Goal: Complete Application Form: Complete application form

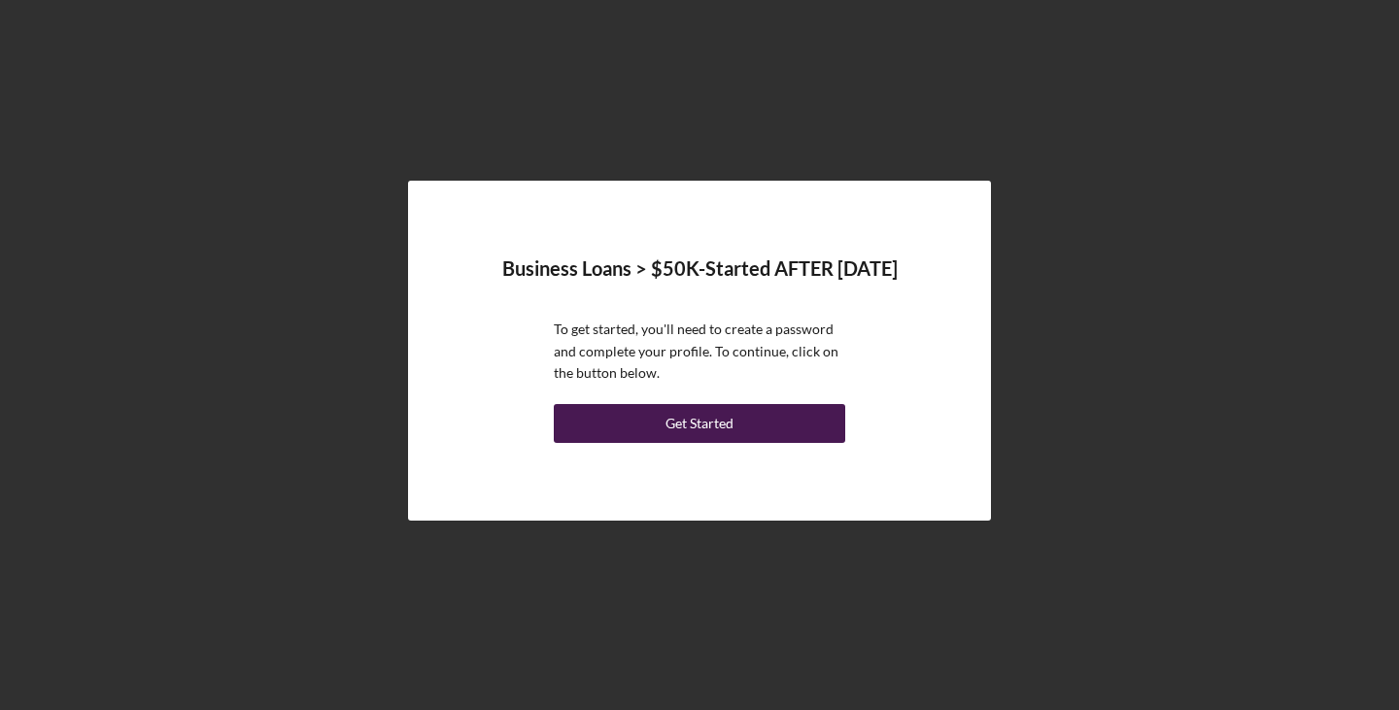
click at [735, 417] on button "Get Started" at bounding box center [699, 423] width 291 height 39
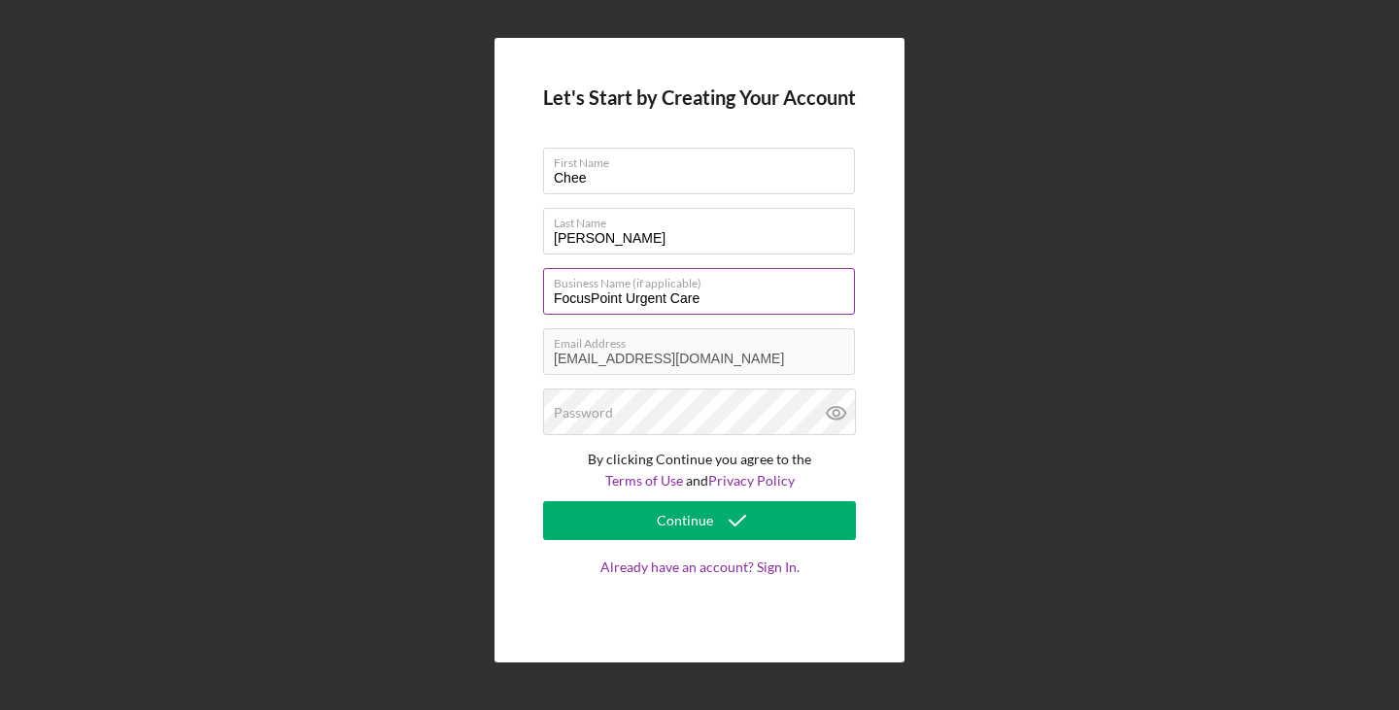
click at [712, 298] on input "FocusPoint Urgent Care" at bounding box center [699, 291] width 312 height 47
drag, startPoint x: 719, startPoint y: 298, endPoint x: 630, endPoint y: 297, distance: 89.4
click at [630, 297] on input "FocusPoint Urgent Care" at bounding box center [699, 291] width 312 height 47
click at [514, 302] on div "Let's Start by Creating Your Account First Name Chee Last Name [PERSON_NAME] Bu…" at bounding box center [700, 351] width 410 height 626
click at [655, 404] on div "Password" at bounding box center [699, 413] width 313 height 49
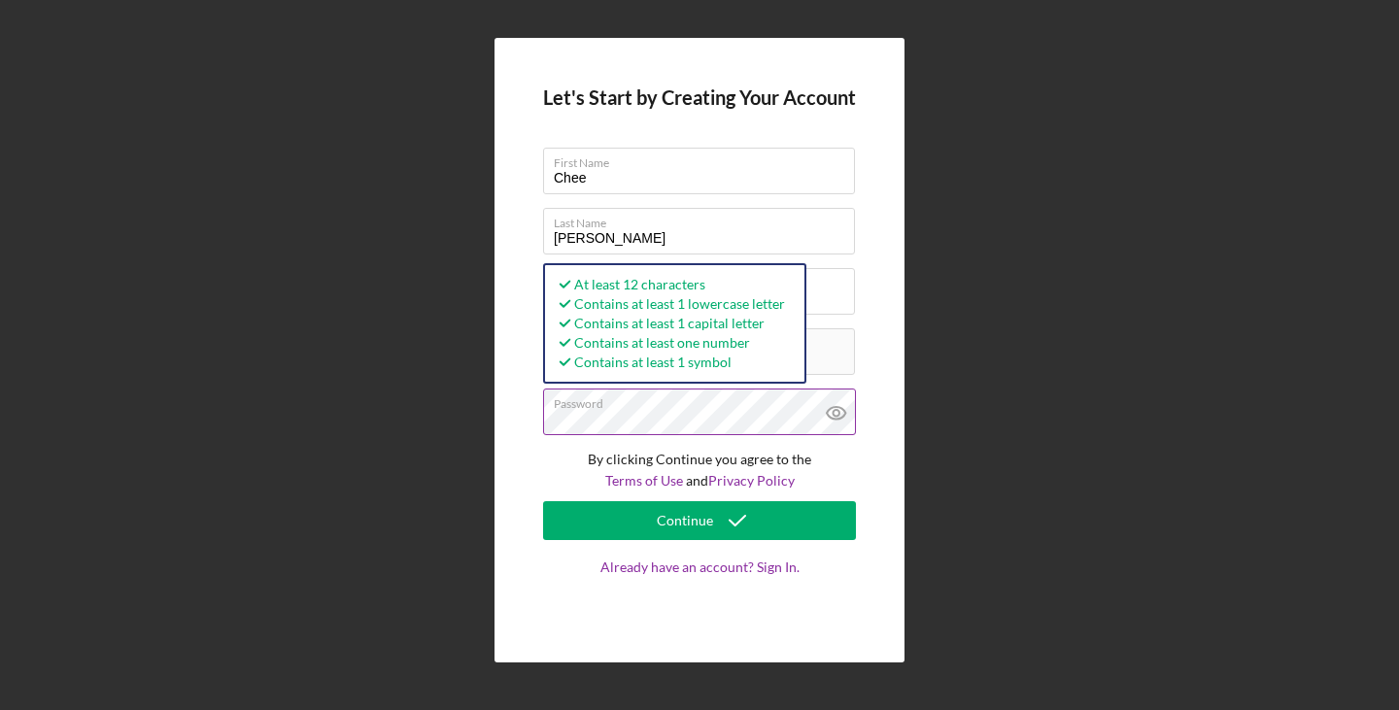
click at [826, 414] on icon at bounding box center [836, 413] width 49 height 49
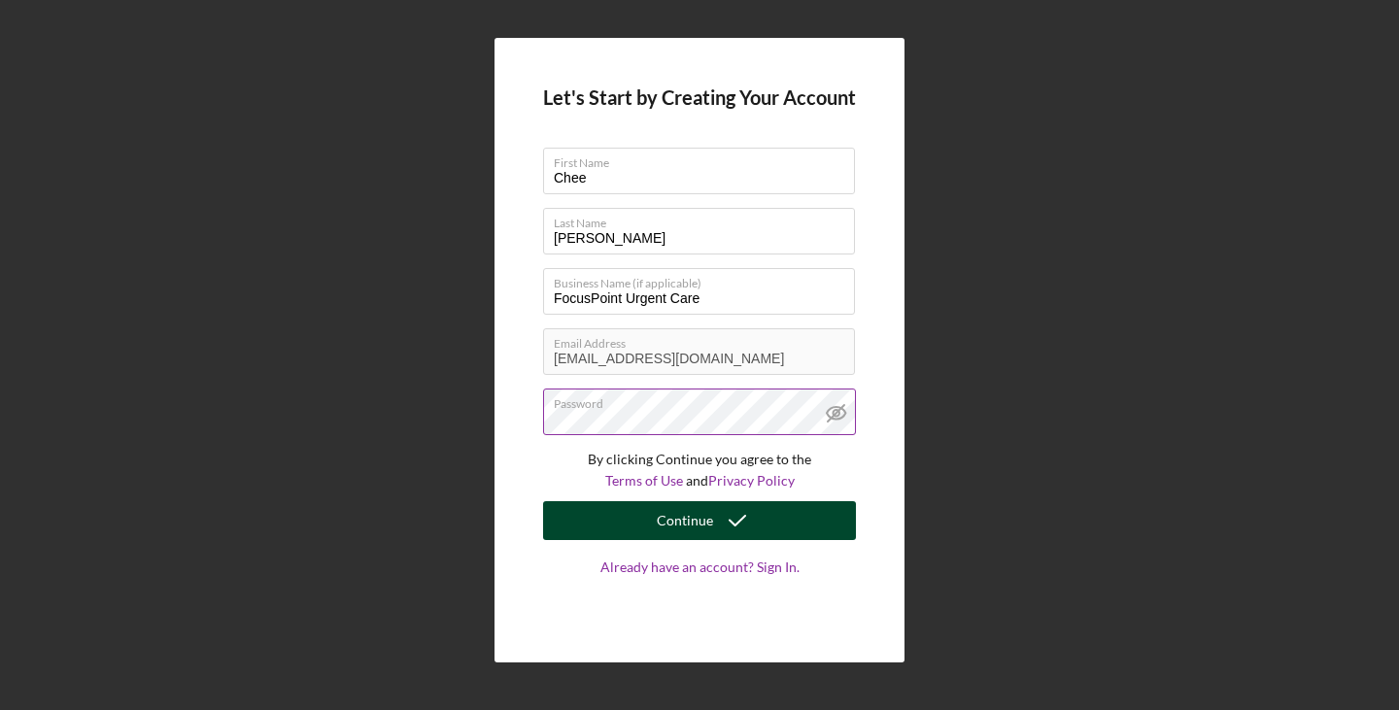
click at [755, 520] on icon "submit" at bounding box center [737, 521] width 49 height 49
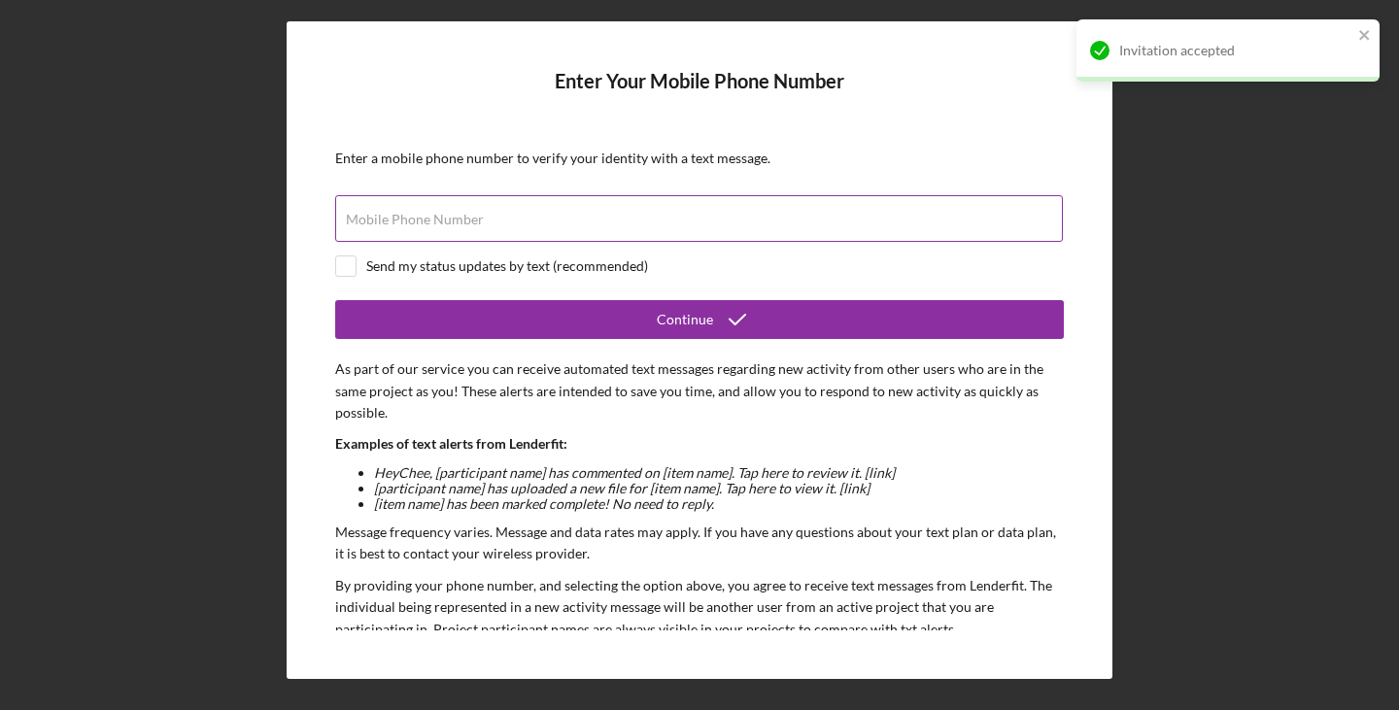
click at [687, 208] on div "Mobile Phone Number" at bounding box center [699, 219] width 729 height 49
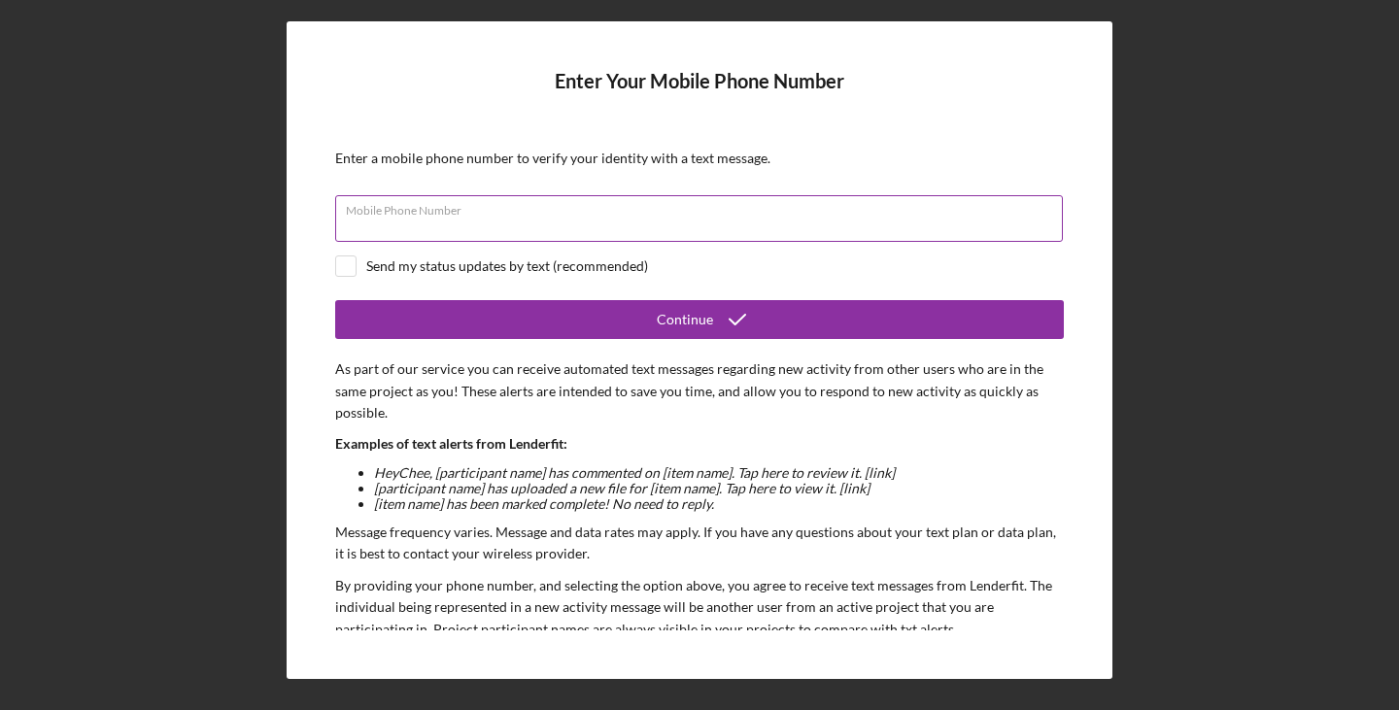
type input "[PHONE_NUMBER]"
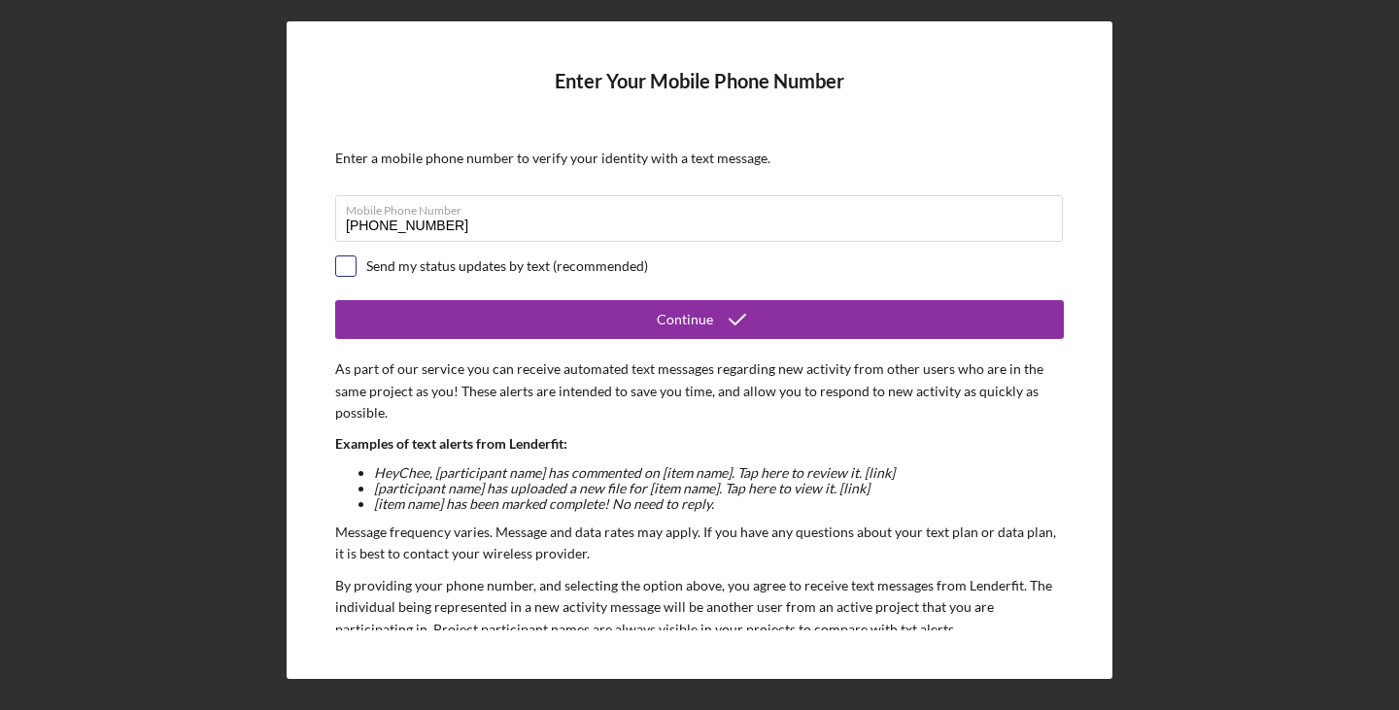
click at [350, 260] on input "checkbox" at bounding box center [345, 266] width 19 height 19
checkbox input "true"
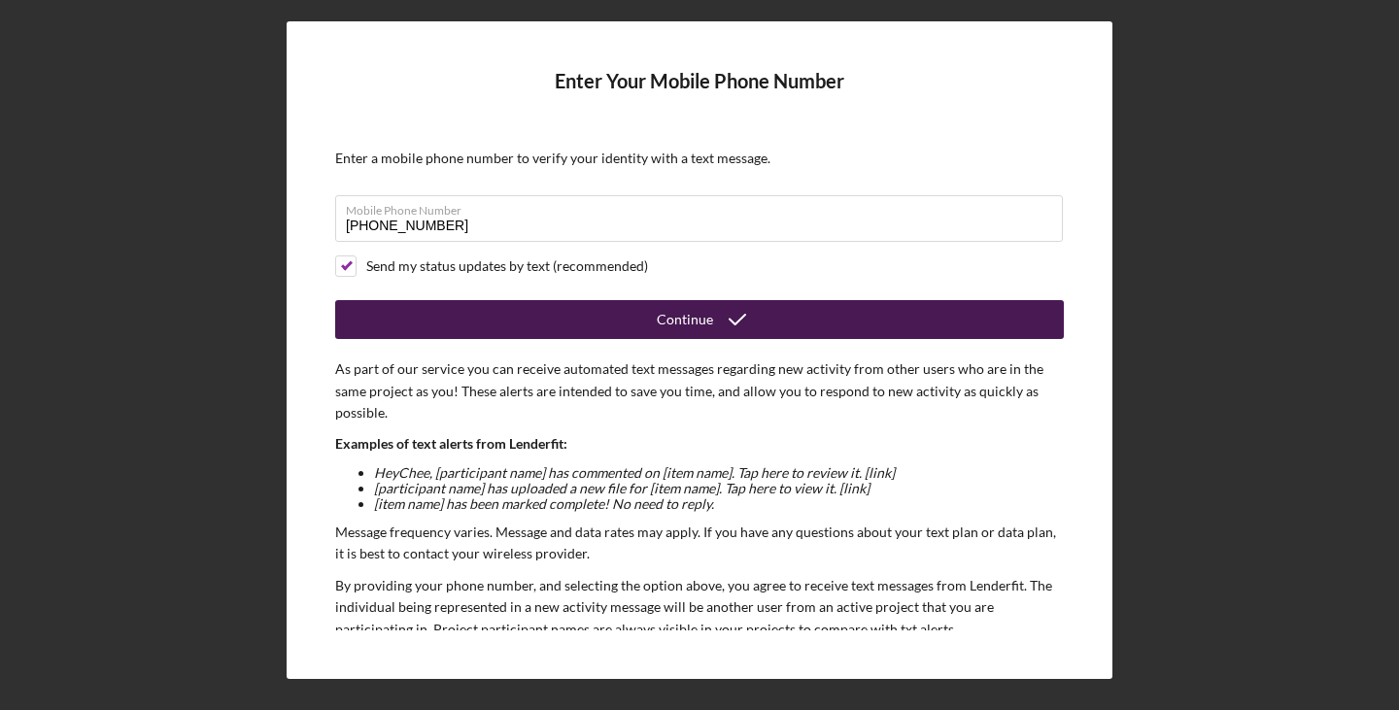
click at [634, 329] on button "Continue" at bounding box center [699, 319] width 729 height 39
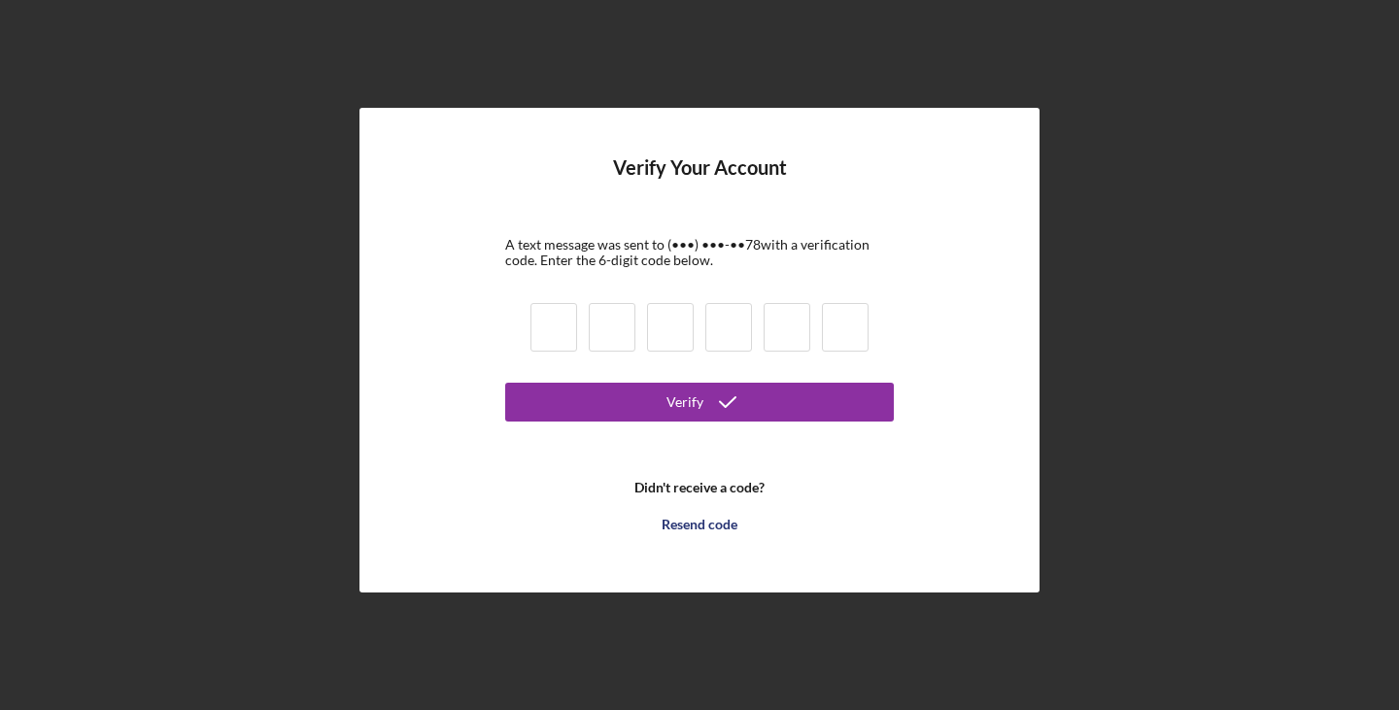
click at [565, 328] on input at bounding box center [554, 327] width 47 height 49
type input "0"
type input "4"
type input "8"
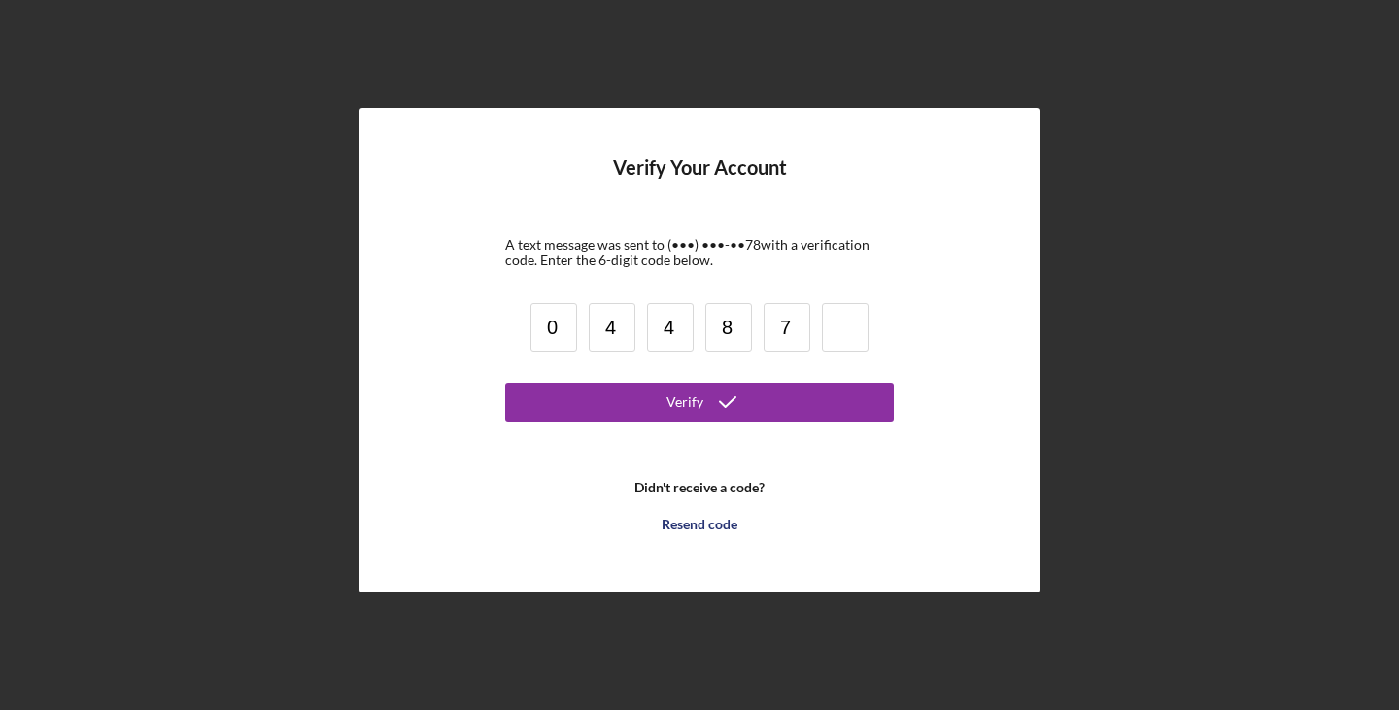
type input "7"
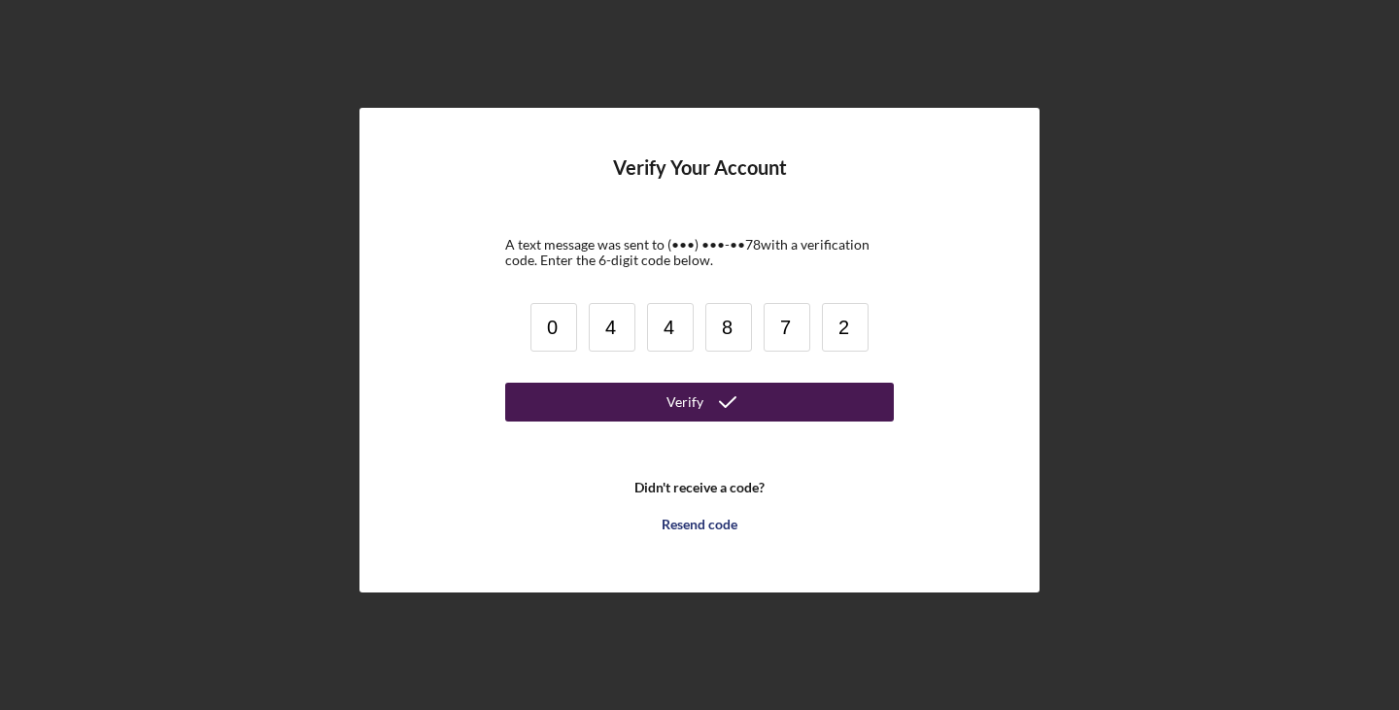
type input "2"
click at [771, 414] on button "Verify" at bounding box center [699, 402] width 389 height 39
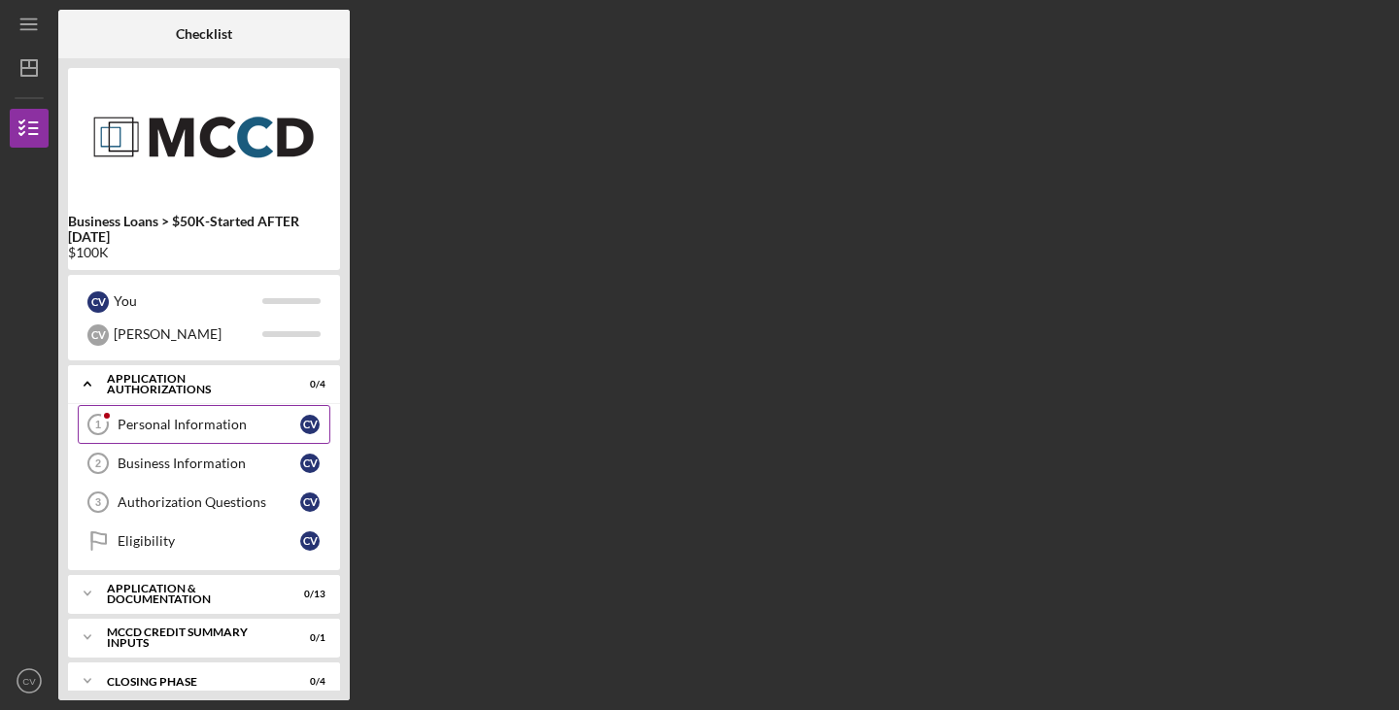
click at [249, 422] on div "Personal Information" at bounding box center [209, 425] width 183 height 16
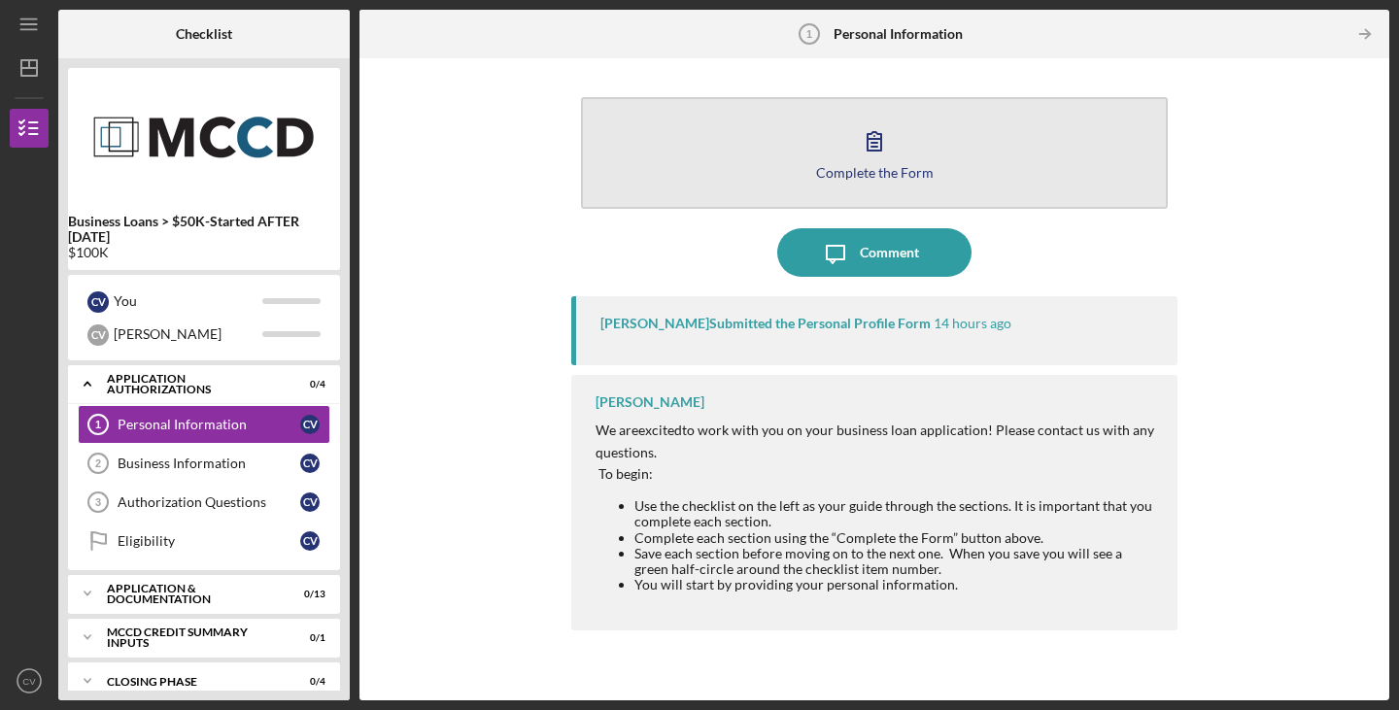
click at [895, 175] on div "Complete the Form" at bounding box center [875, 172] width 118 height 15
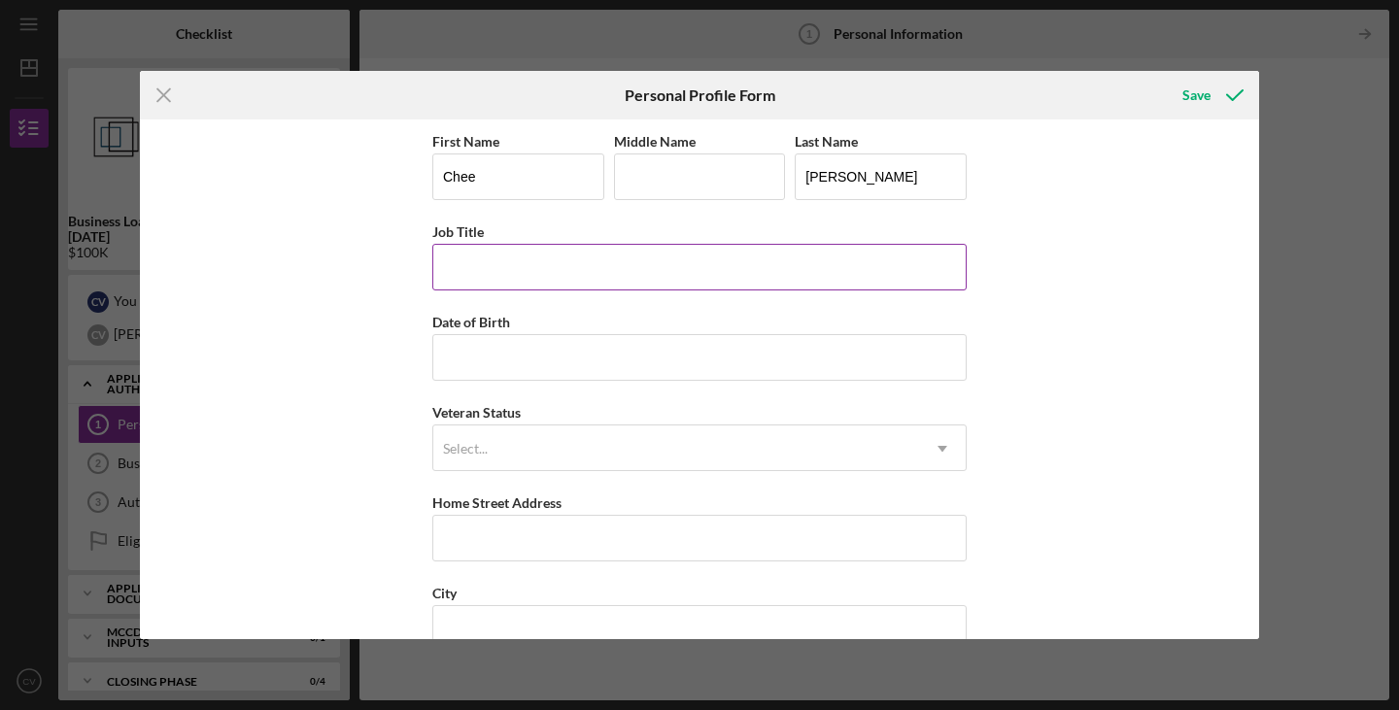
click at [620, 277] on input "Job Title" at bounding box center [699, 267] width 534 height 47
type input "Family Practice Physician"
click at [629, 352] on input "Date of Birth" at bounding box center [699, 357] width 534 height 47
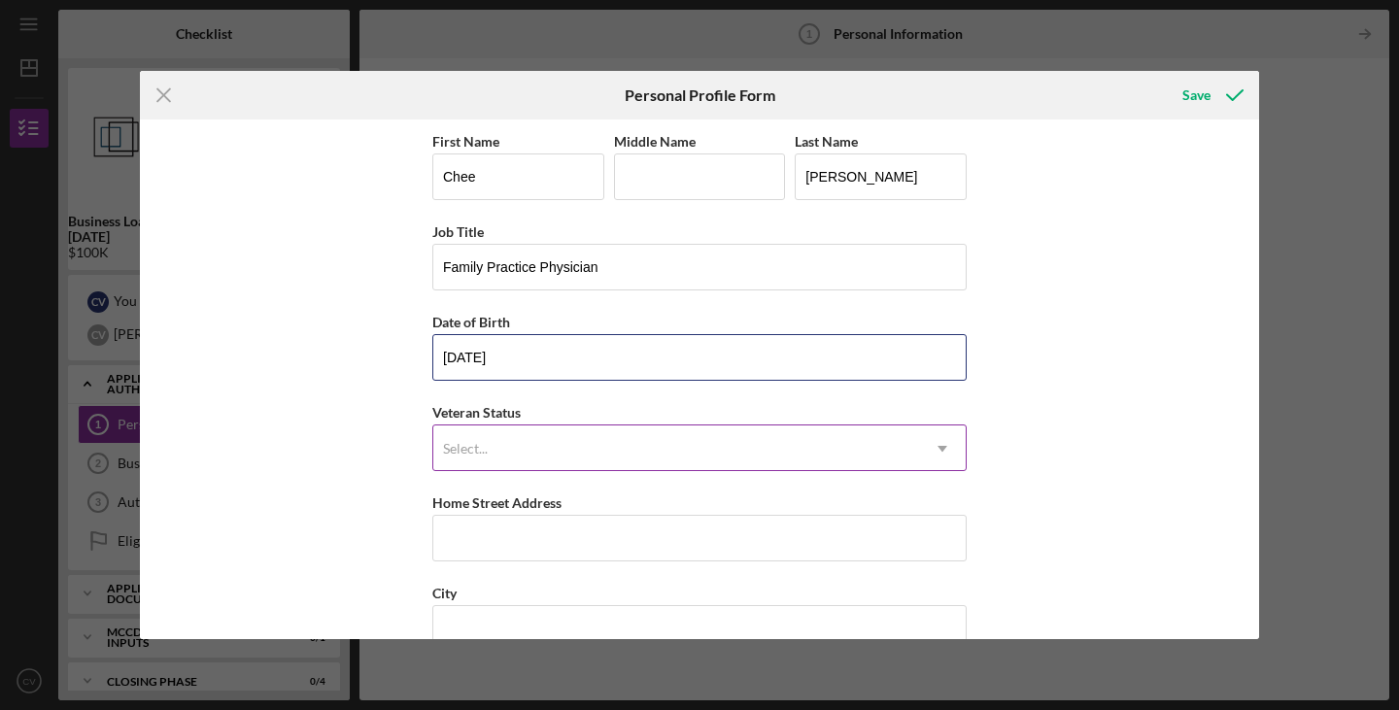
type input "[DATE]"
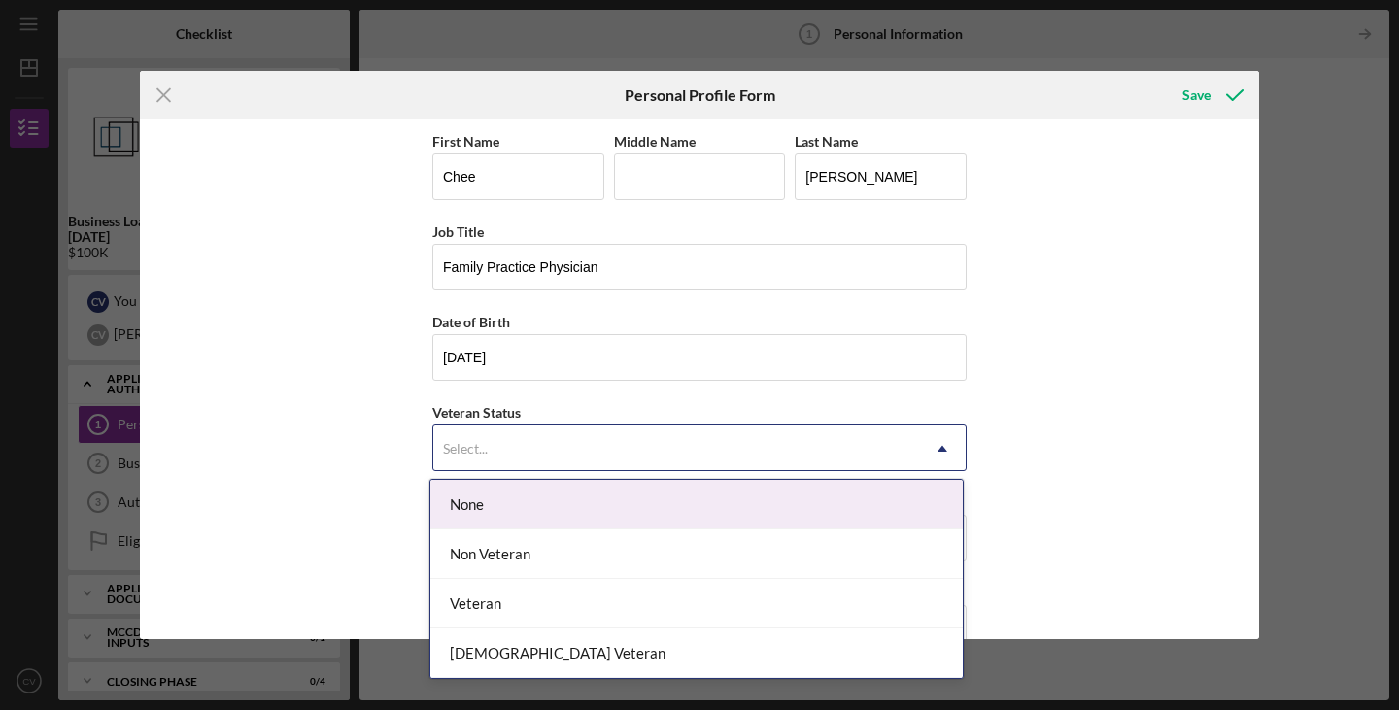
click at [579, 444] on div "Select..." at bounding box center [676, 449] width 486 height 45
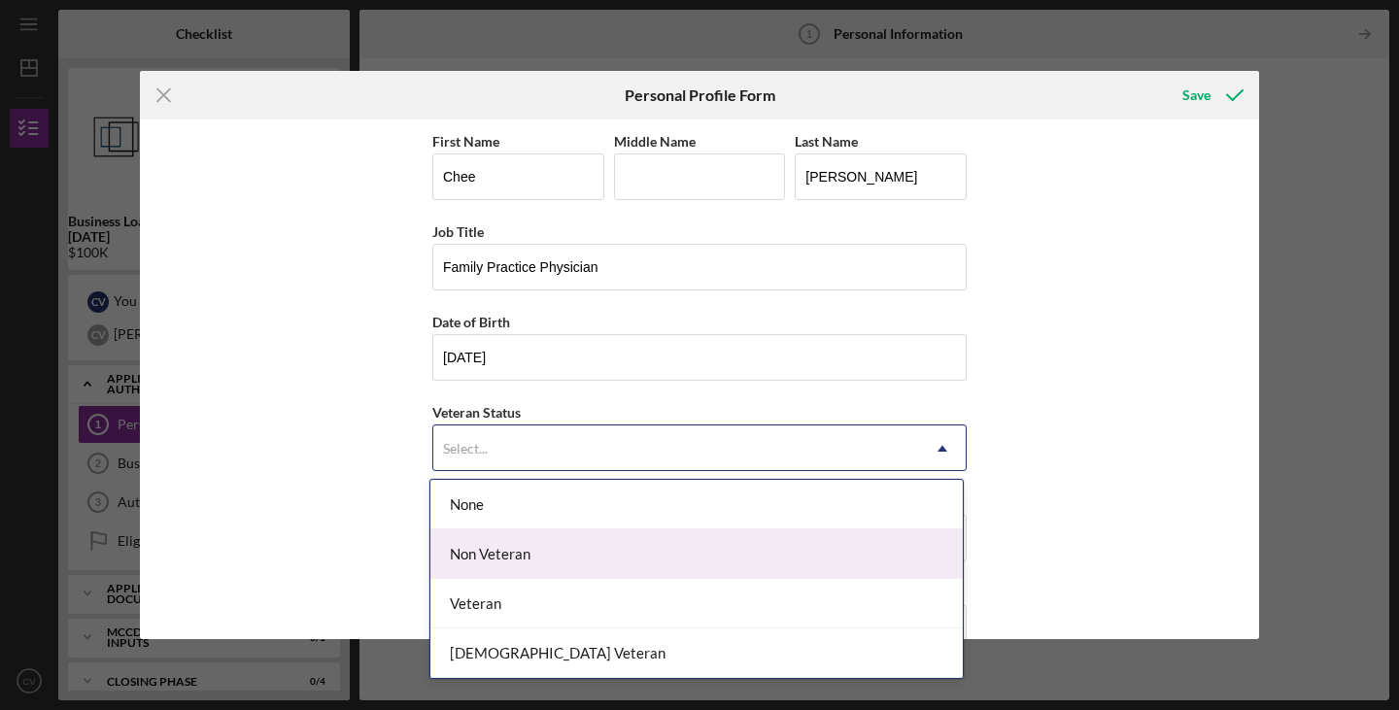
click at [637, 564] on div "Non Veteran" at bounding box center [696, 555] width 532 height 50
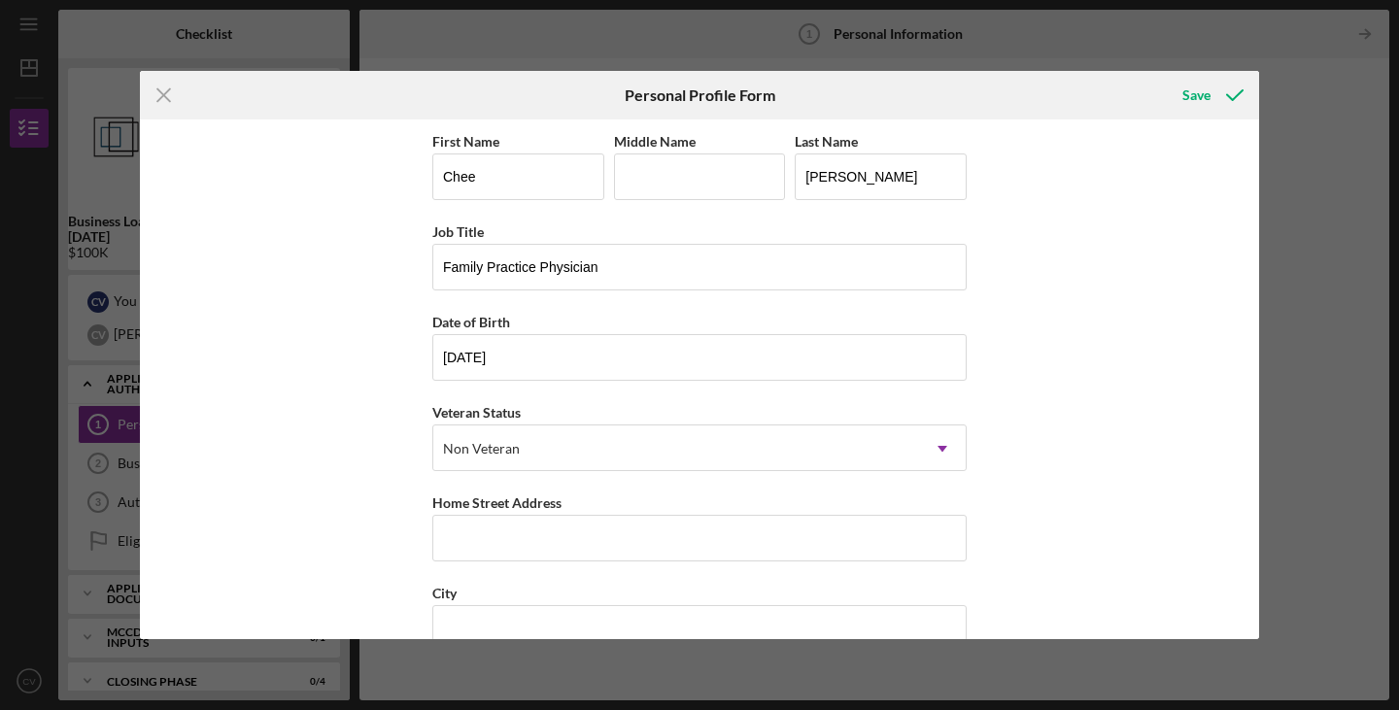
click at [326, 459] on div "First Name Chee Middle Name Last Name [PERSON_NAME] Job Title Family Practice P…" at bounding box center [699, 380] width 1119 height 520
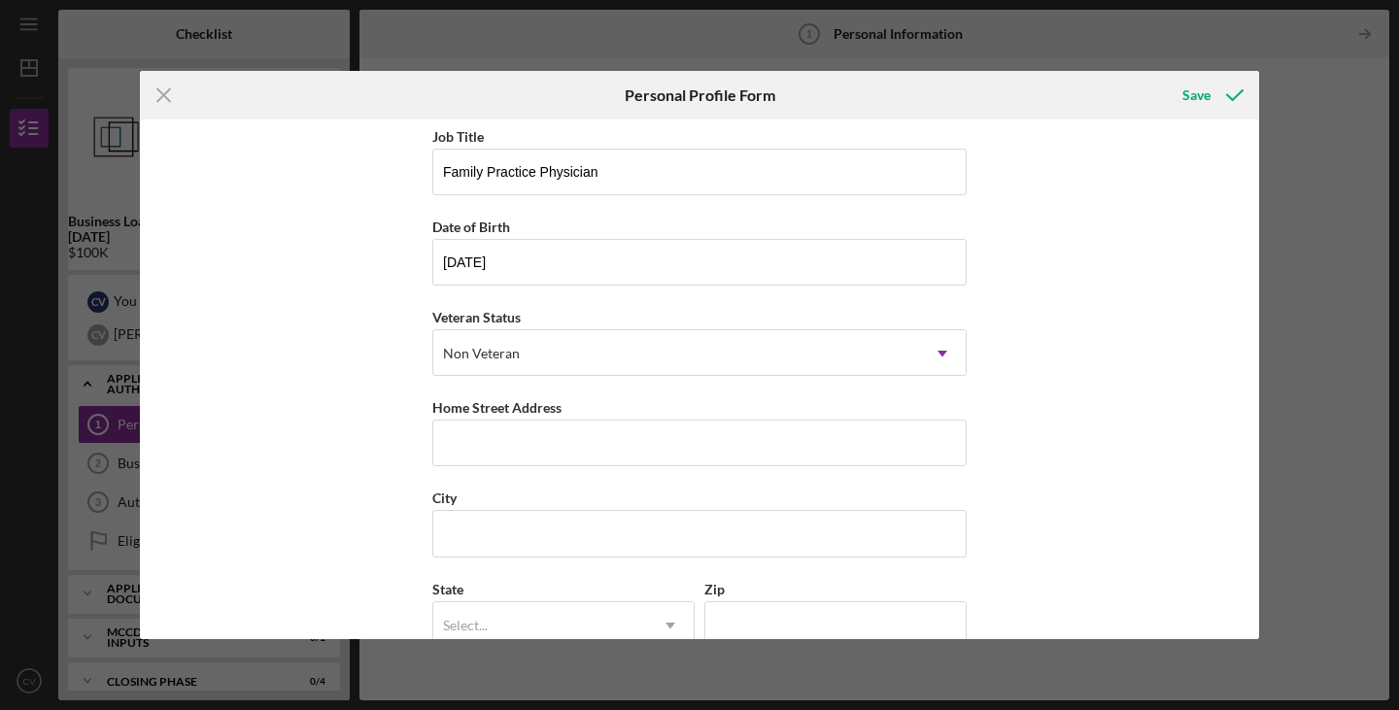
scroll to position [97, 0]
click at [497, 463] on input "Home Street Address" at bounding box center [699, 441] width 534 height 47
type input "[STREET_ADDRESS]"
click at [719, 531] on input "Oak" at bounding box center [699, 531] width 534 height 47
type input "Oakdale"
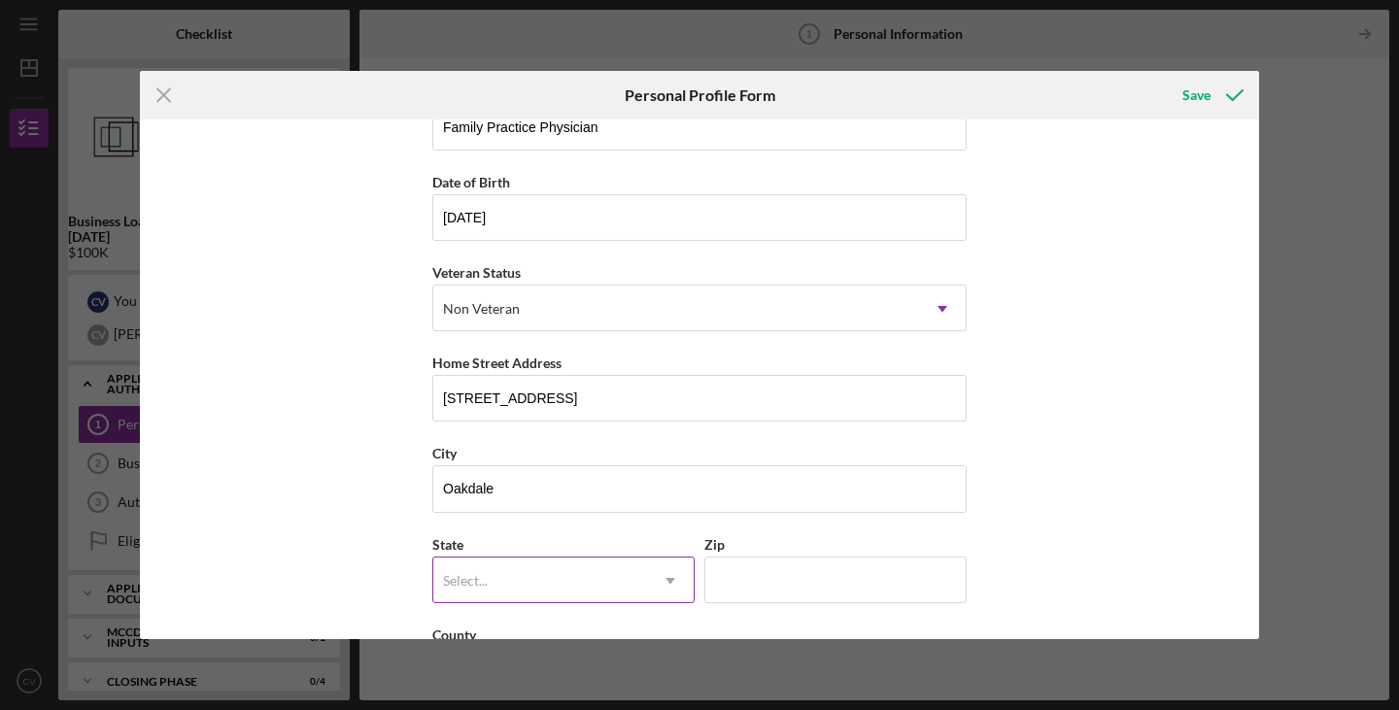
scroll to position [223, 0]
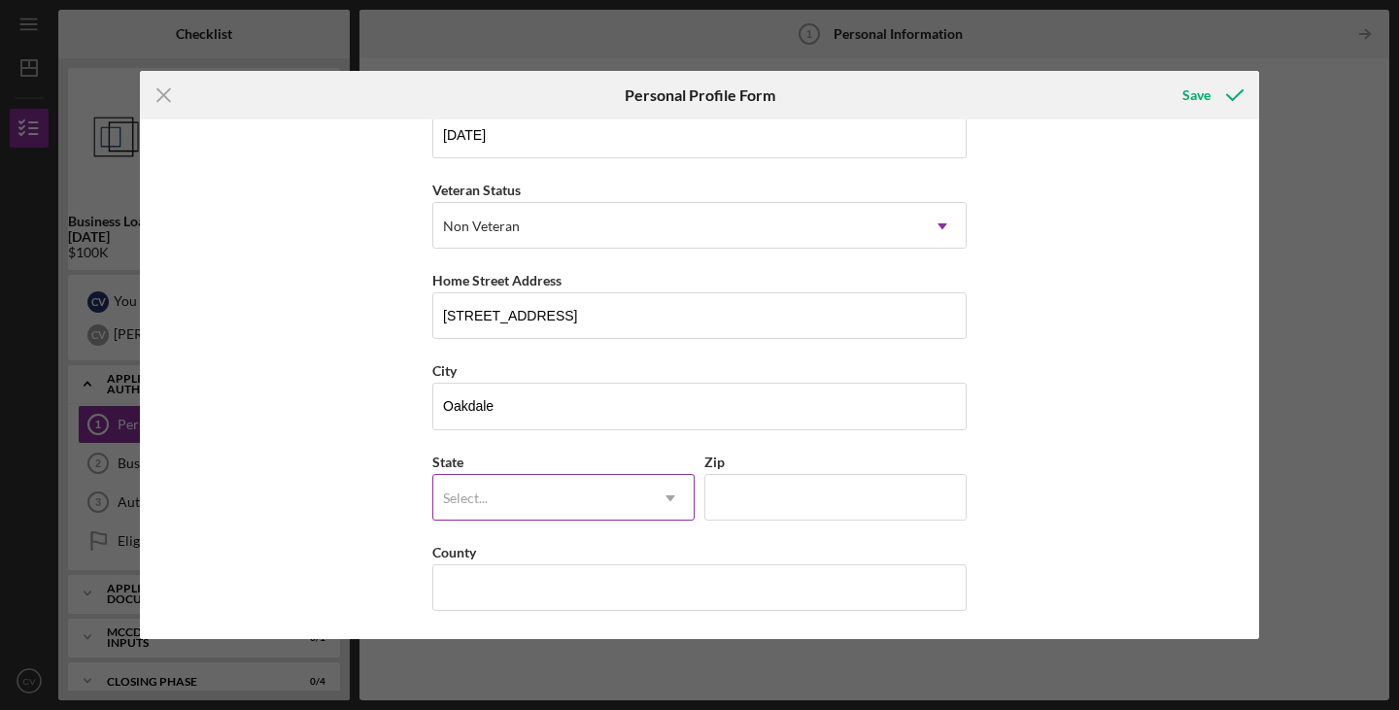
click at [602, 482] on div "Select..." at bounding box center [540, 498] width 214 height 45
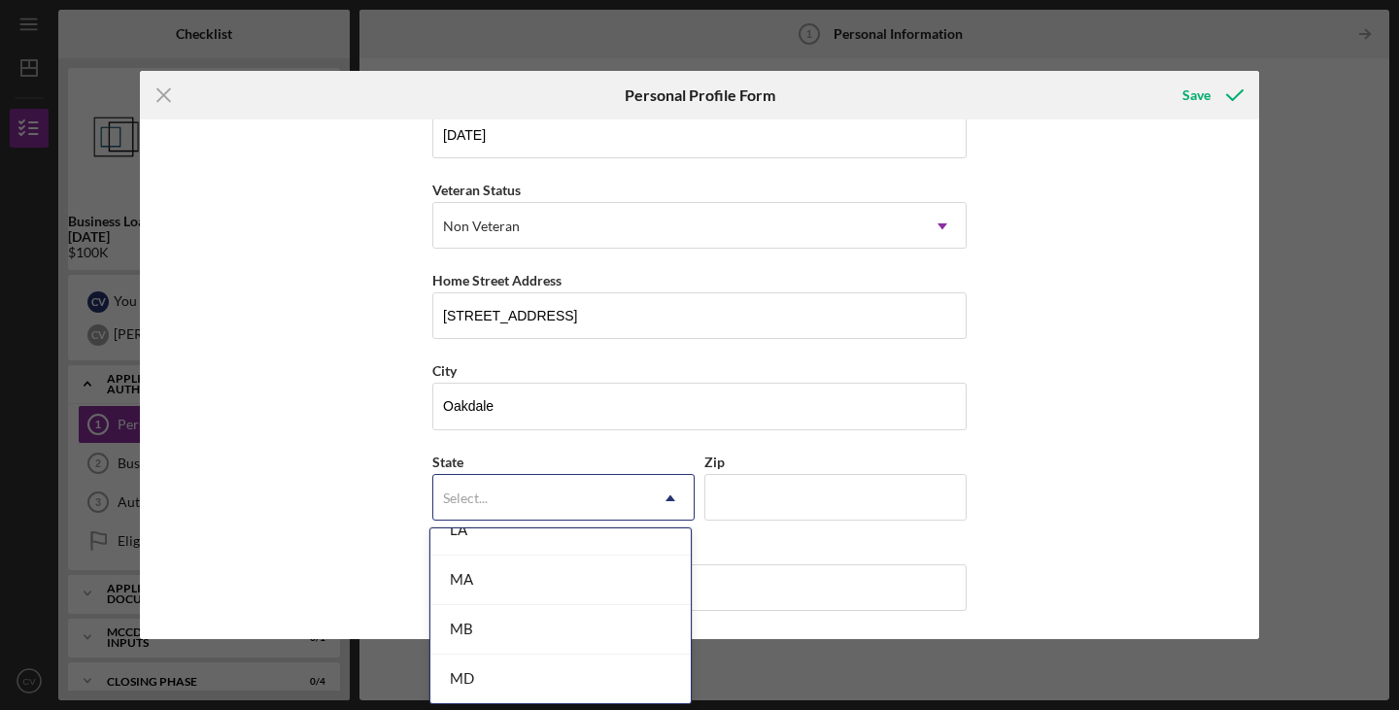
scroll to position [1652, 0]
click at [607, 597] on div "MN" at bounding box center [560, 587] width 260 height 50
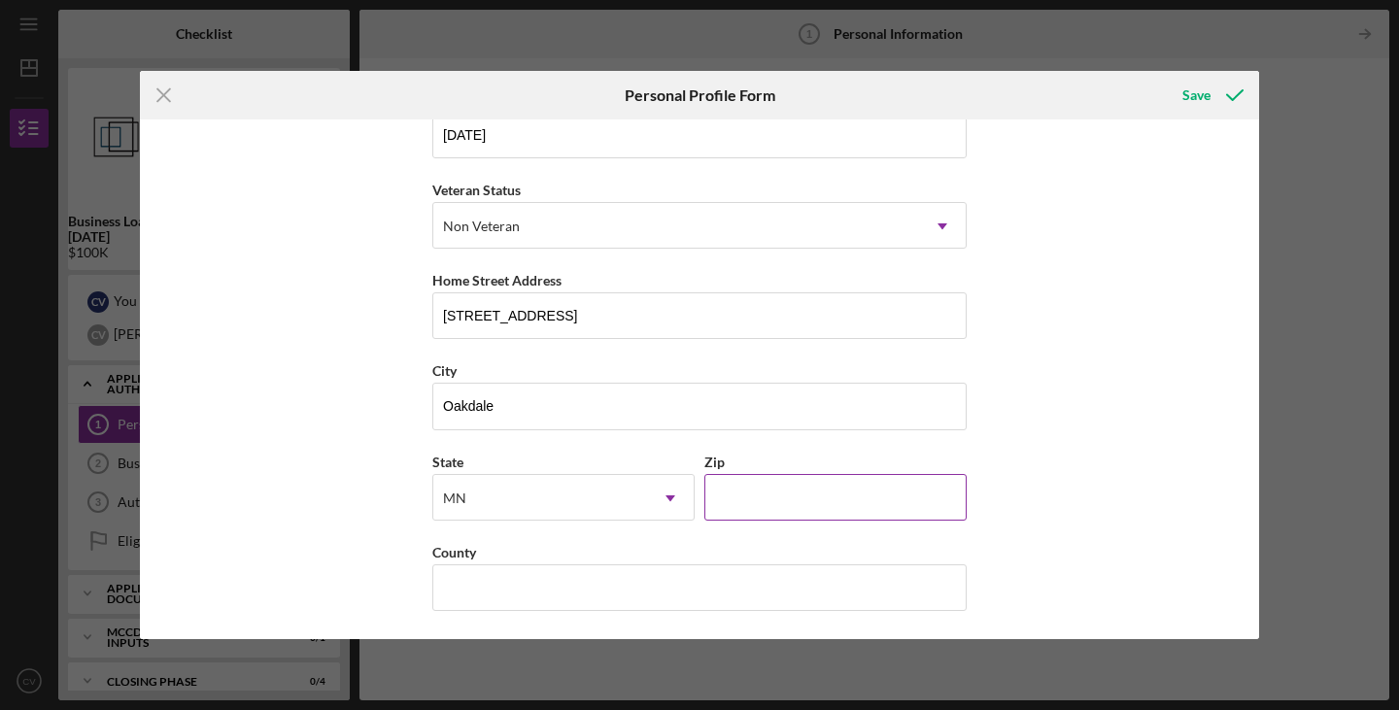
click at [783, 509] on input "Zip" at bounding box center [835, 497] width 262 height 47
type input "55128"
click at [695, 577] on input "County" at bounding box center [699, 588] width 534 height 47
type input "[US_STATE]"
click at [374, 420] on div "First Name Chee Middle Name Last Name [PERSON_NAME] Job Title Family Practice P…" at bounding box center [699, 380] width 1119 height 520
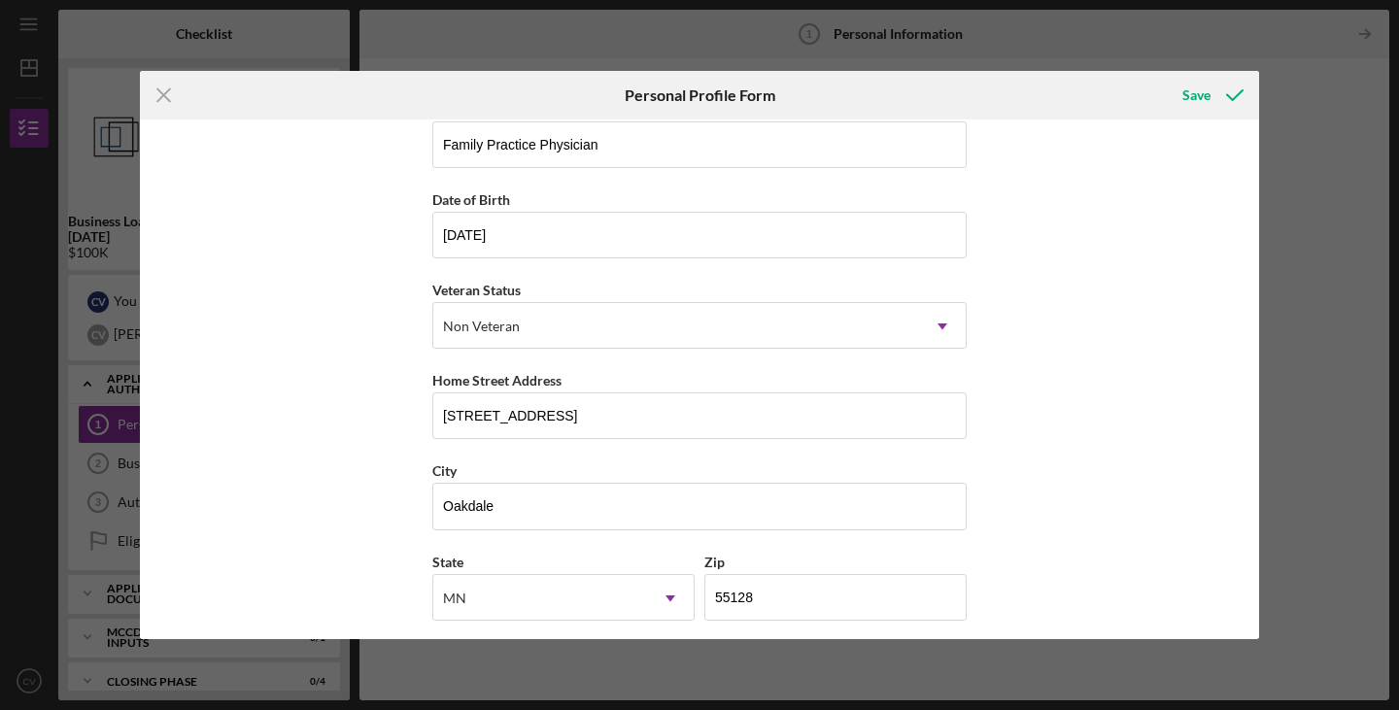
scroll to position [0, 0]
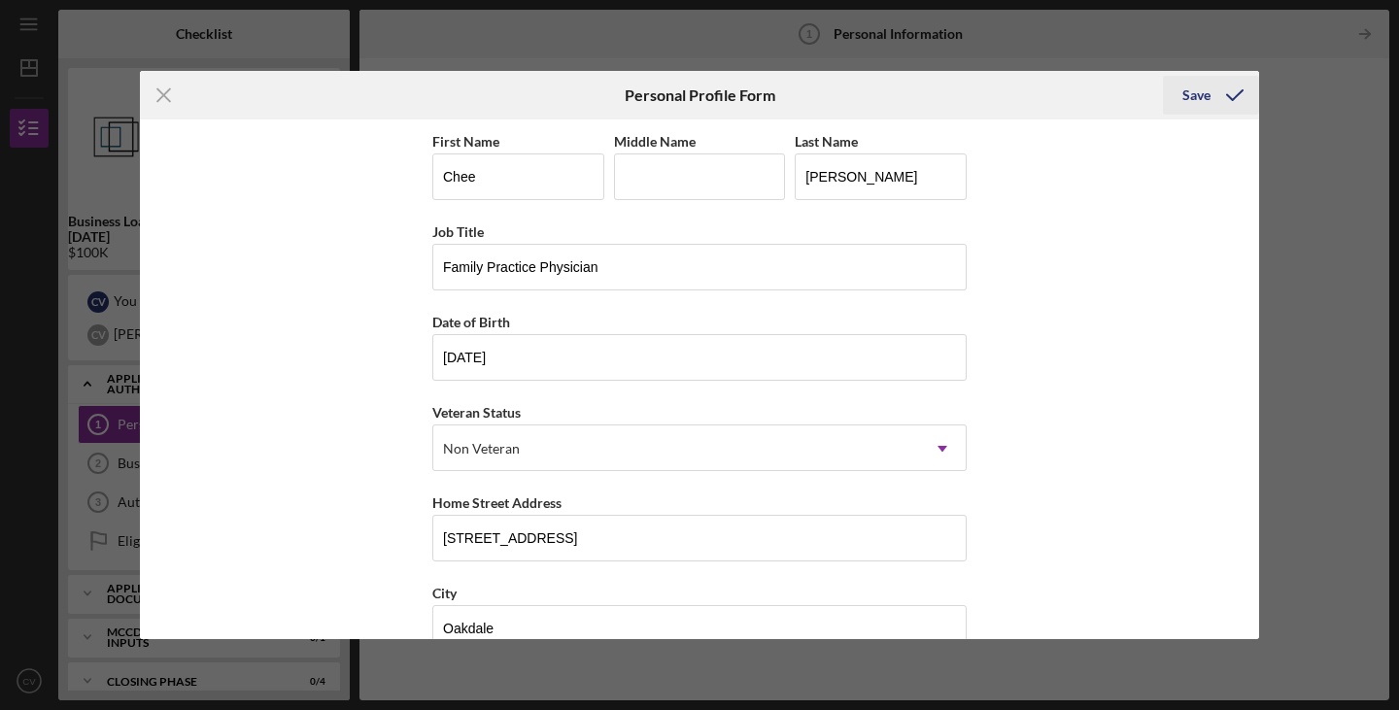
click at [1187, 100] on div "Save" at bounding box center [1196, 95] width 28 height 39
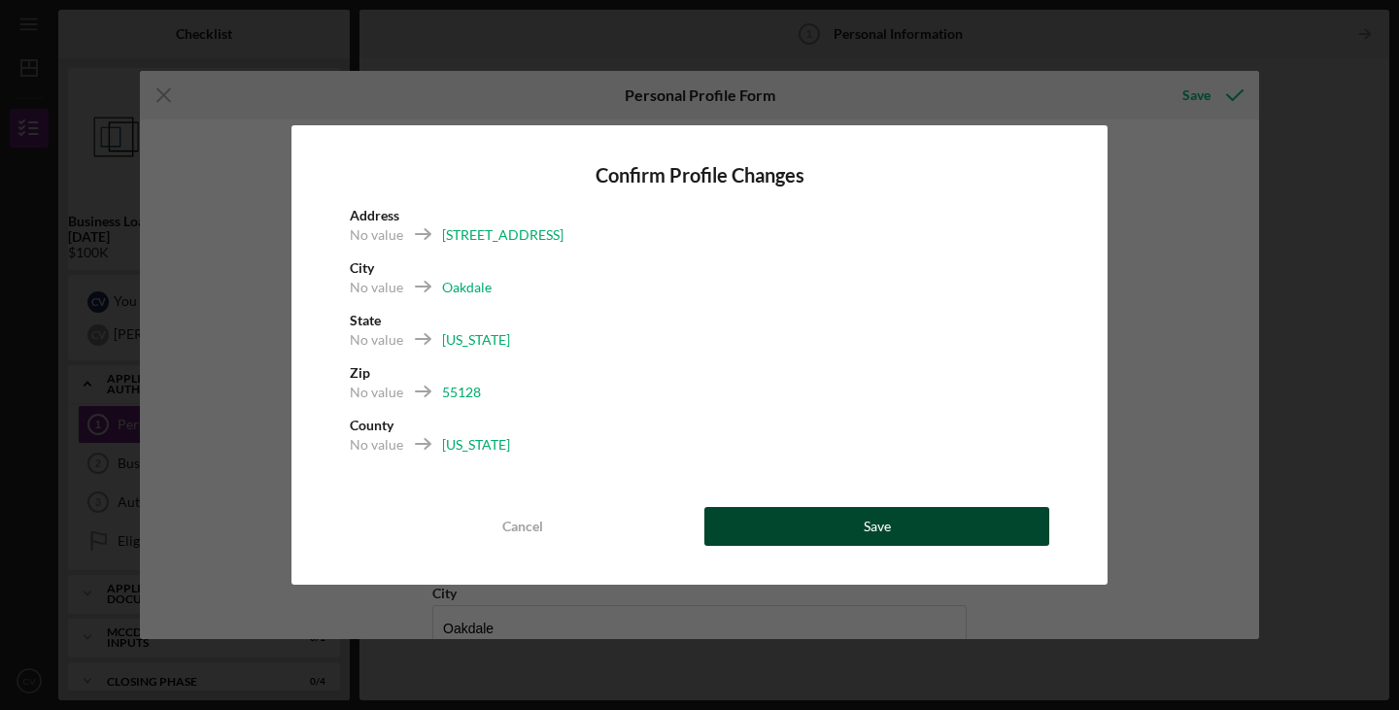
click at [908, 520] on button "Save" at bounding box center [876, 526] width 345 height 39
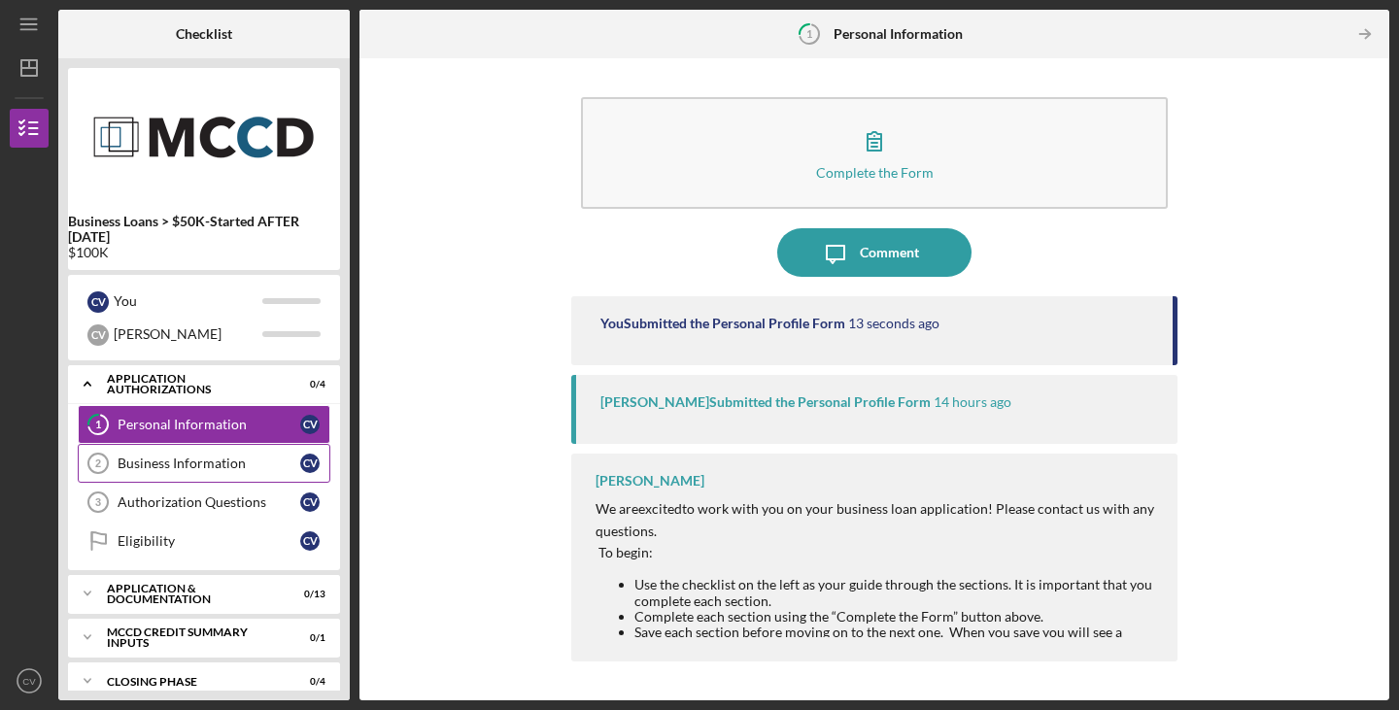
click at [214, 462] on div "Business Information" at bounding box center [209, 464] width 183 height 16
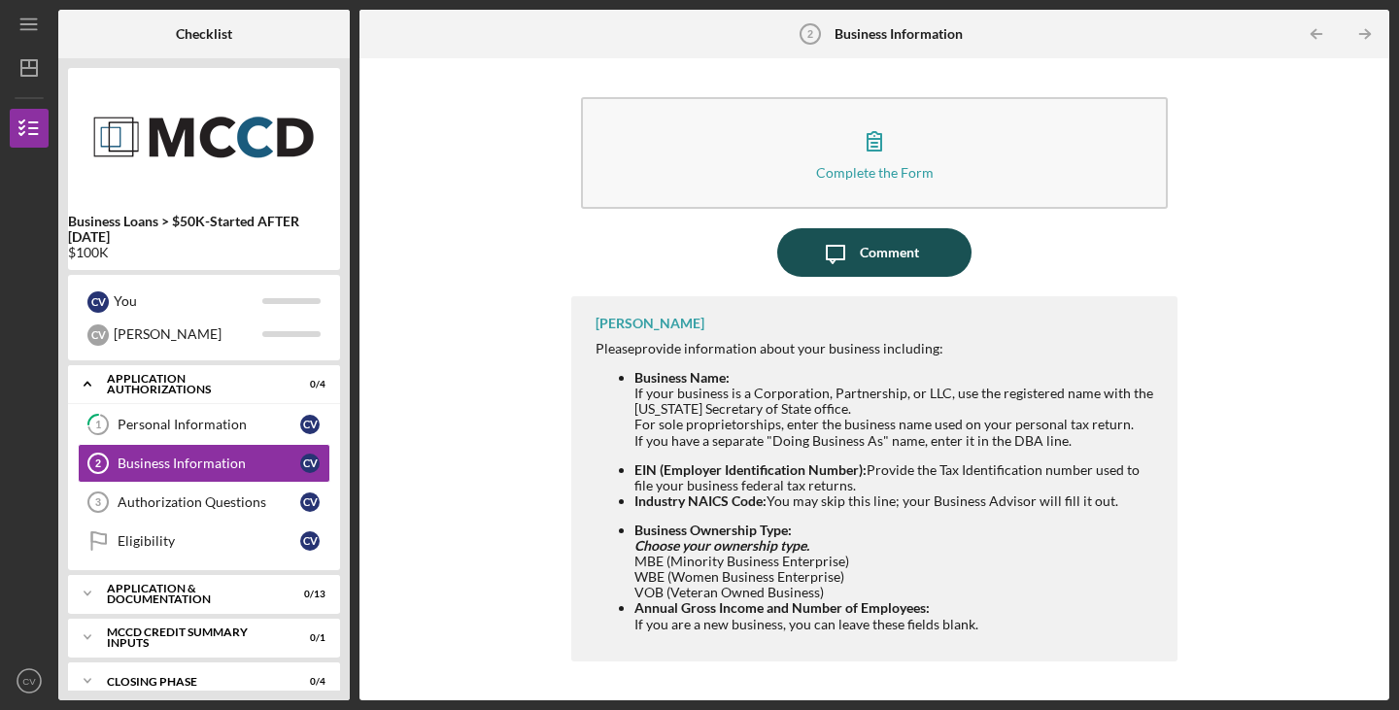
click at [910, 246] on div "Comment" at bounding box center [889, 252] width 59 height 49
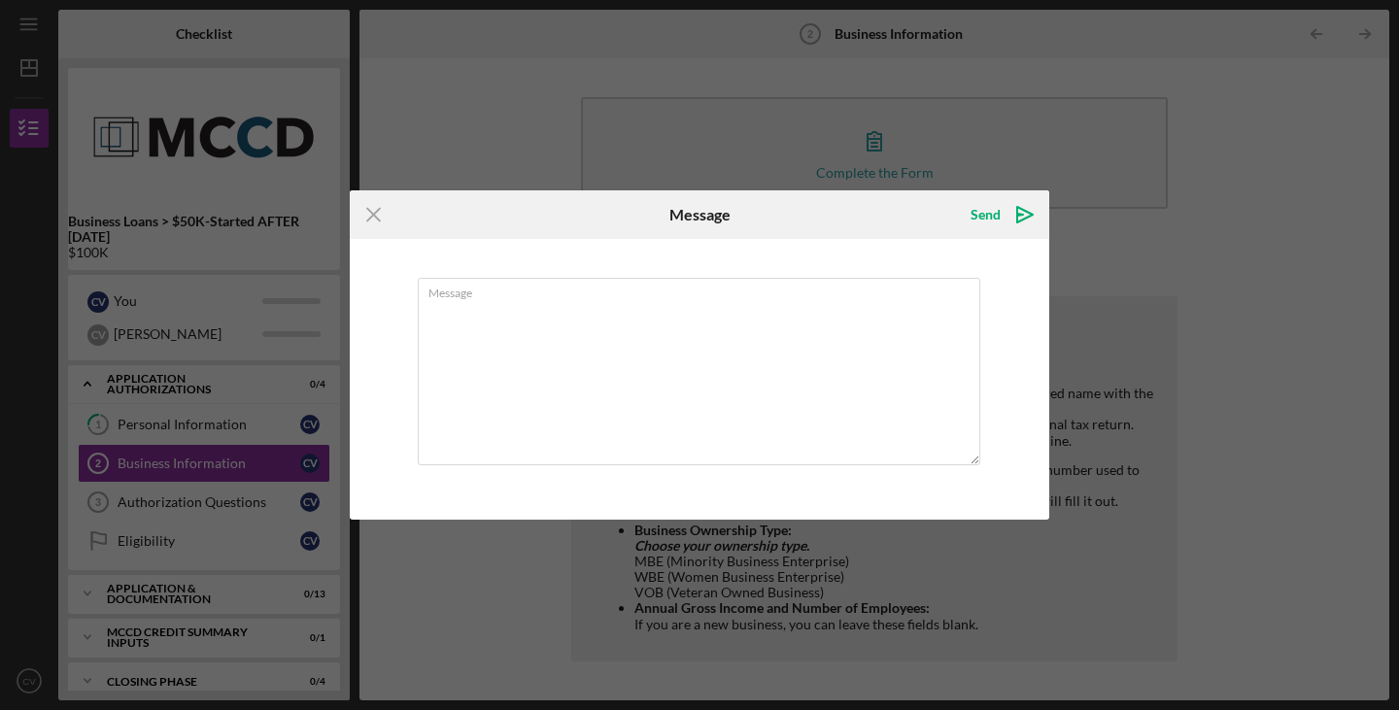
click at [368, 213] on icon "Icon/Menu Close" at bounding box center [374, 214] width 49 height 49
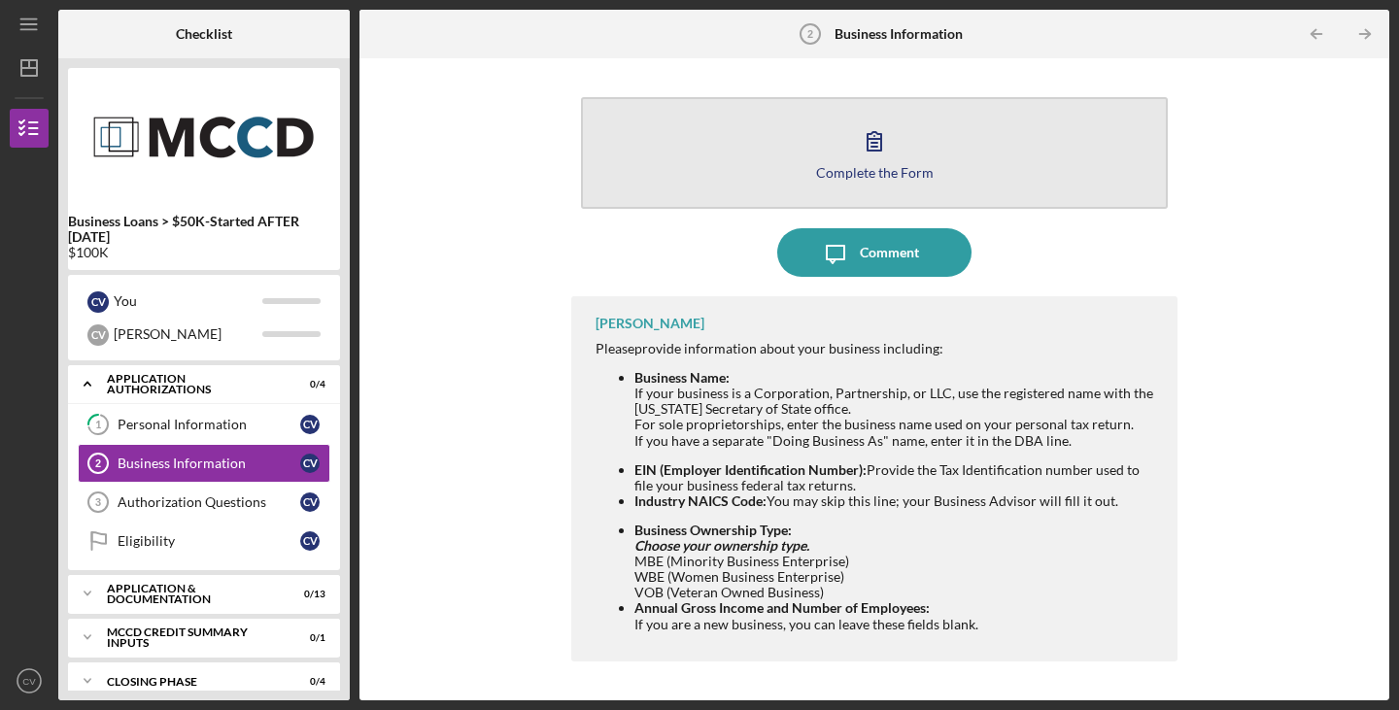
click at [883, 161] on icon "button" at bounding box center [874, 141] width 49 height 49
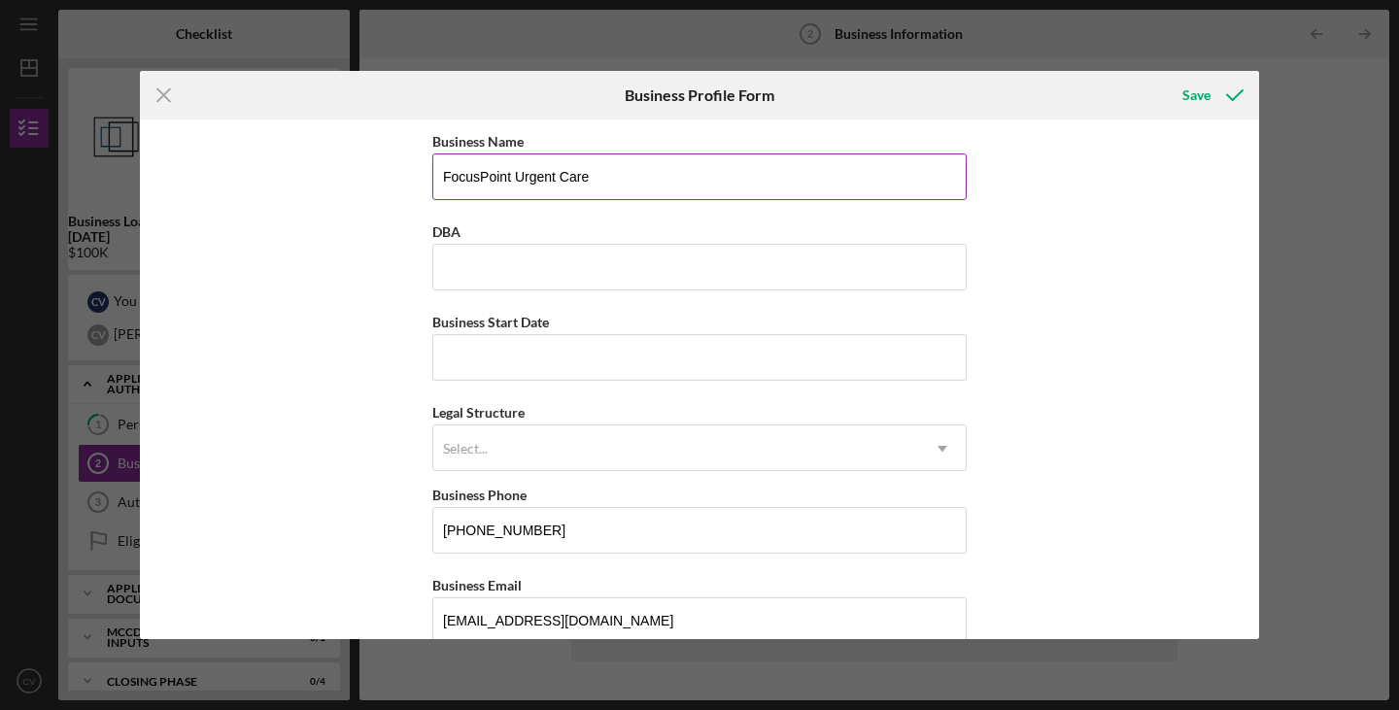
click at [702, 182] on input "FocusPoint Urgent Care" at bounding box center [699, 177] width 534 height 47
drag, startPoint x: 521, startPoint y: 178, endPoint x: 692, endPoint y: 219, distance: 175.8
type input "FocusPoint Primary and Urgent Care PLLC"
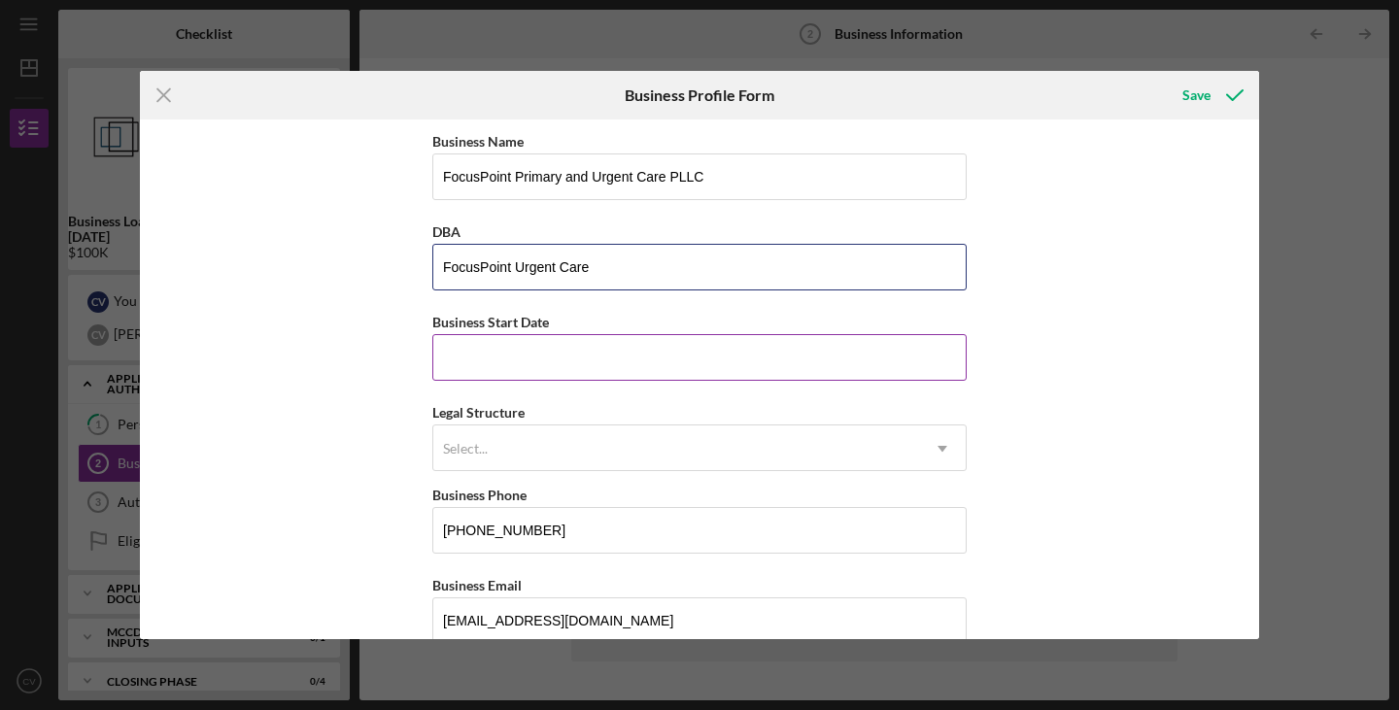
type input "FocusPoint Urgent Care"
click at [677, 361] on input "Business Start Date" at bounding box center [699, 357] width 534 height 47
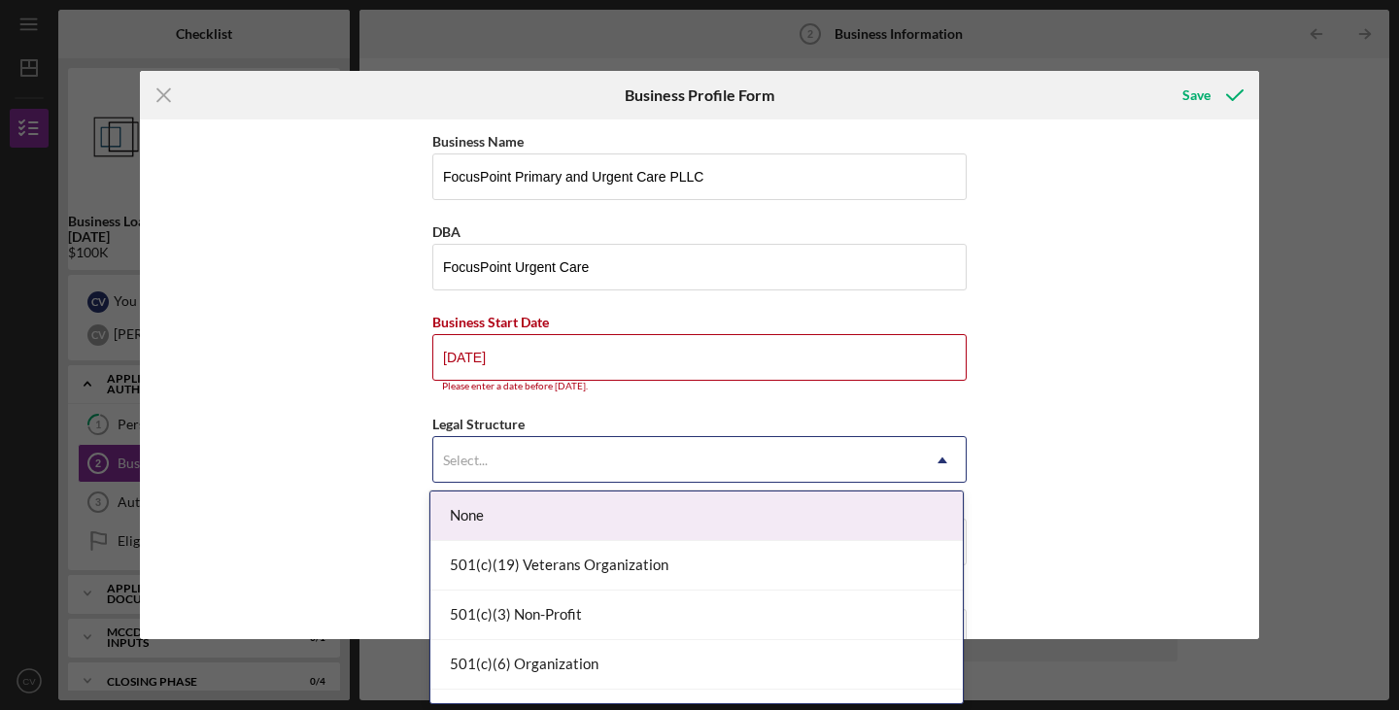
click at [665, 453] on div "Select..." at bounding box center [676, 460] width 486 height 45
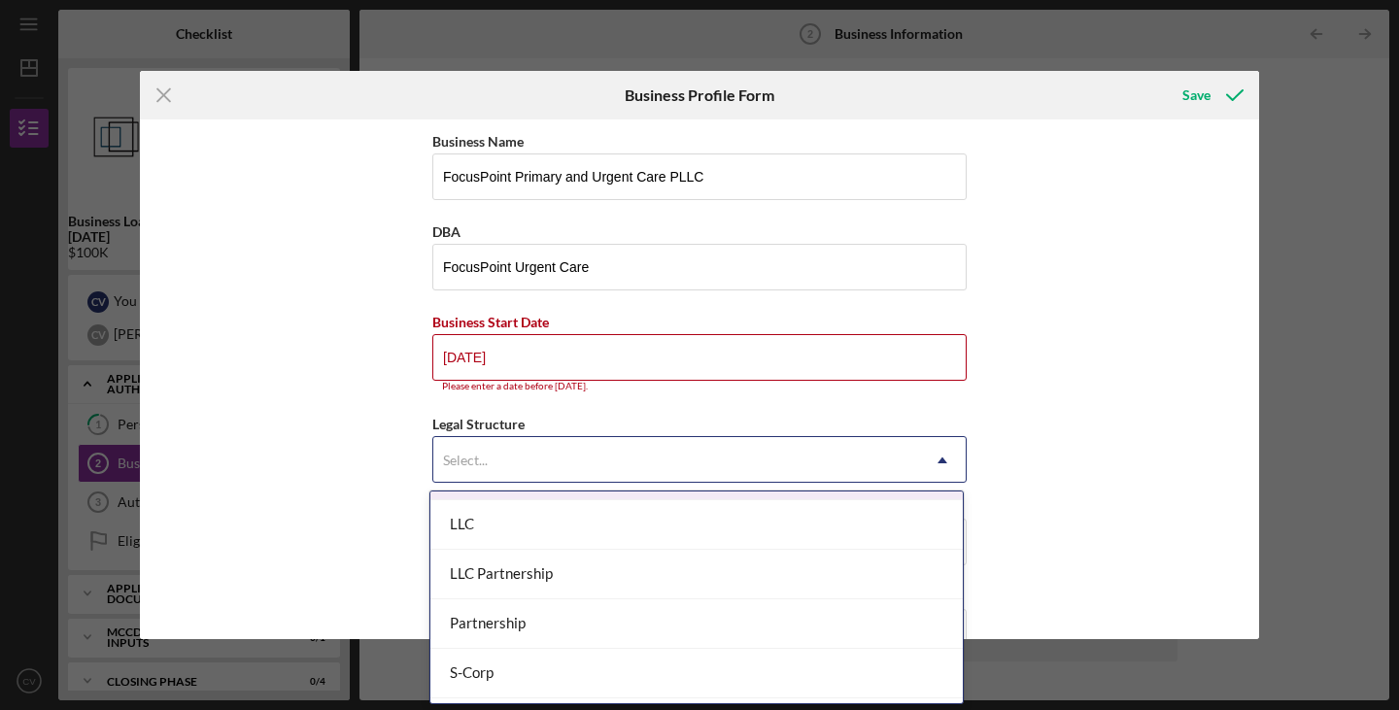
scroll to position [389, 0]
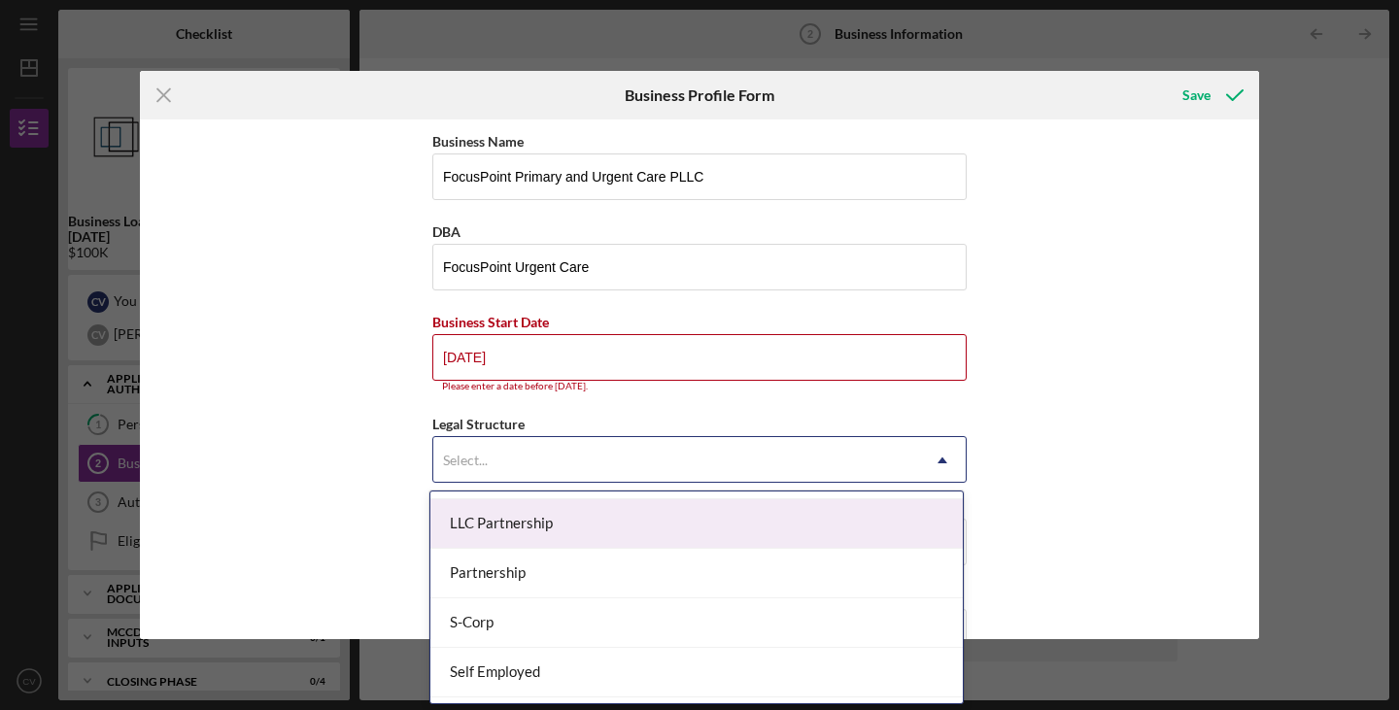
click at [765, 536] on div "LLC Partnership" at bounding box center [696, 524] width 532 height 50
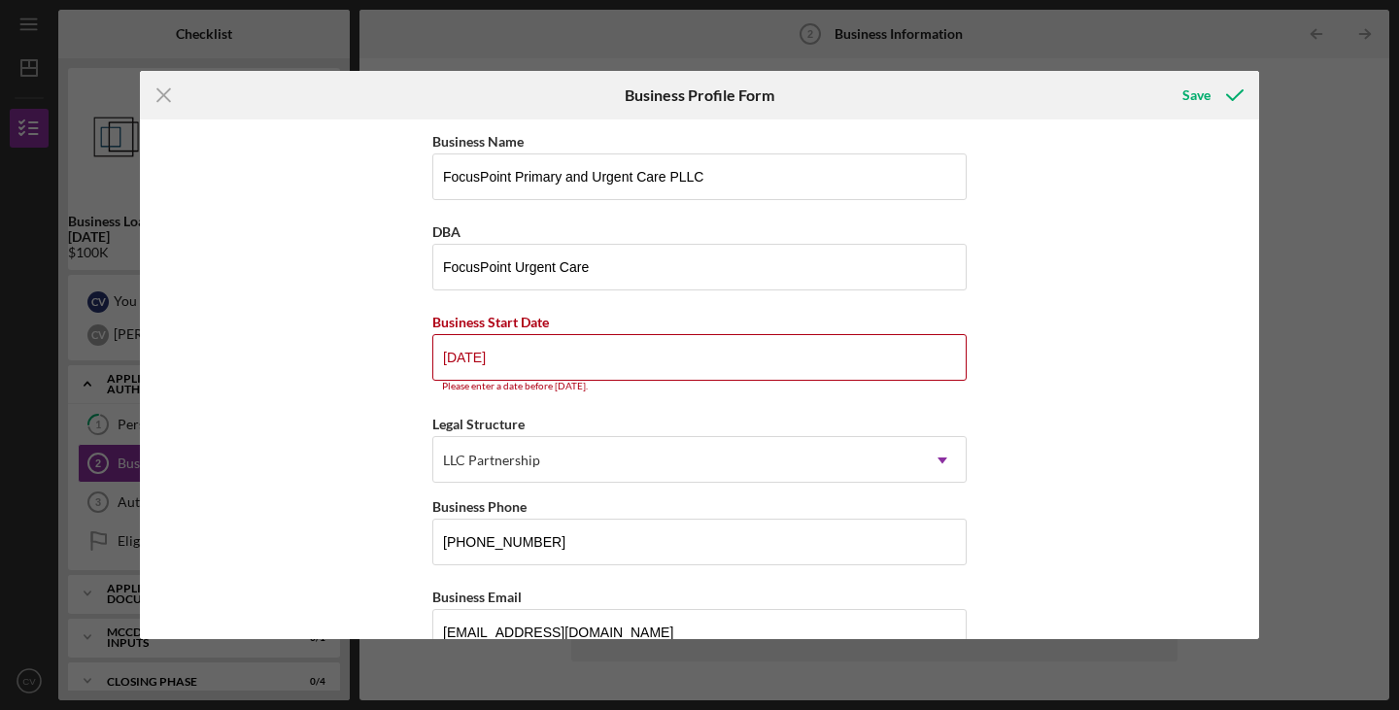
click at [335, 450] on div "Business Name FocusPoint Primary and Urgent Care PLLC DBA FocusPoint Urgent Car…" at bounding box center [699, 380] width 1119 height 520
click at [528, 369] on input "[DATE]" at bounding box center [699, 357] width 534 height 47
click at [578, 360] on input "[DATE]" at bounding box center [699, 357] width 534 height 47
click at [462, 357] on input "[DATE]" at bounding box center [699, 357] width 534 height 47
click at [601, 359] on input "[DATE]" at bounding box center [699, 357] width 534 height 47
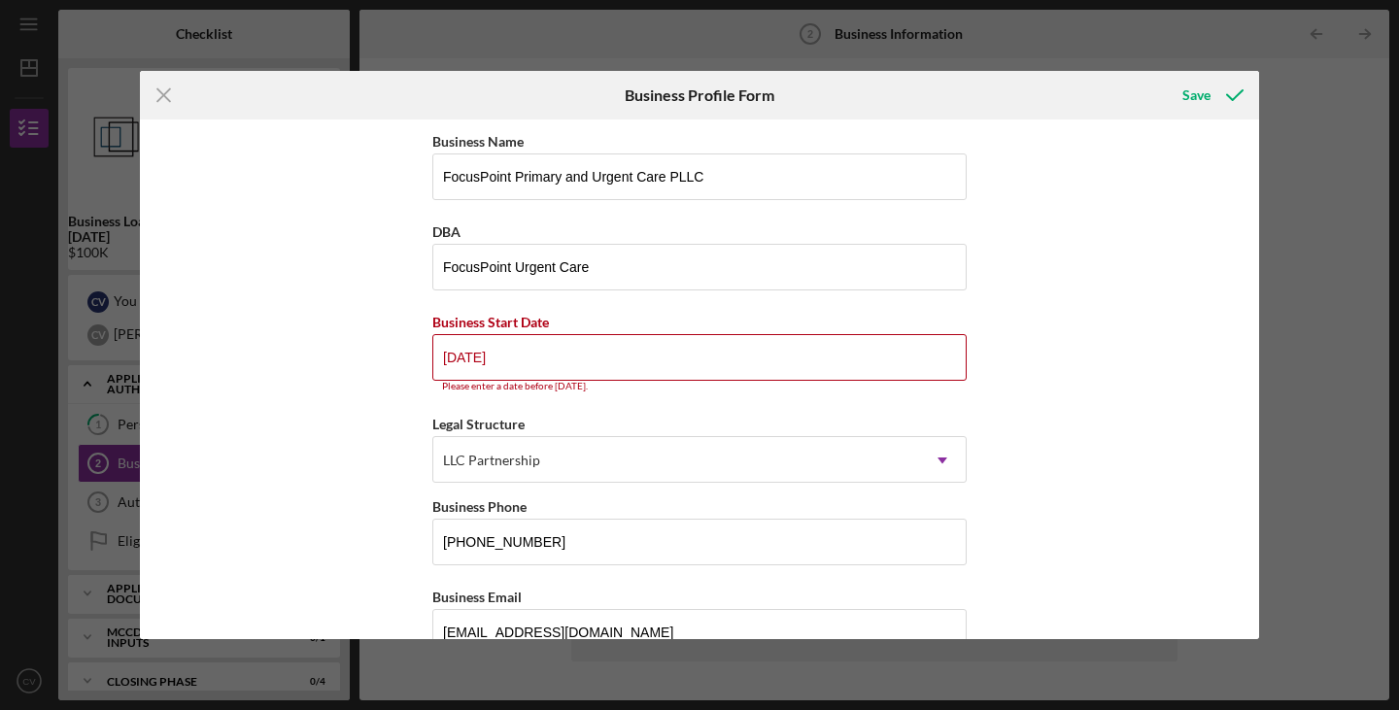
drag, startPoint x: 602, startPoint y: 355, endPoint x: 390, endPoint y: 329, distance: 214.3
click at [390, 329] on div "Business Name FocusPoint Primary and Urgent Care PLLC DBA FocusPoint Urgent Car…" at bounding box center [699, 380] width 1119 height 520
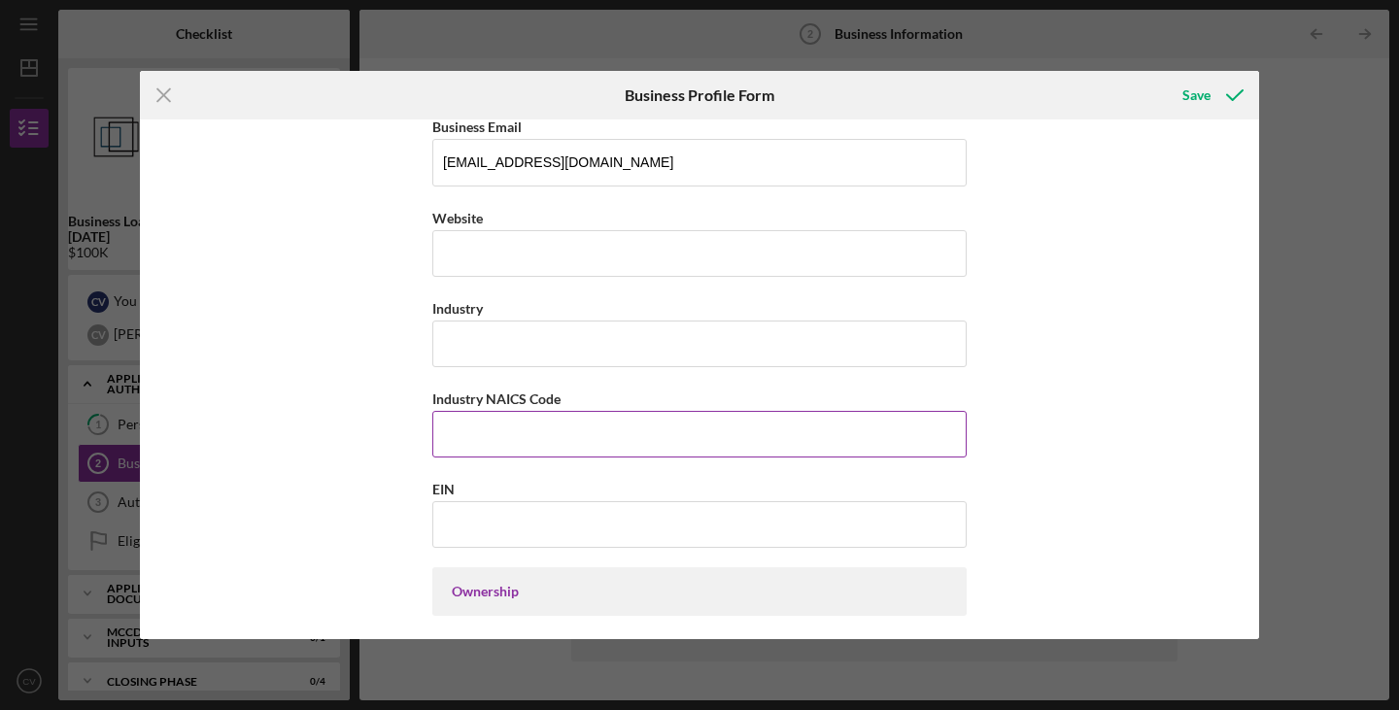
scroll to position [486, 0]
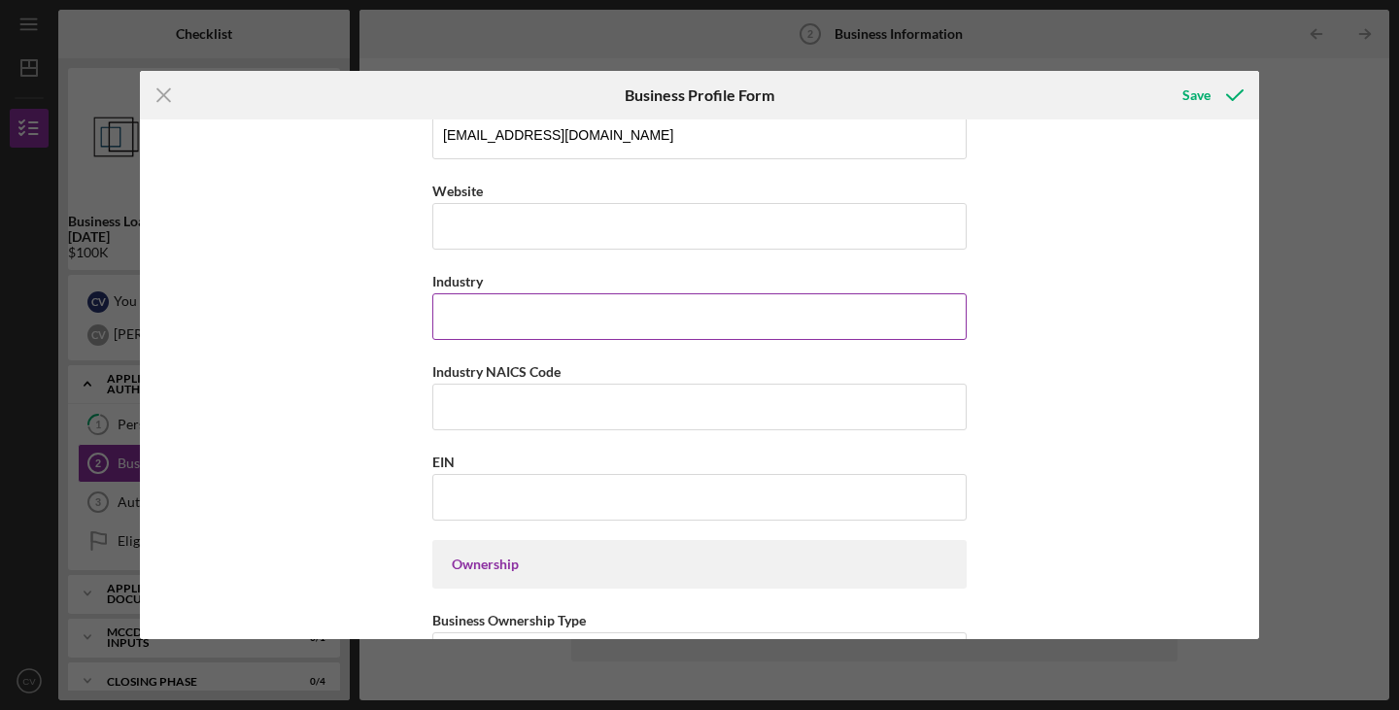
type input "[DATE]"
click at [571, 327] on input "Industry" at bounding box center [699, 316] width 534 height 47
type input "Health Care"
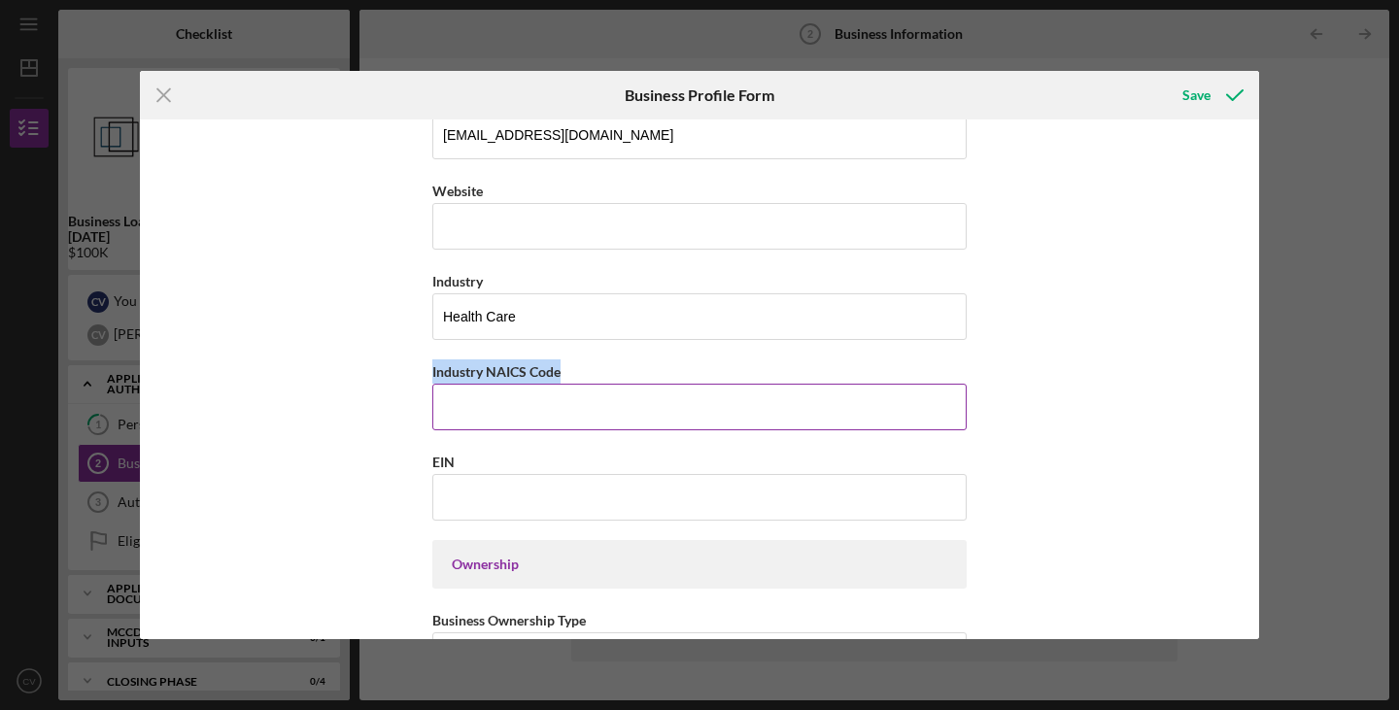
drag, startPoint x: 588, startPoint y: 368, endPoint x: 430, endPoint y: 366, distance: 157.4
click at [432, 366] on div "Industry NAICS Code" at bounding box center [699, 372] width 534 height 24
copy label "Industry NAICS Code"
click at [604, 418] on input "Industry NAICS Code" at bounding box center [699, 407] width 534 height 47
paste input "621111"
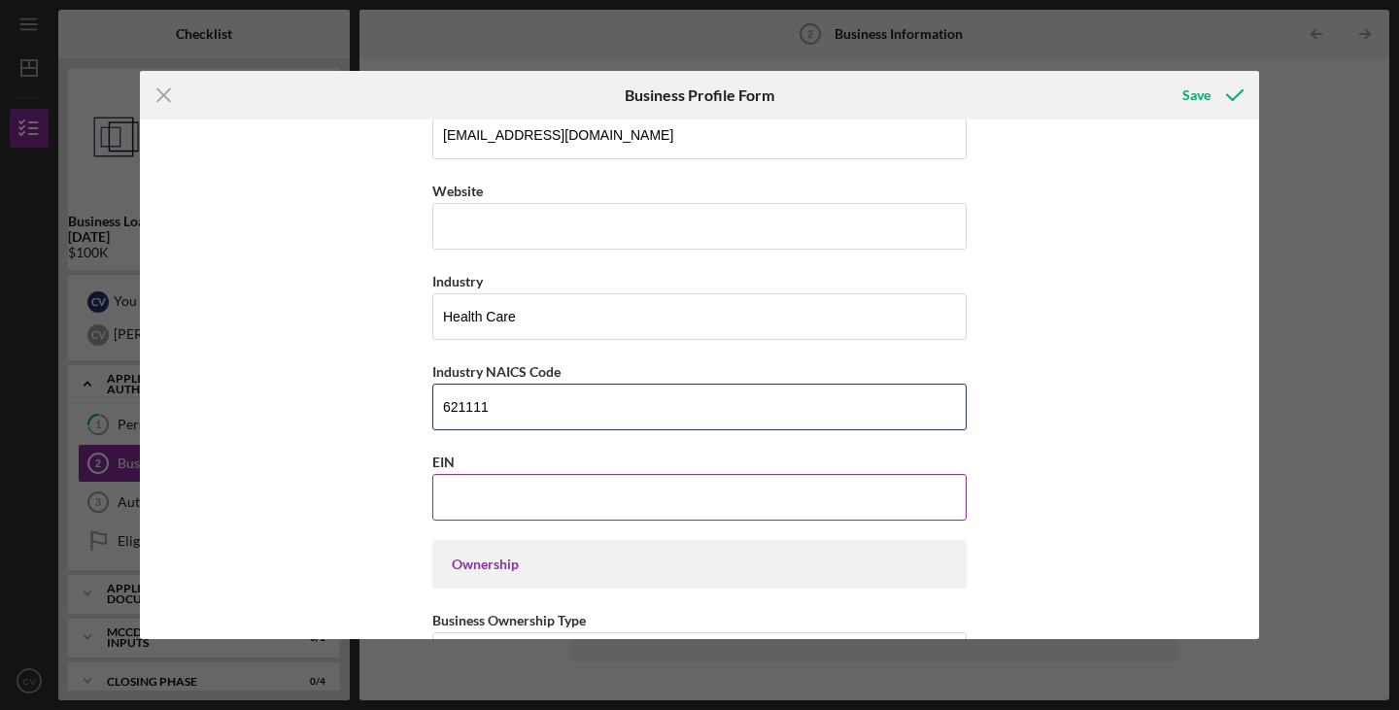
type input "621111"
click at [659, 494] on input "EIN" at bounding box center [699, 497] width 534 height 47
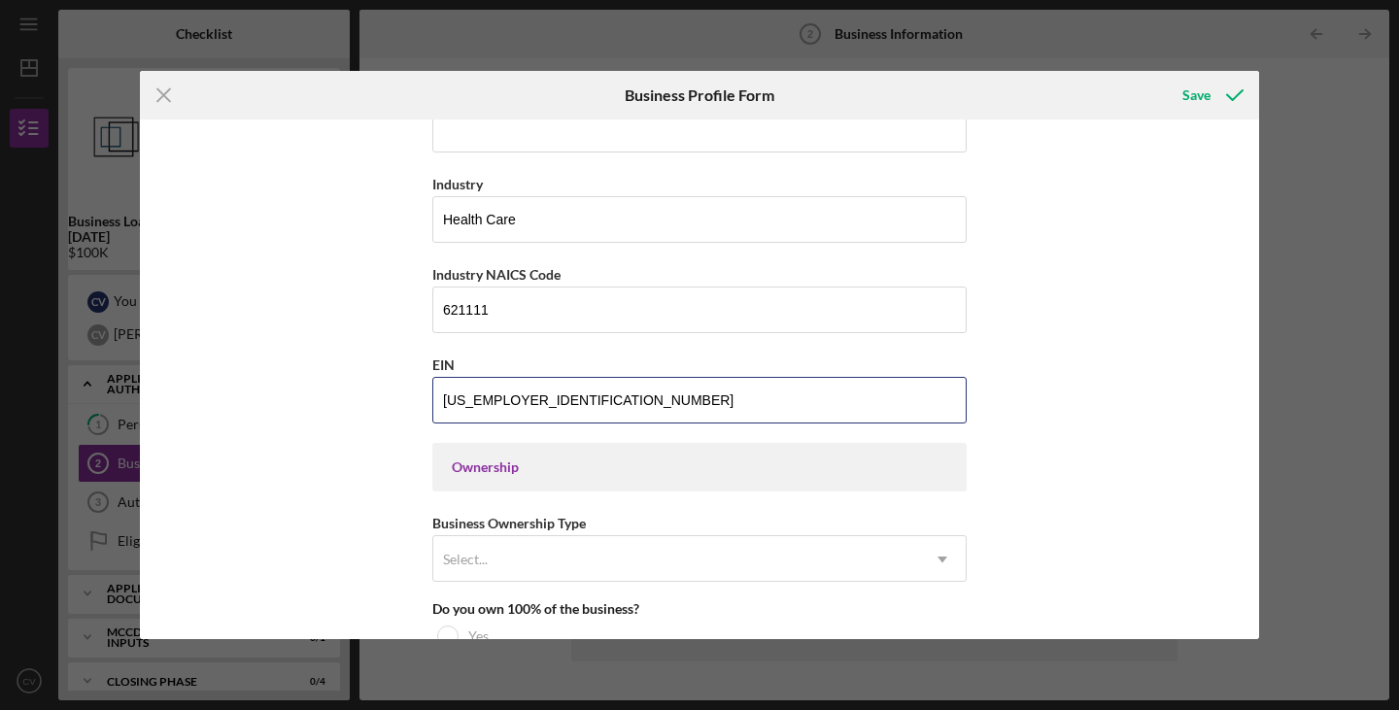
scroll to position [777, 0]
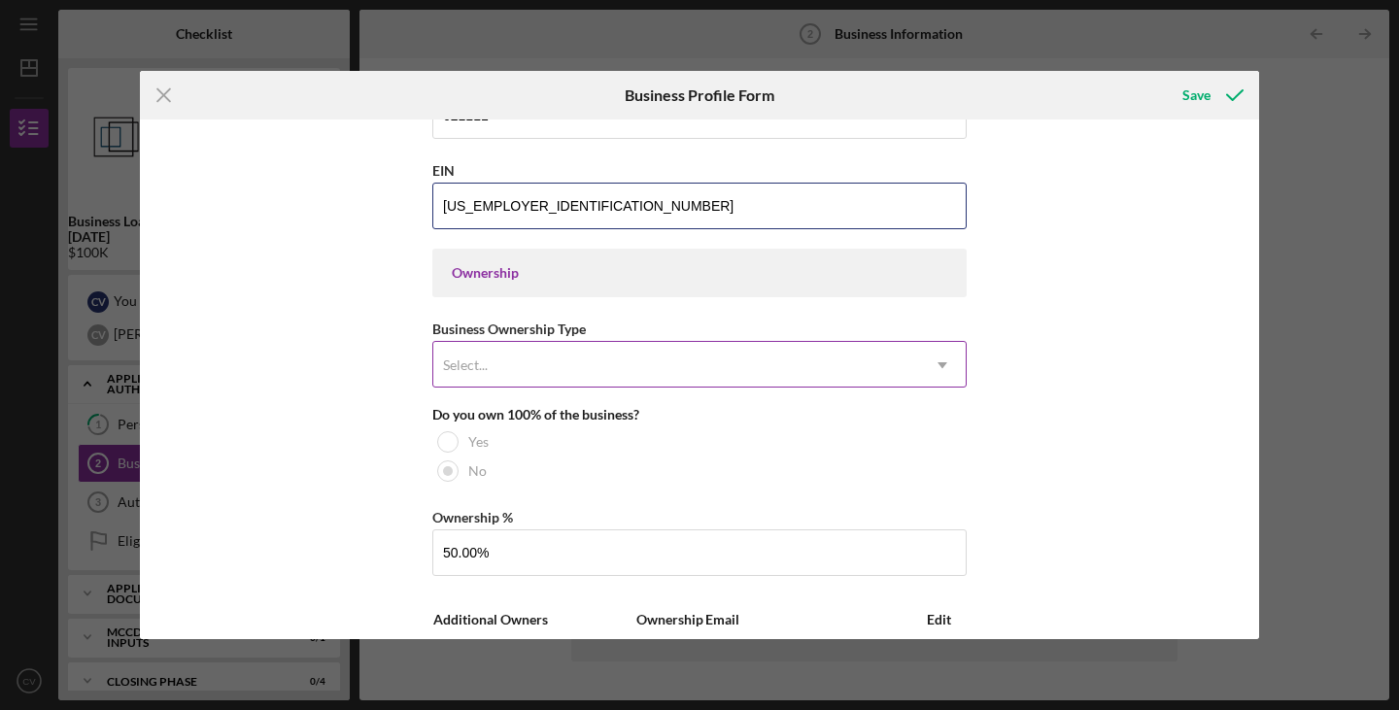
type input "[US_EMPLOYER_IDENTIFICATION_NUMBER]"
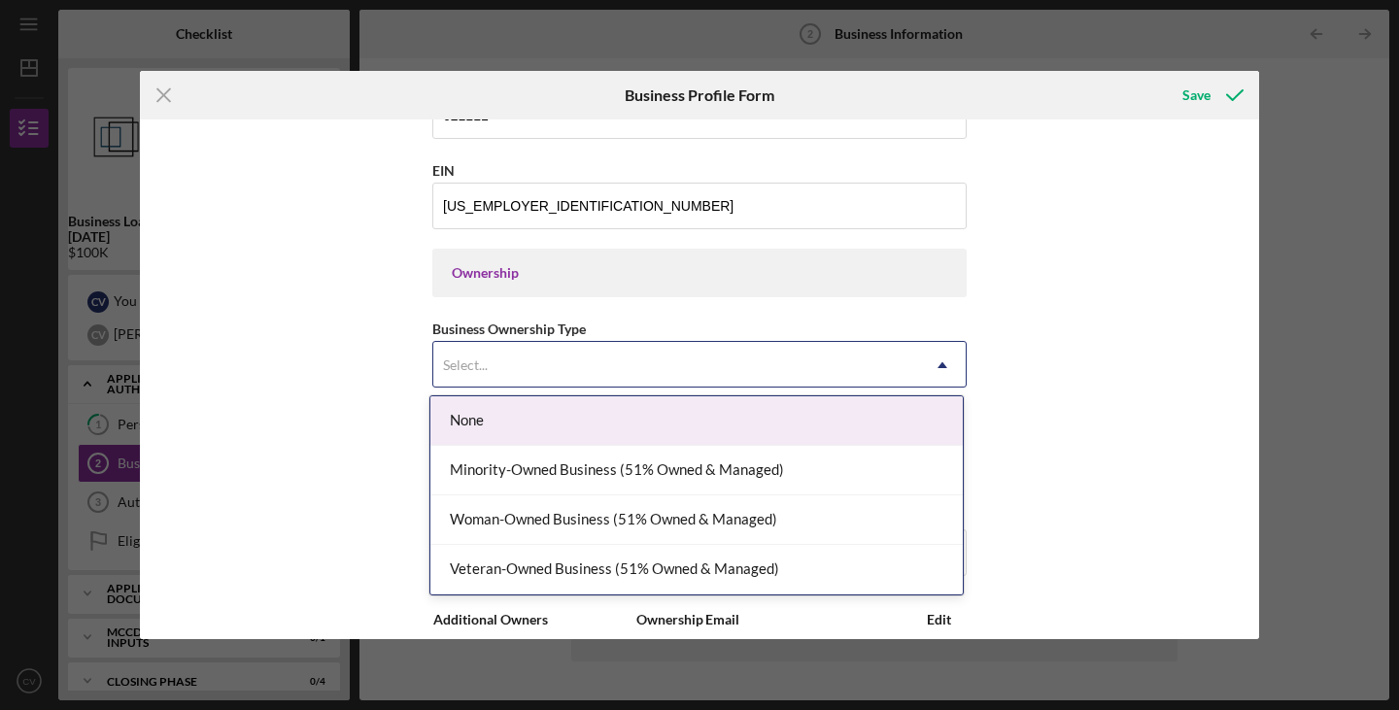
click at [700, 351] on div "Select..." at bounding box center [676, 365] width 486 height 45
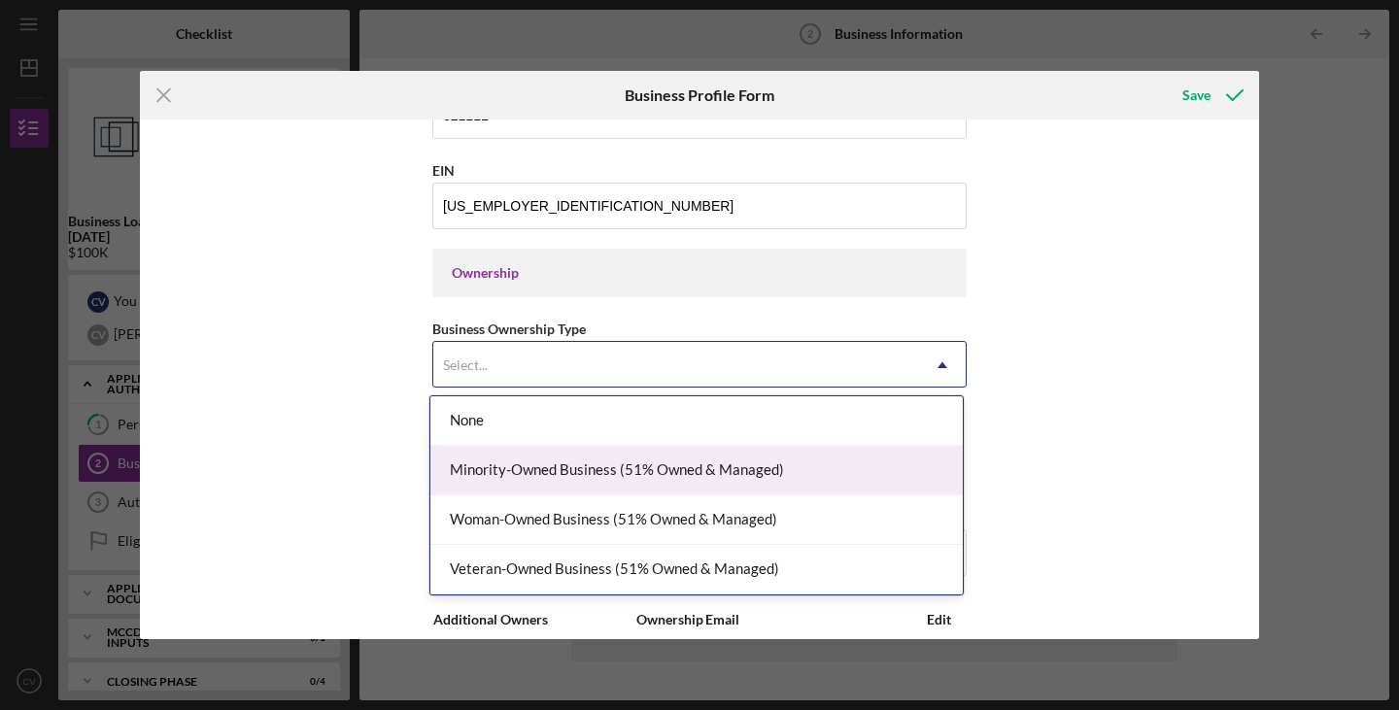
click at [845, 475] on div "Minority-Owned Business (51% Owned & Managed)" at bounding box center [696, 471] width 532 height 50
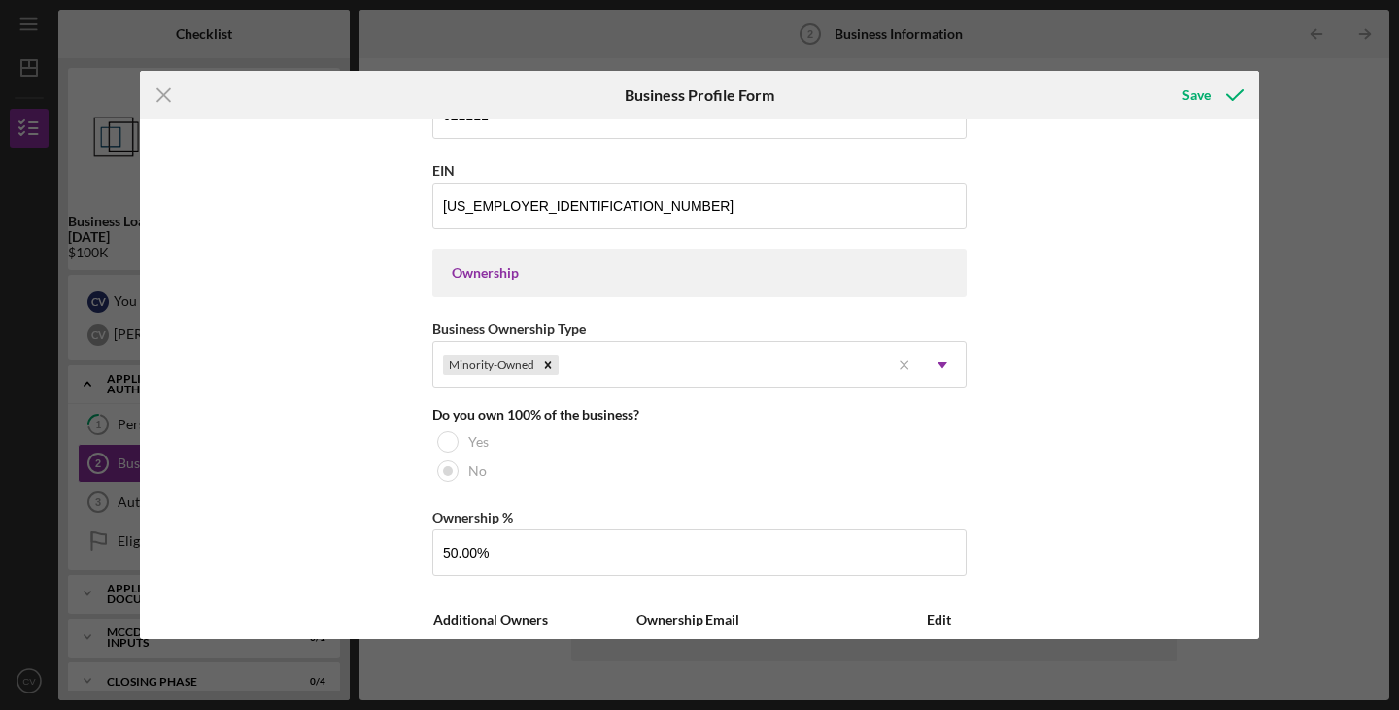
click at [332, 422] on div "Business Name FocusPoint Primary and Urgent Care PLLC DBA FocusPoint Urgent Car…" at bounding box center [699, 380] width 1119 height 520
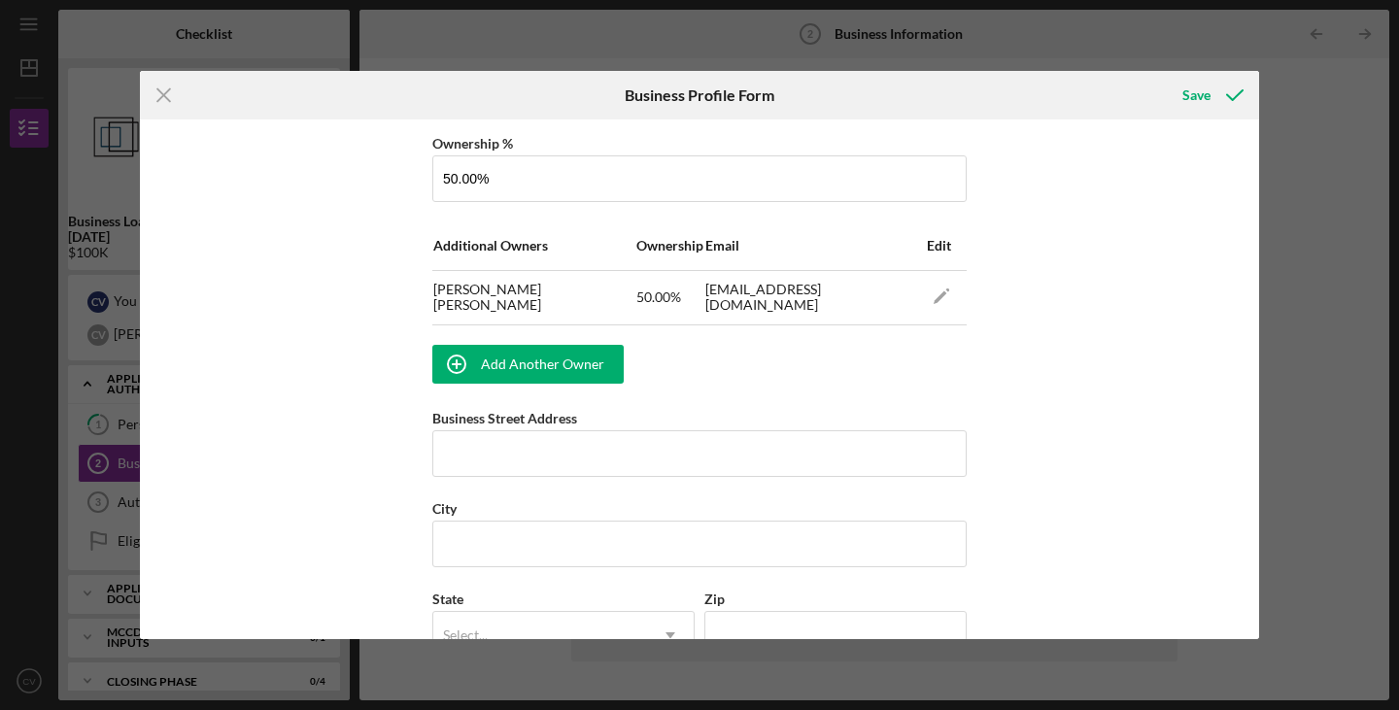
scroll to position [1166, 0]
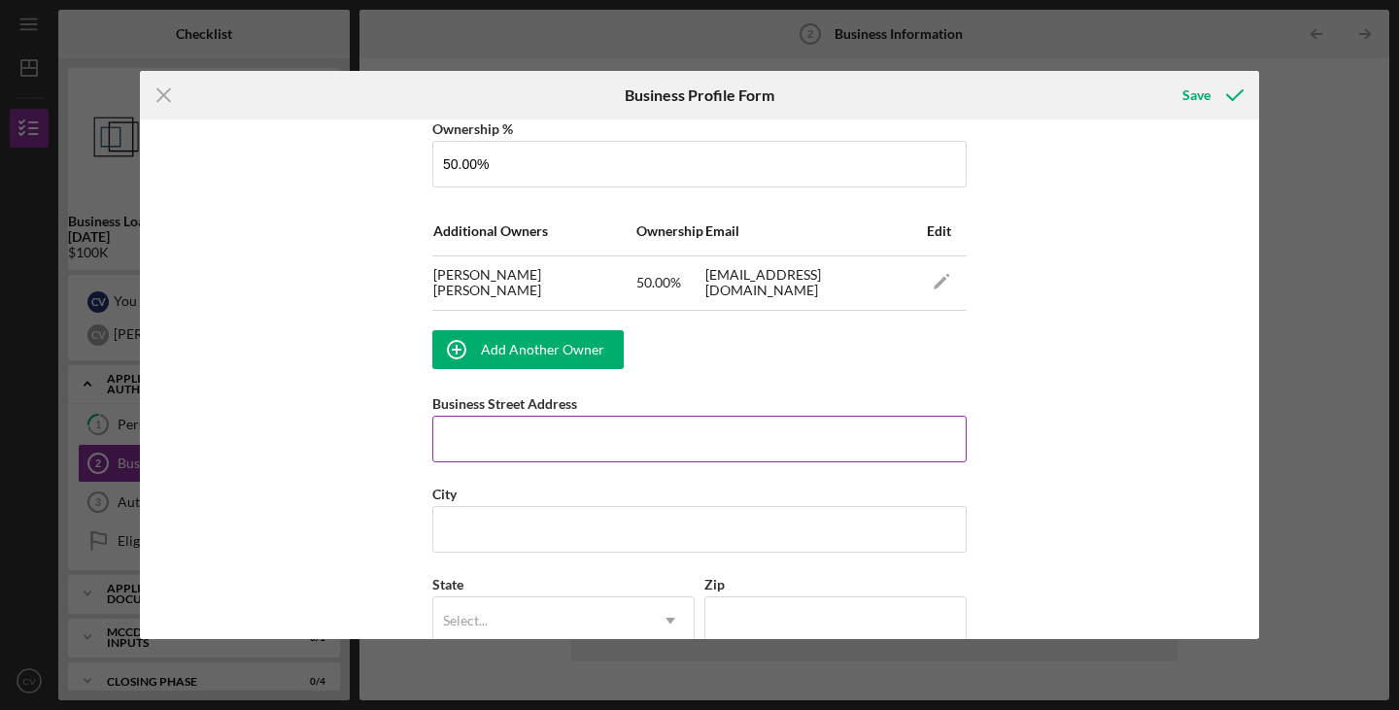
click at [524, 441] on input "Business Street Address" at bounding box center [699, 439] width 534 height 47
type input "[STREET_ADDRESS]"
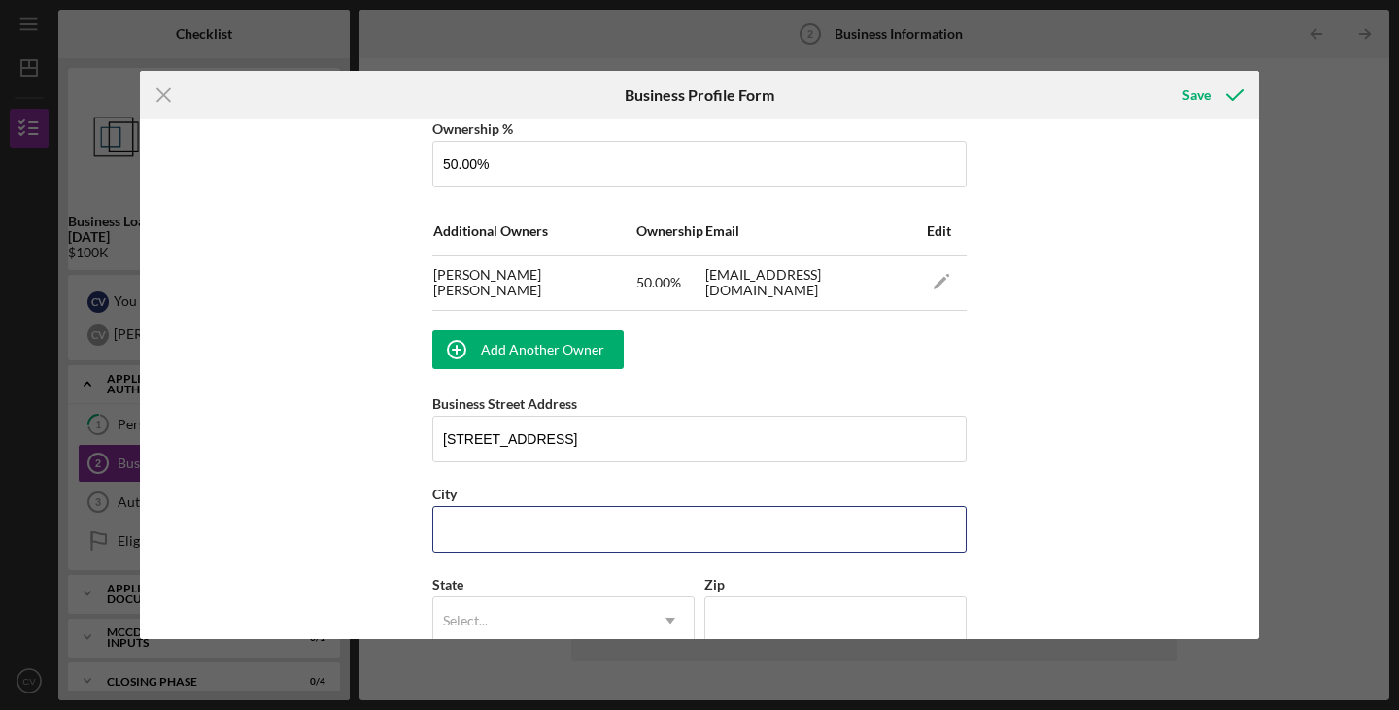
type input "Maplewood"
type input "55109"
type input "[US_STATE]"
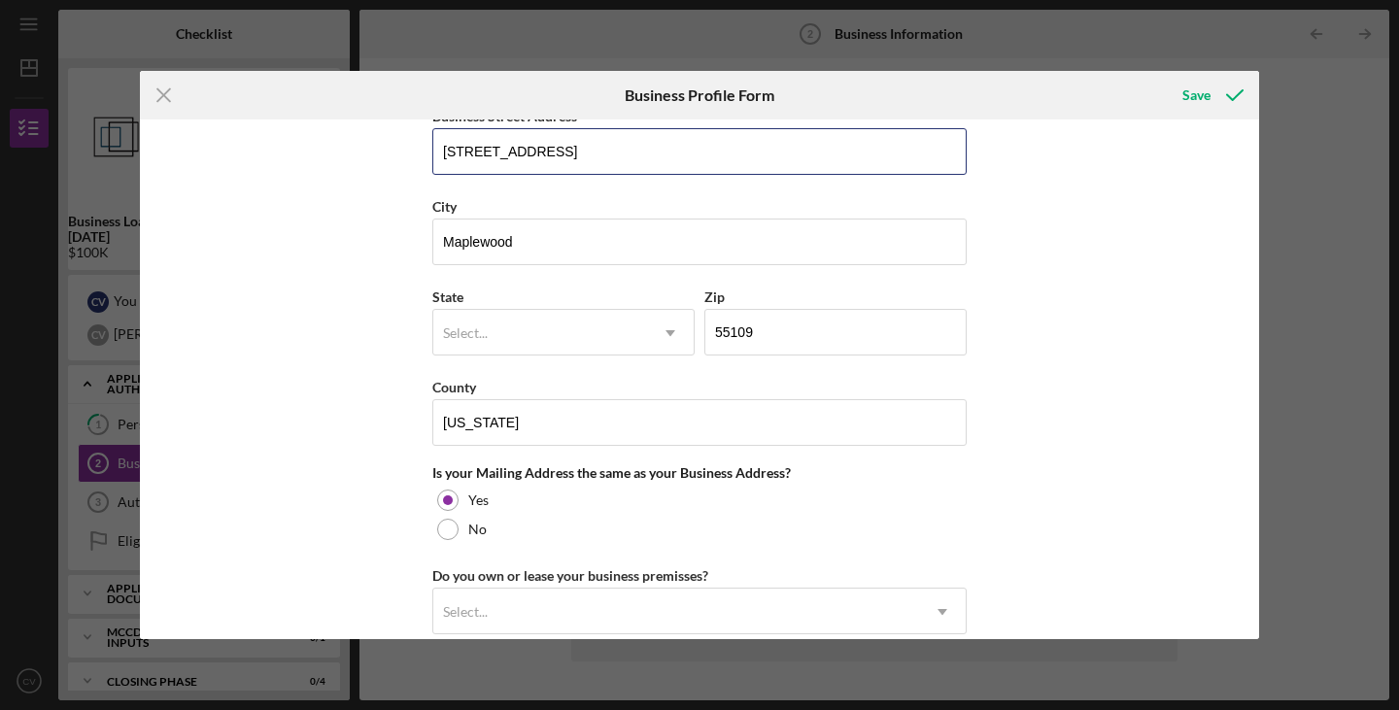
scroll to position [1457, 0]
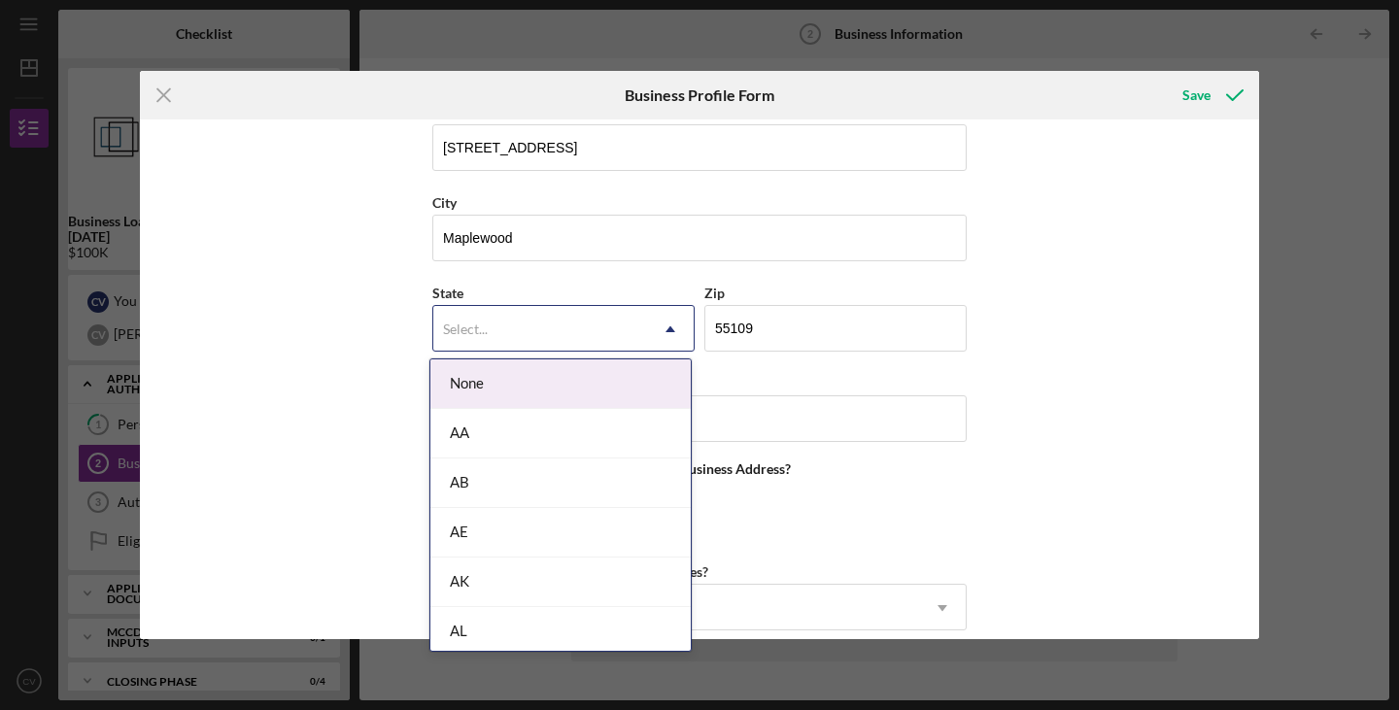
click at [510, 338] on div "Select..." at bounding box center [540, 329] width 214 height 45
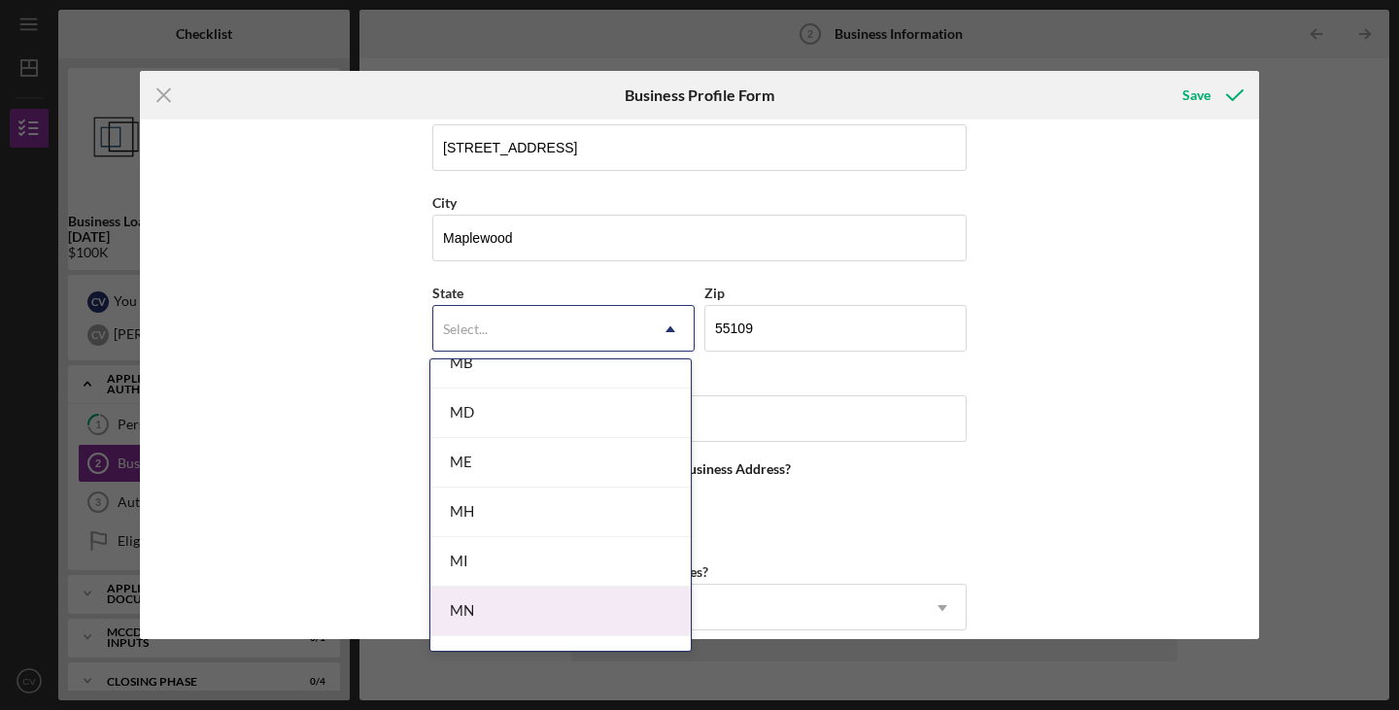
click at [570, 596] on div "MN" at bounding box center [560, 612] width 260 height 50
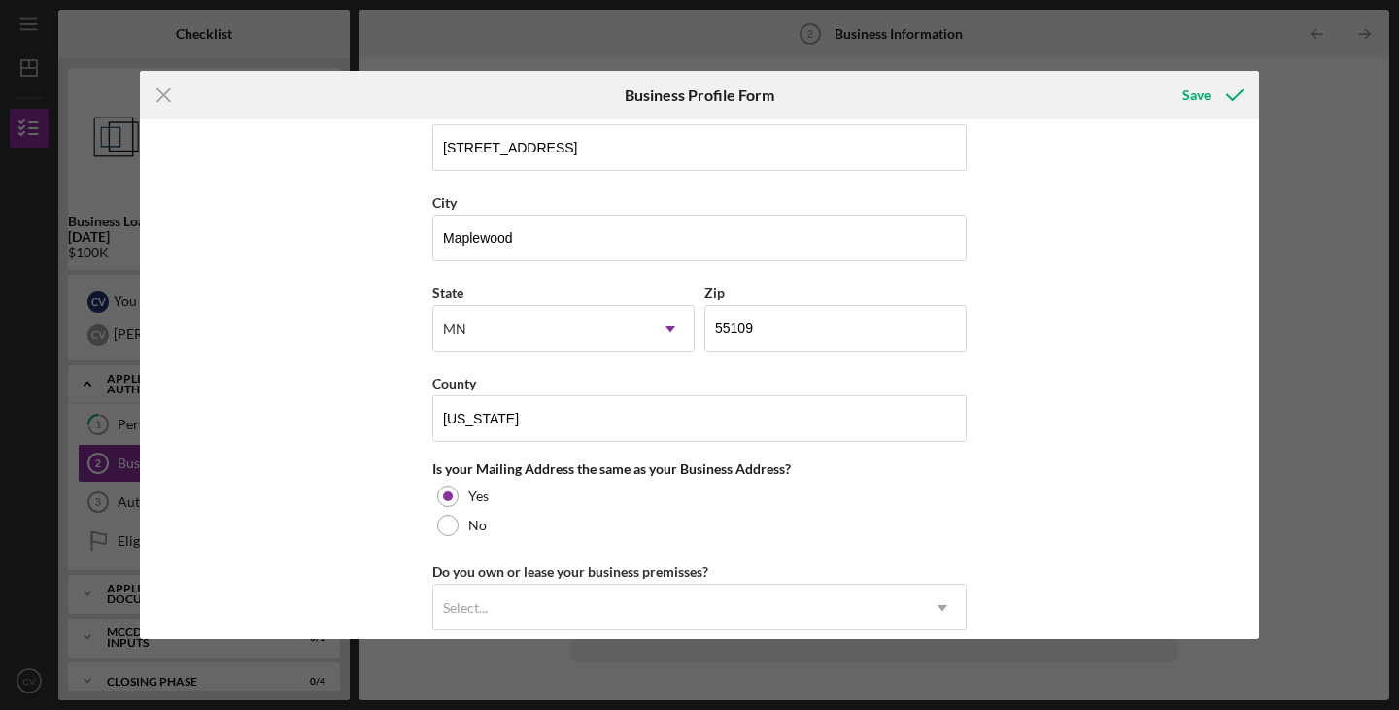
click at [350, 468] on div "Business Name FocusPoint Primary and Urgent Care PLLC DBA FocusPoint Urgent Car…" at bounding box center [699, 380] width 1119 height 520
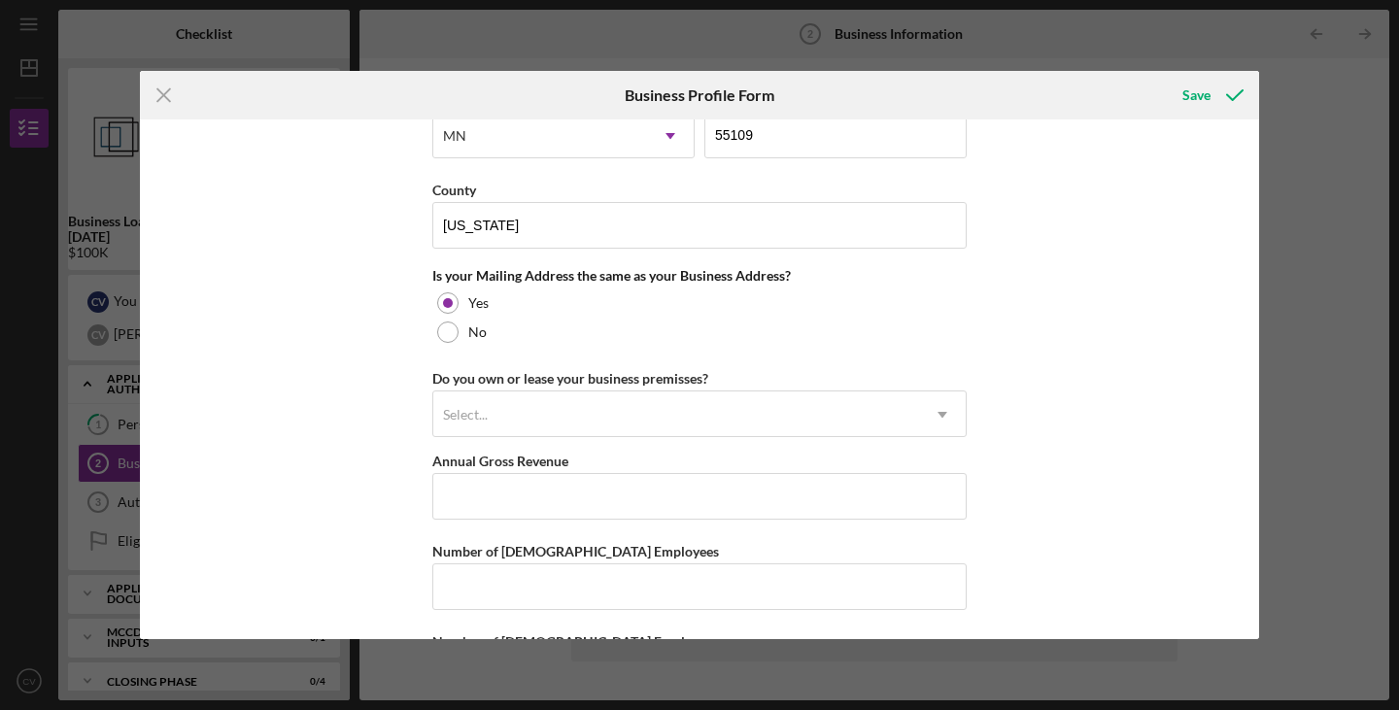
scroll to position [1652, 0]
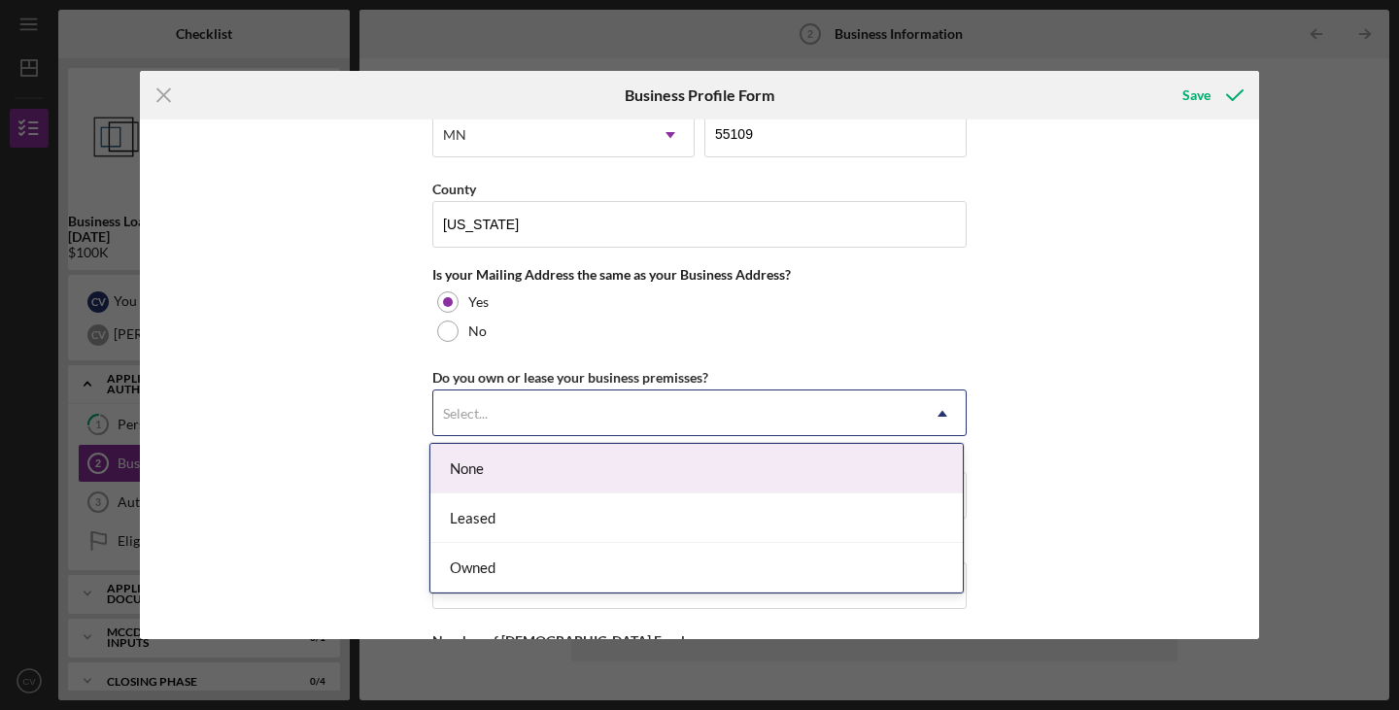
click at [493, 428] on div "Select..." at bounding box center [676, 414] width 486 height 45
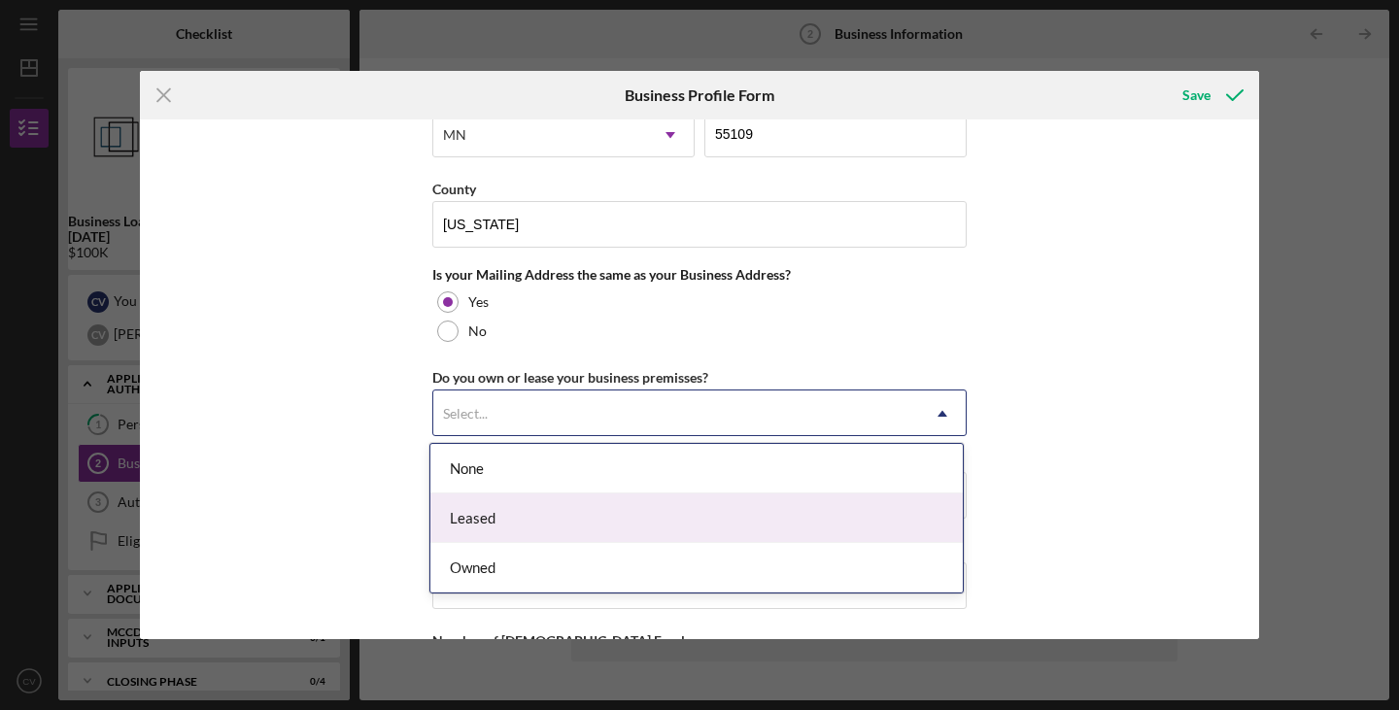
click at [518, 519] on div "Leased" at bounding box center [696, 519] width 532 height 50
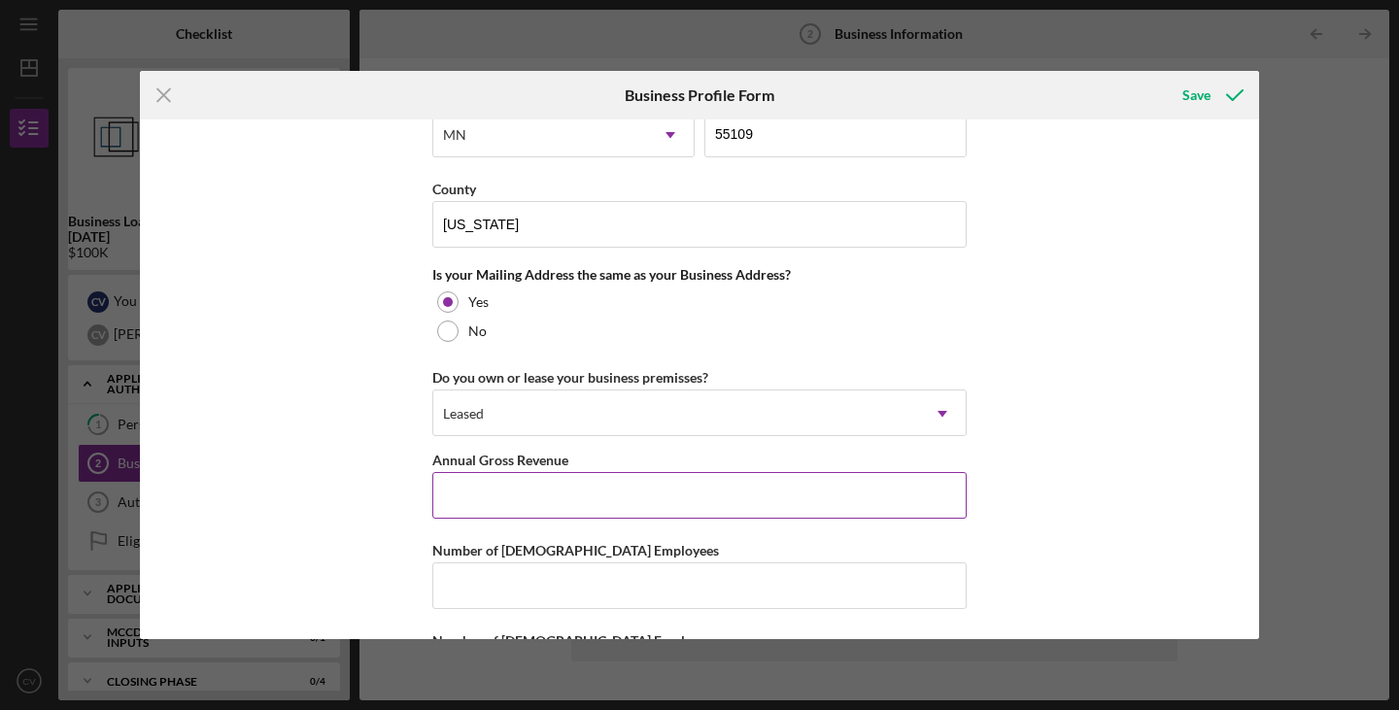
click at [469, 497] on input "Annual Gross Revenue" at bounding box center [699, 495] width 534 height 47
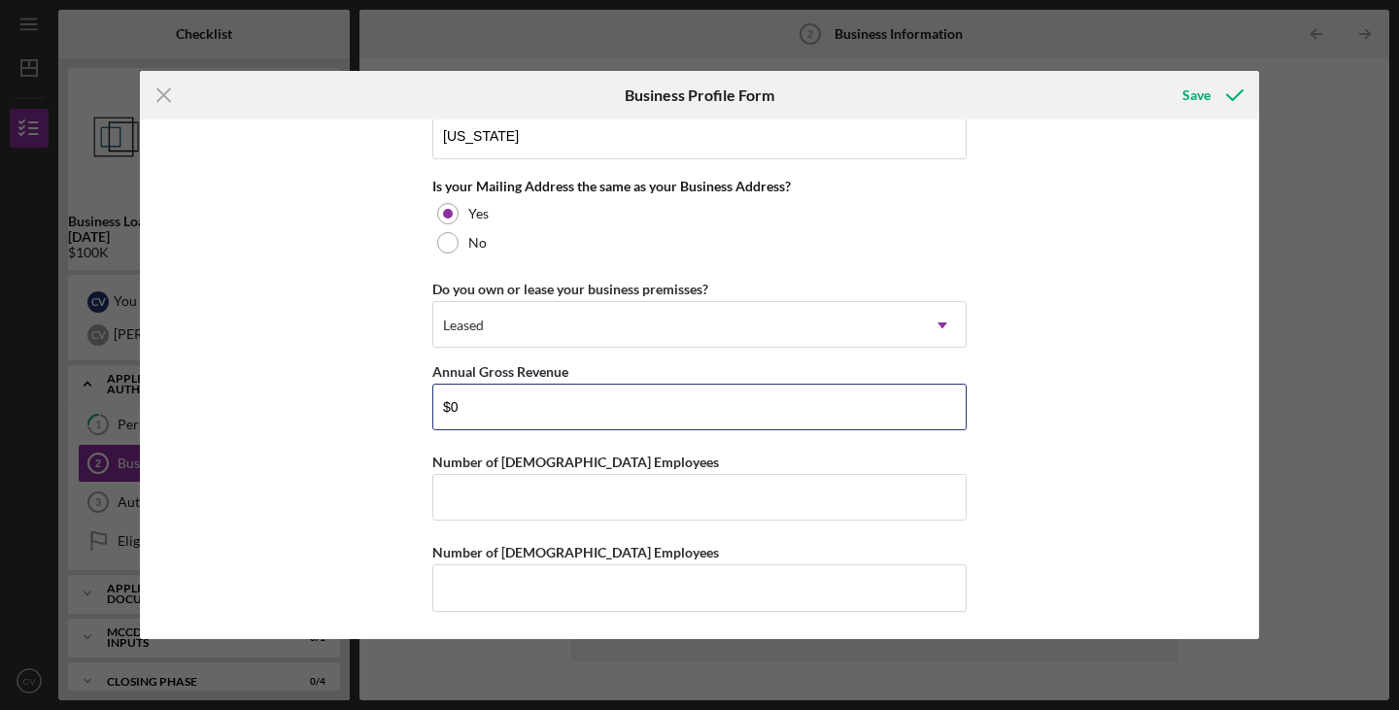
scroll to position [1740, 0]
type input "$0"
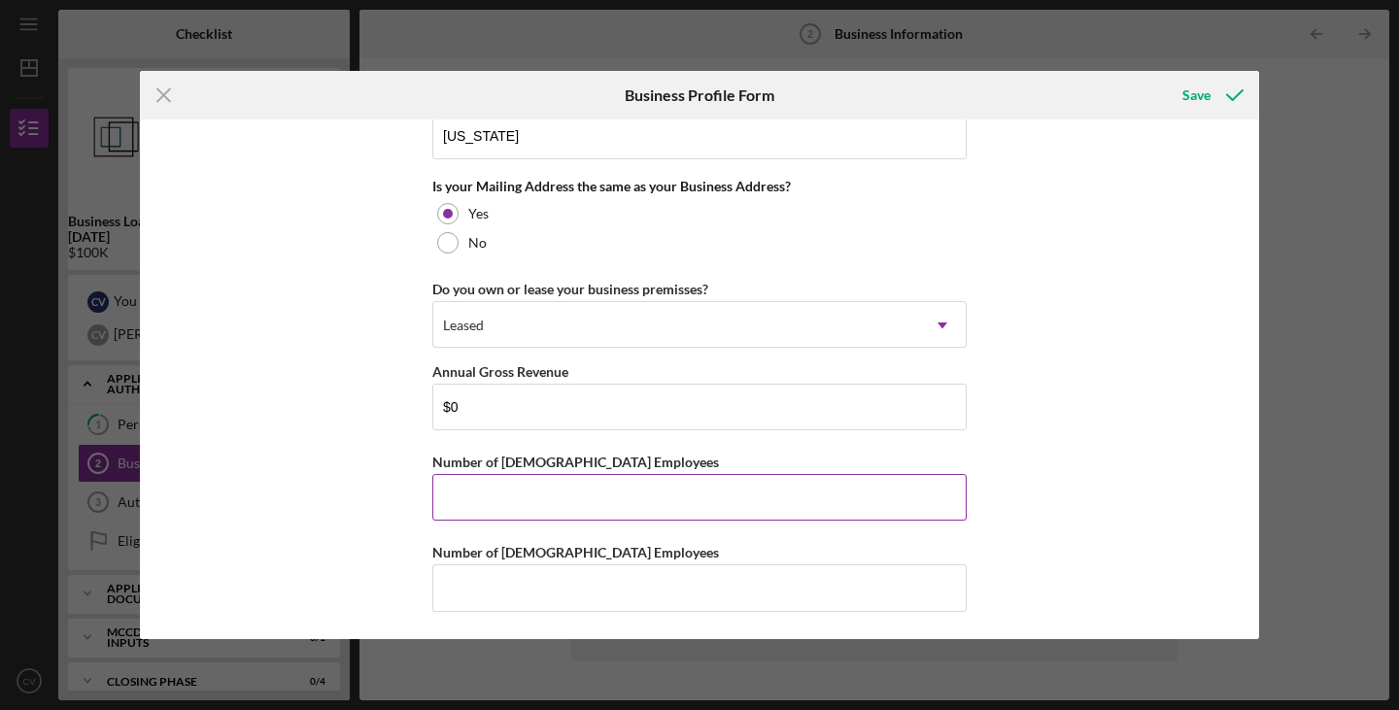
click at [565, 518] on input "Number of [DEMOGRAPHIC_DATA] Employees" at bounding box center [699, 497] width 534 height 47
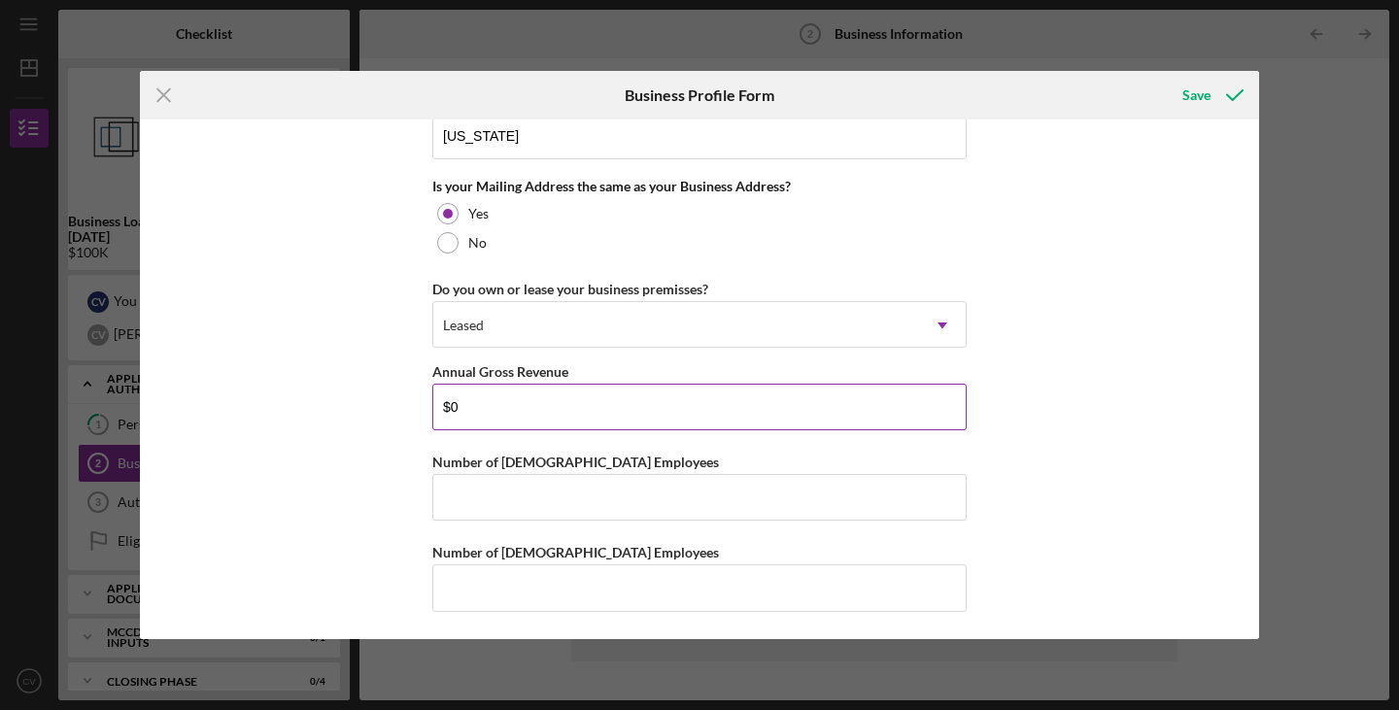
click at [464, 413] on input "$0" at bounding box center [699, 407] width 534 height 47
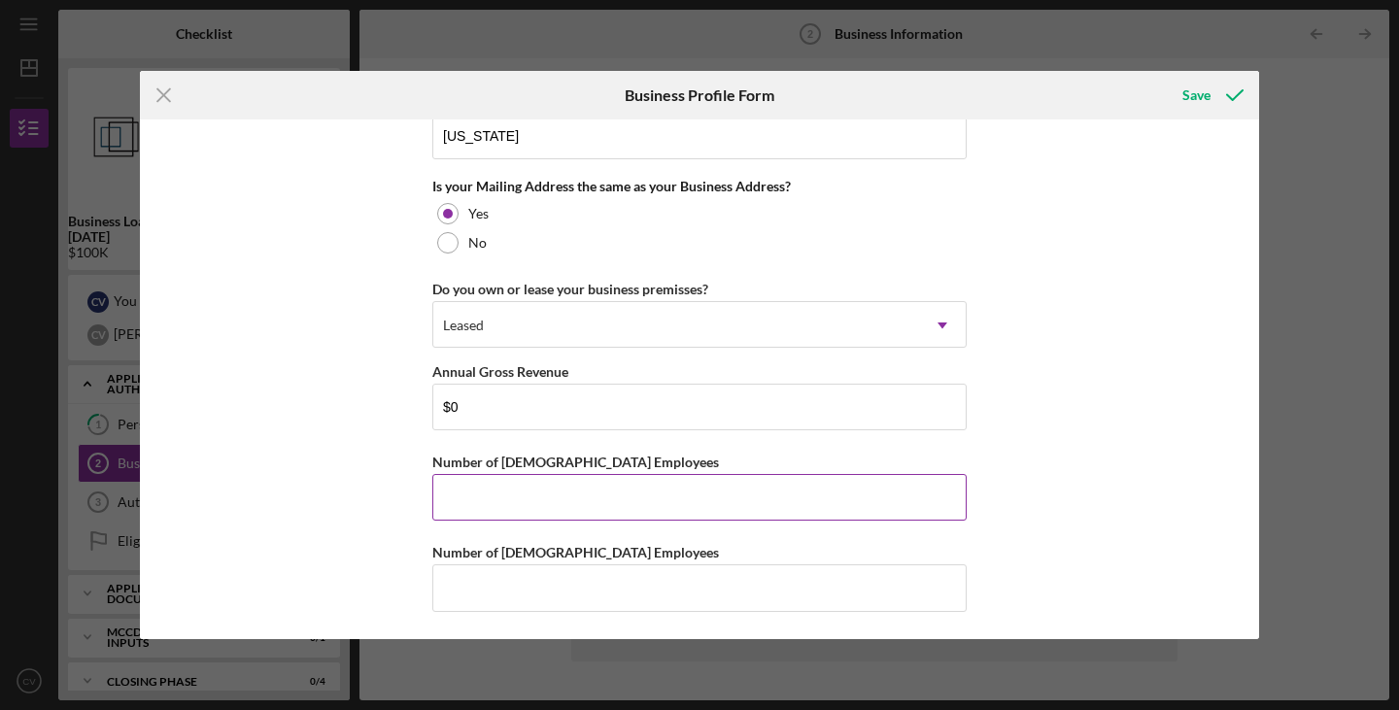
click at [533, 491] on input "Number of [DEMOGRAPHIC_DATA] Employees" at bounding box center [699, 497] width 534 height 47
type input "2"
click at [654, 589] on input "Number of [DEMOGRAPHIC_DATA] Employees" at bounding box center [699, 588] width 534 height 47
type input "2"
drag, startPoint x: 489, startPoint y: 490, endPoint x: 389, endPoint y: 473, distance: 101.4
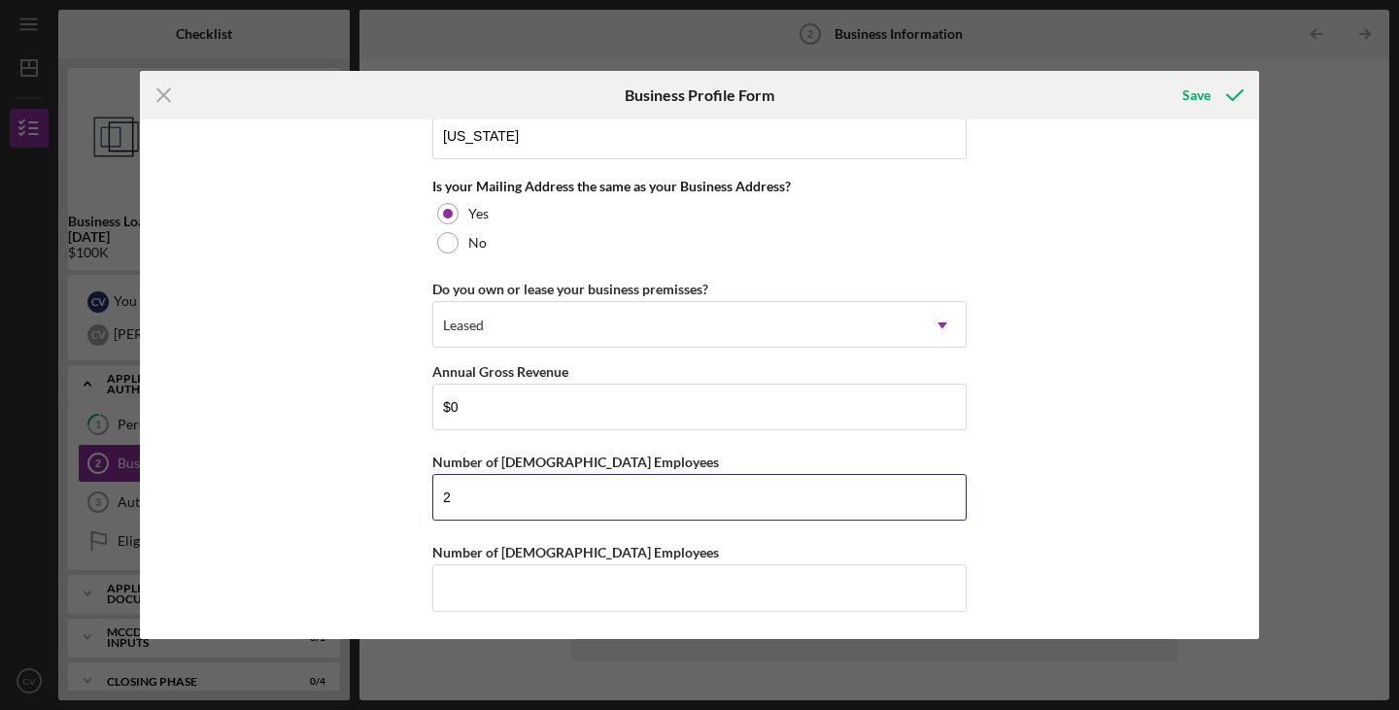
click at [389, 473] on div "Business Name FocusPoint Primary and Urgent Care PLLC DBA FocusPoint Urgent Car…" at bounding box center [699, 380] width 1119 height 520
type input "4"
click at [556, 591] on input "Number of [DEMOGRAPHIC_DATA] Employees" at bounding box center [699, 588] width 534 height 47
type input "0"
click at [1205, 86] on div "Save" at bounding box center [1196, 95] width 28 height 39
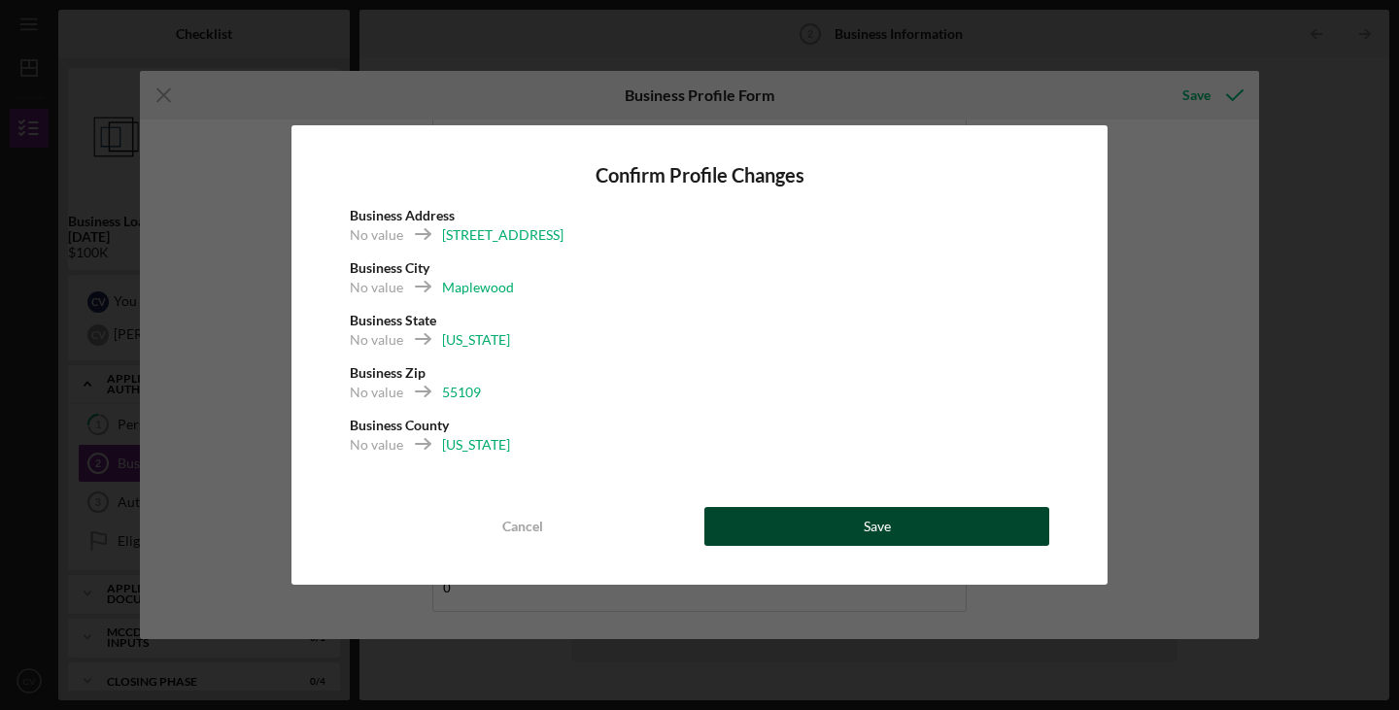
click at [881, 516] on div "Save" at bounding box center [877, 526] width 27 height 39
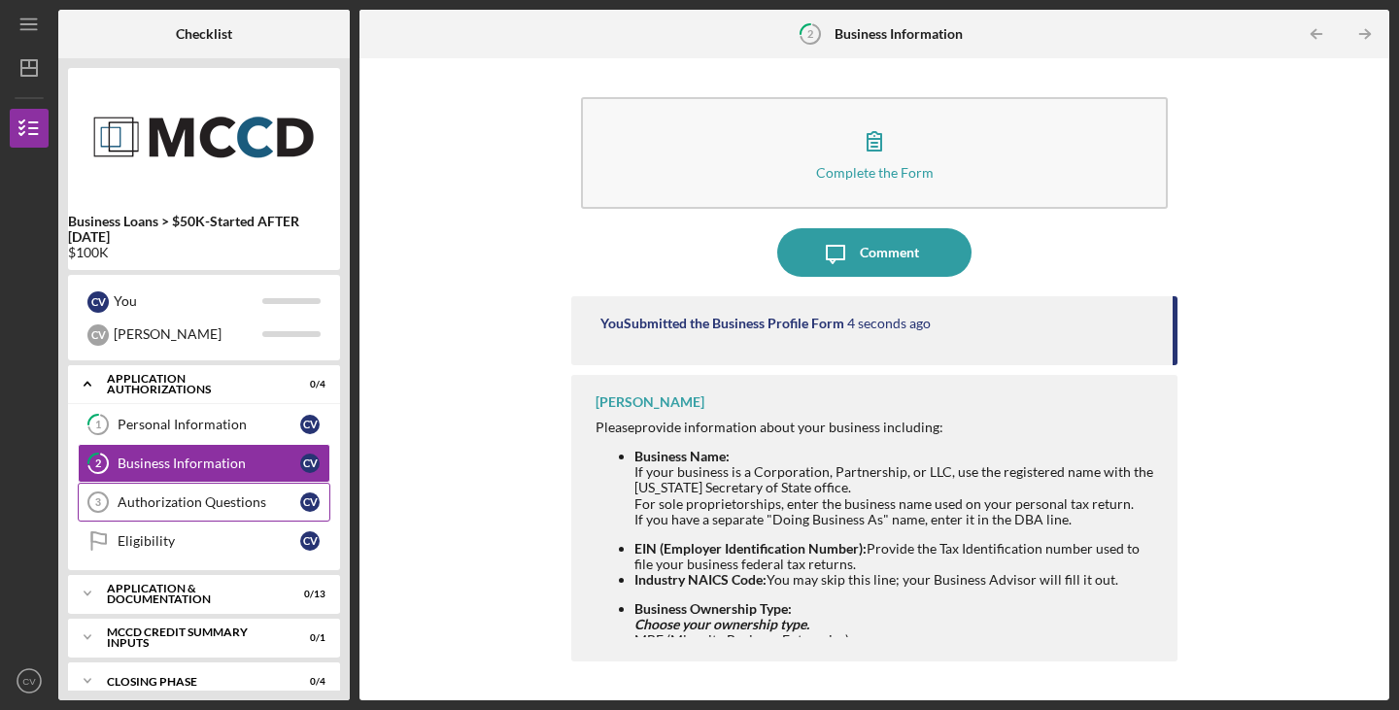
click at [210, 492] on link "Authorization Questions 3 Authorization Questions C V" at bounding box center [204, 502] width 253 height 39
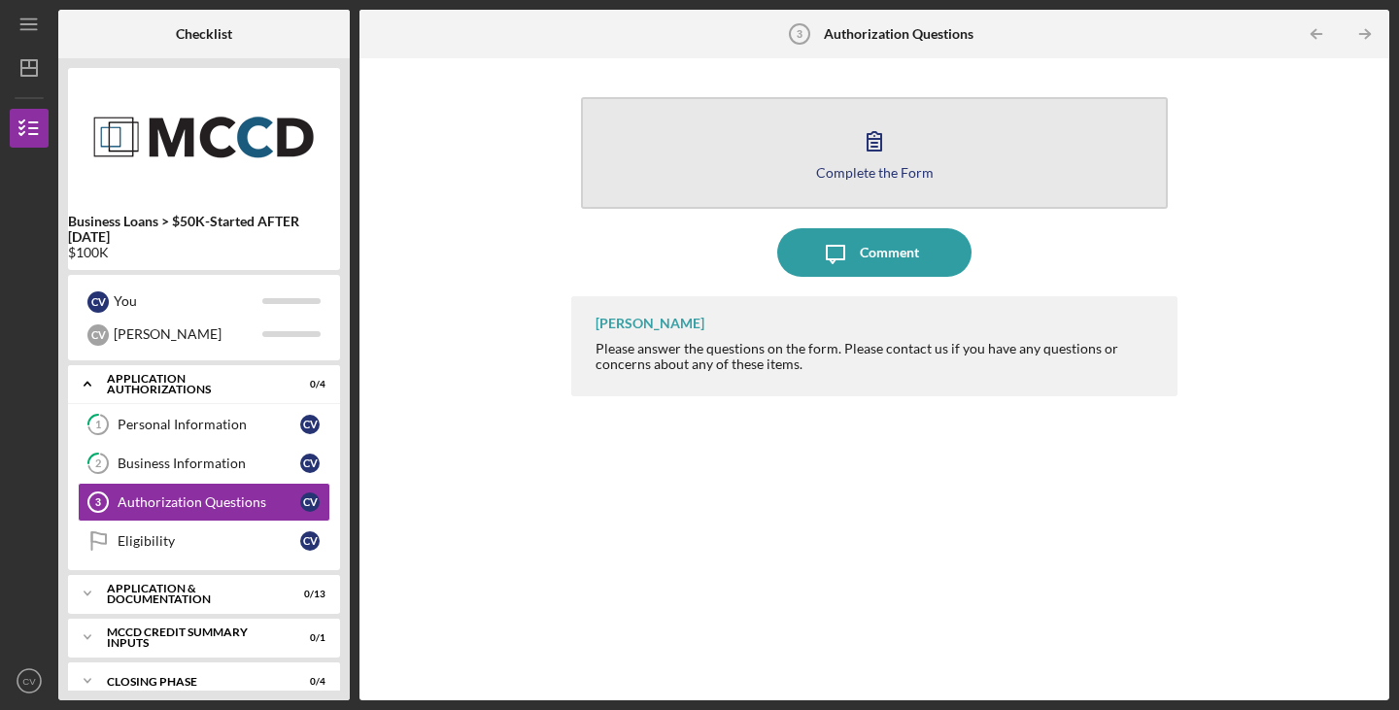
click at [910, 186] on button "Complete the Form Form" at bounding box center [874, 153] width 587 height 112
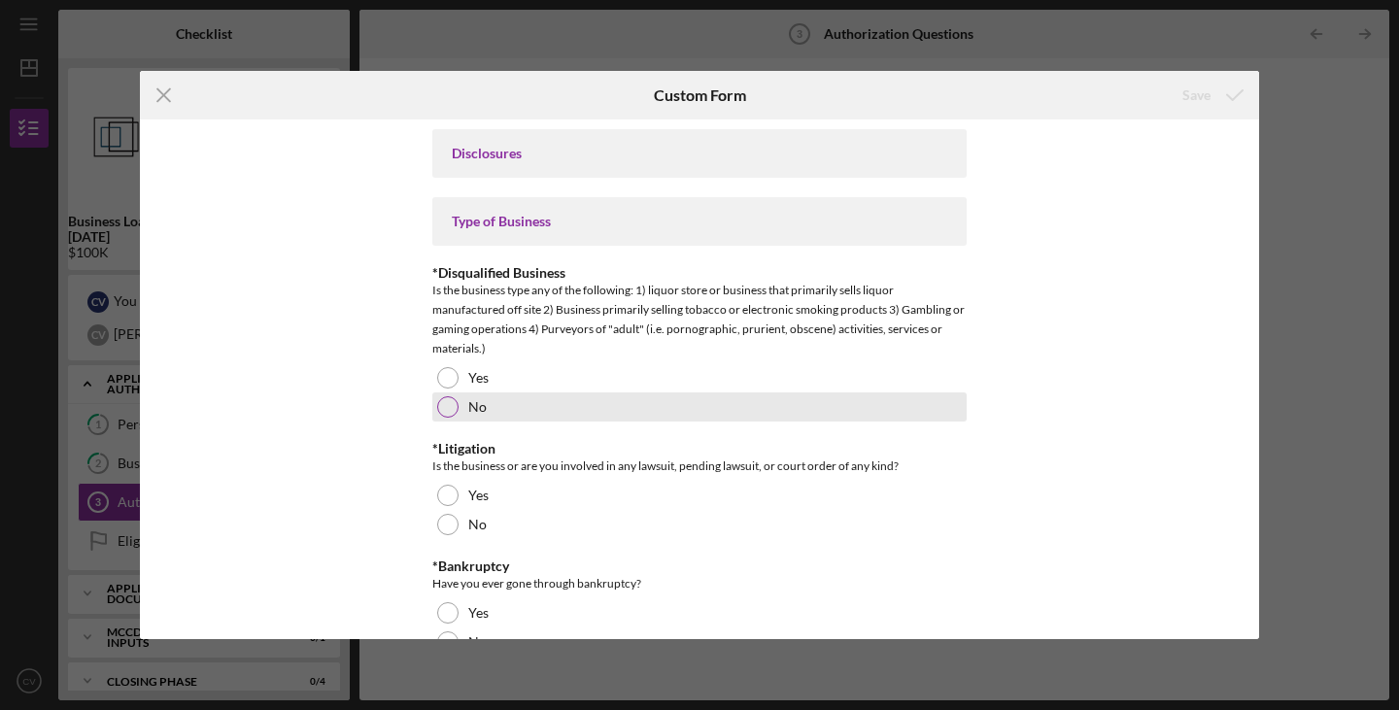
click at [478, 402] on label "No" at bounding box center [477, 407] width 18 height 16
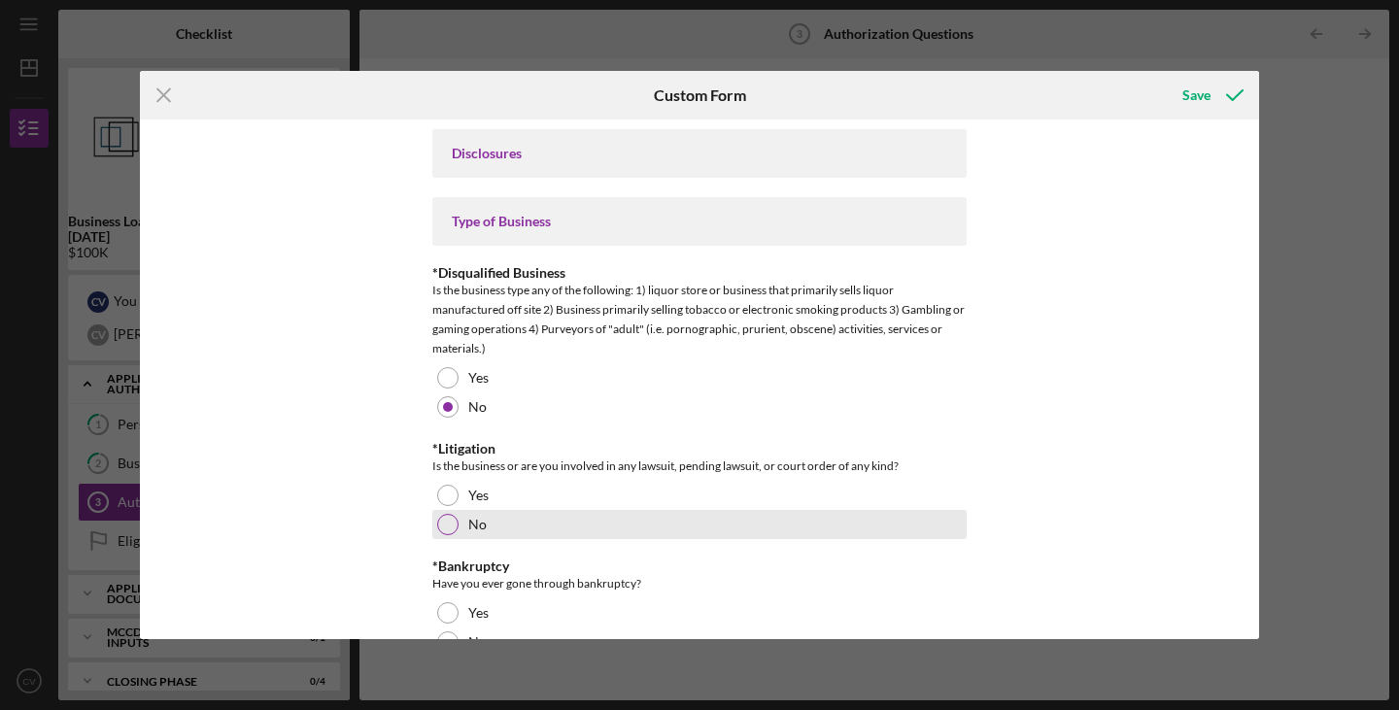
click at [706, 519] on div "No" at bounding box center [699, 524] width 534 height 29
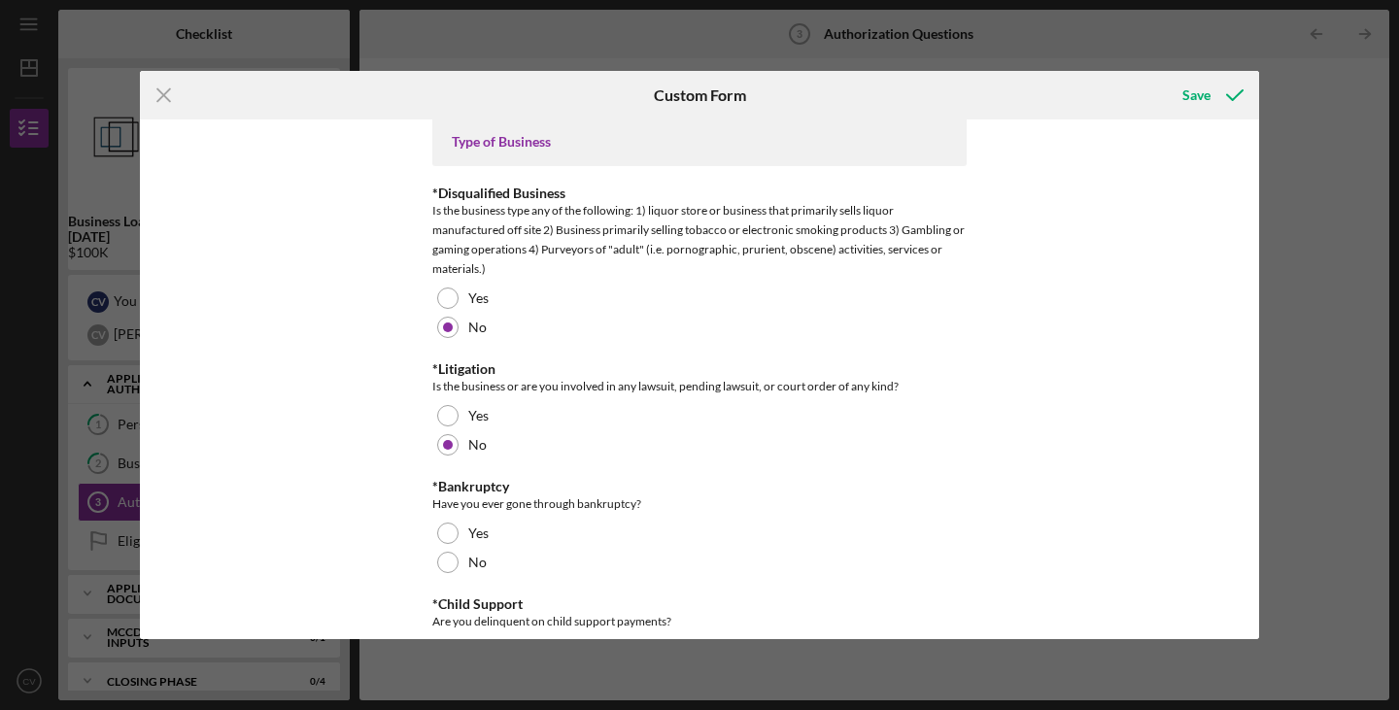
scroll to position [291, 0]
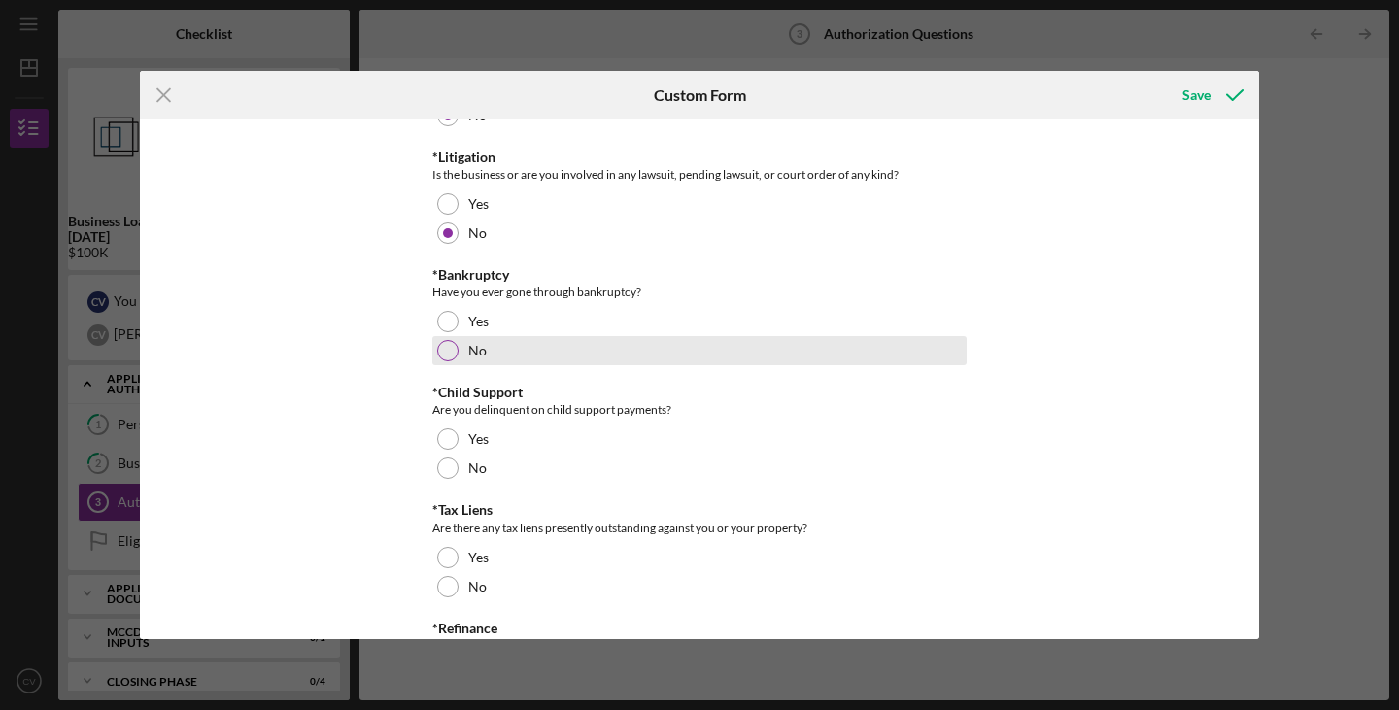
click at [496, 355] on div "No" at bounding box center [699, 350] width 534 height 29
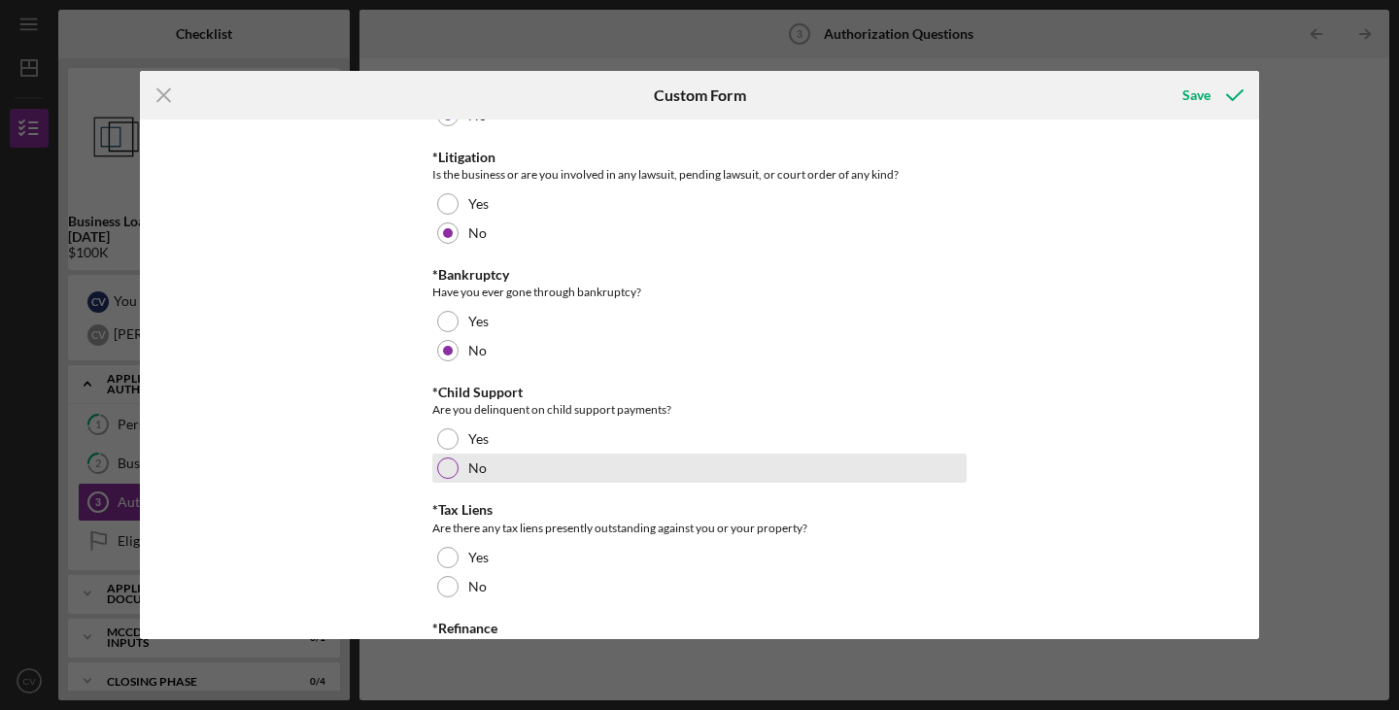
click at [550, 468] on div "No" at bounding box center [699, 468] width 534 height 29
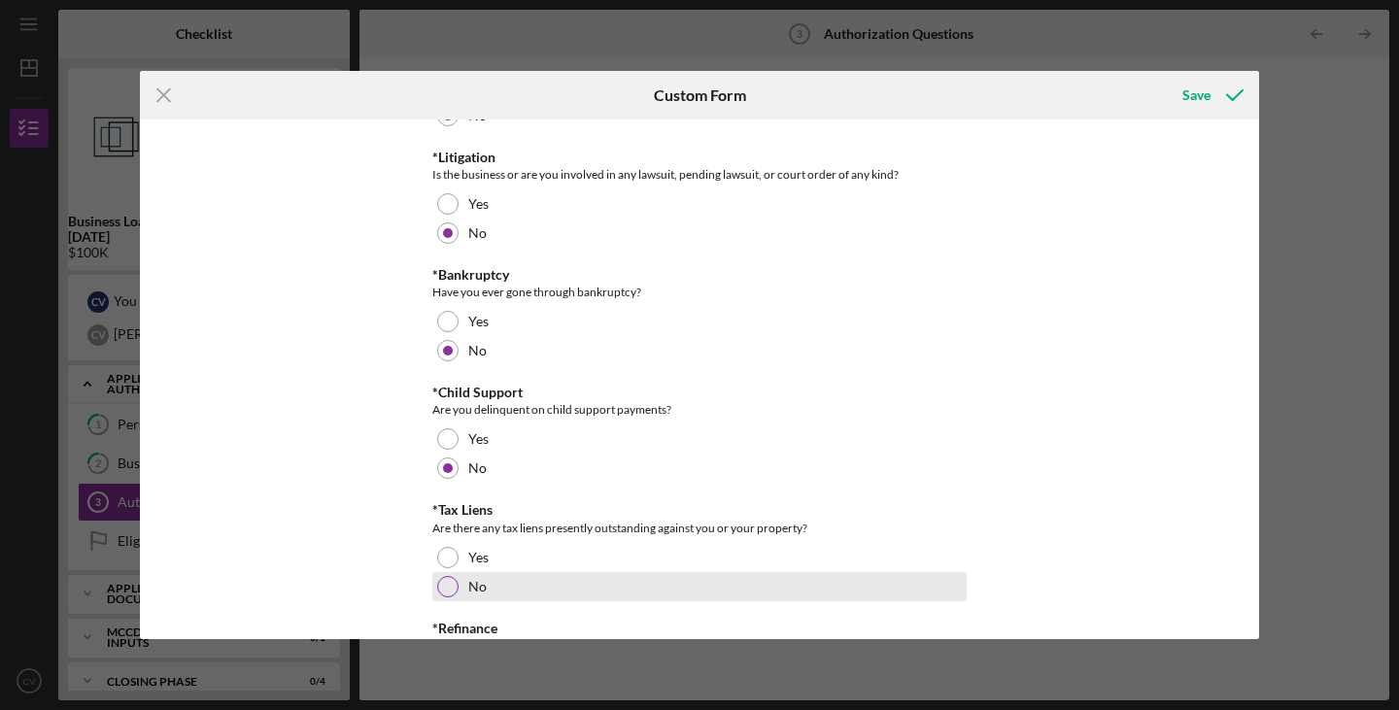
drag, startPoint x: 469, startPoint y: 583, endPoint x: 596, endPoint y: 572, distance: 126.8
click at [471, 583] on label "No" at bounding box center [477, 587] width 18 height 16
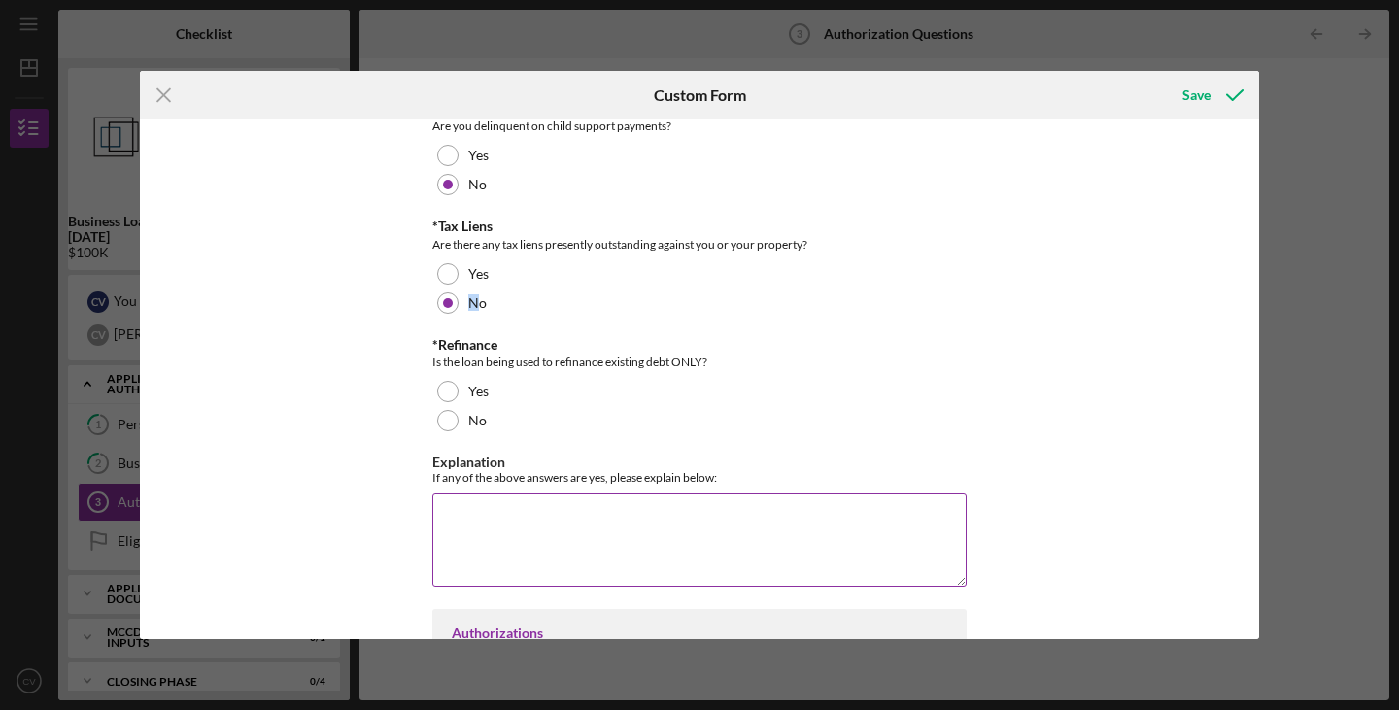
scroll to position [583, 0]
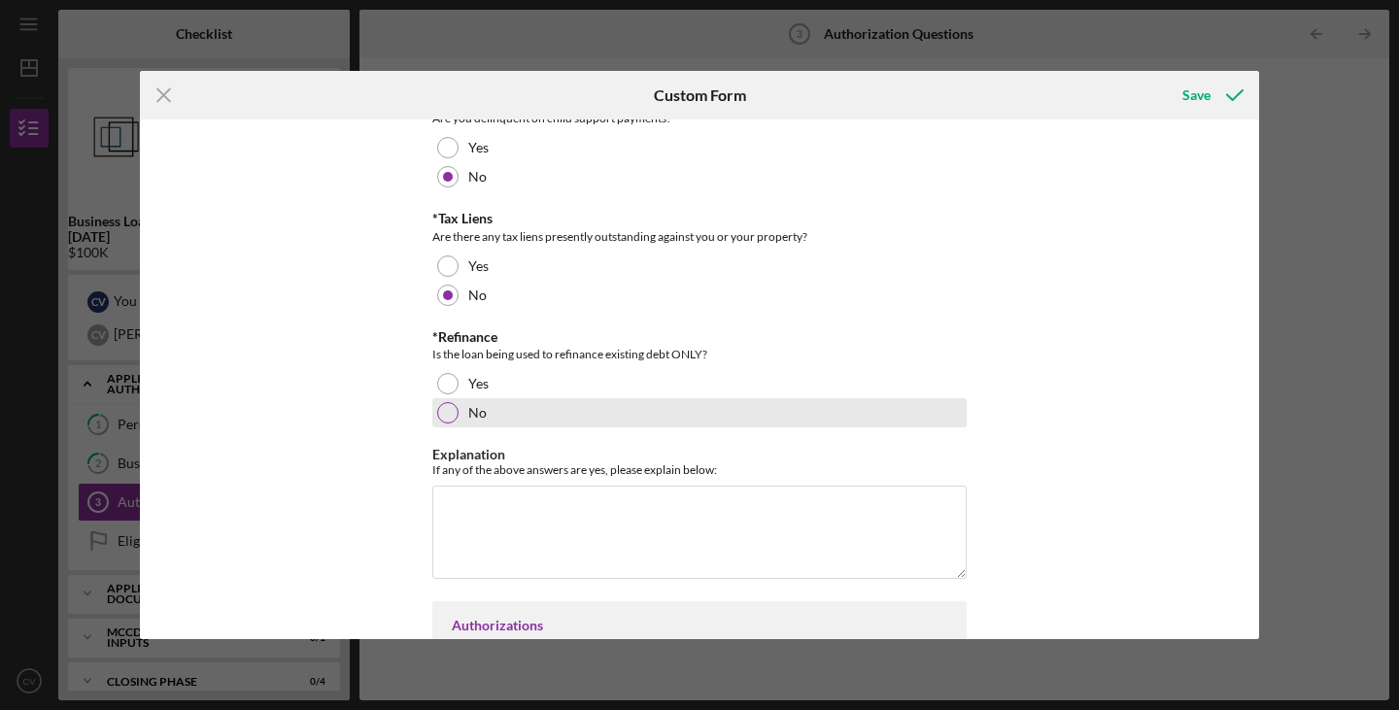
click at [475, 419] on label "No" at bounding box center [477, 413] width 18 height 16
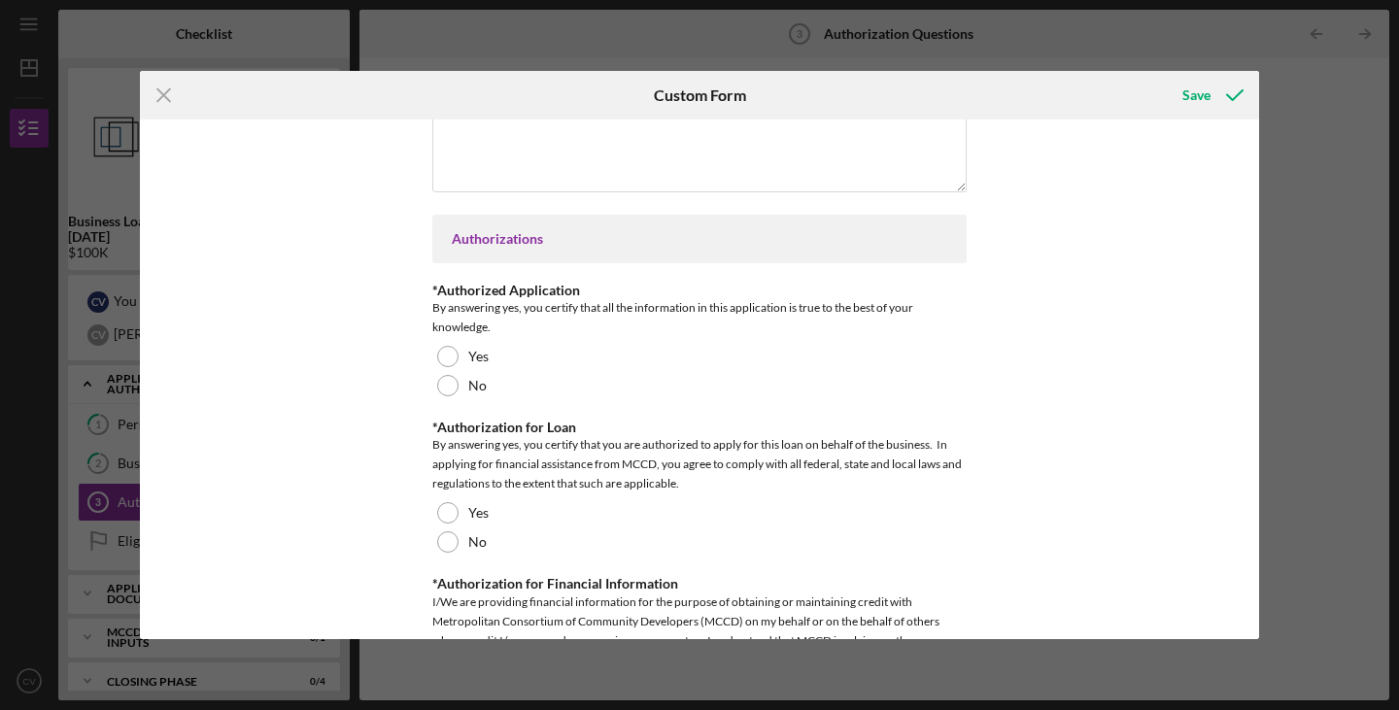
scroll to position [972, 0]
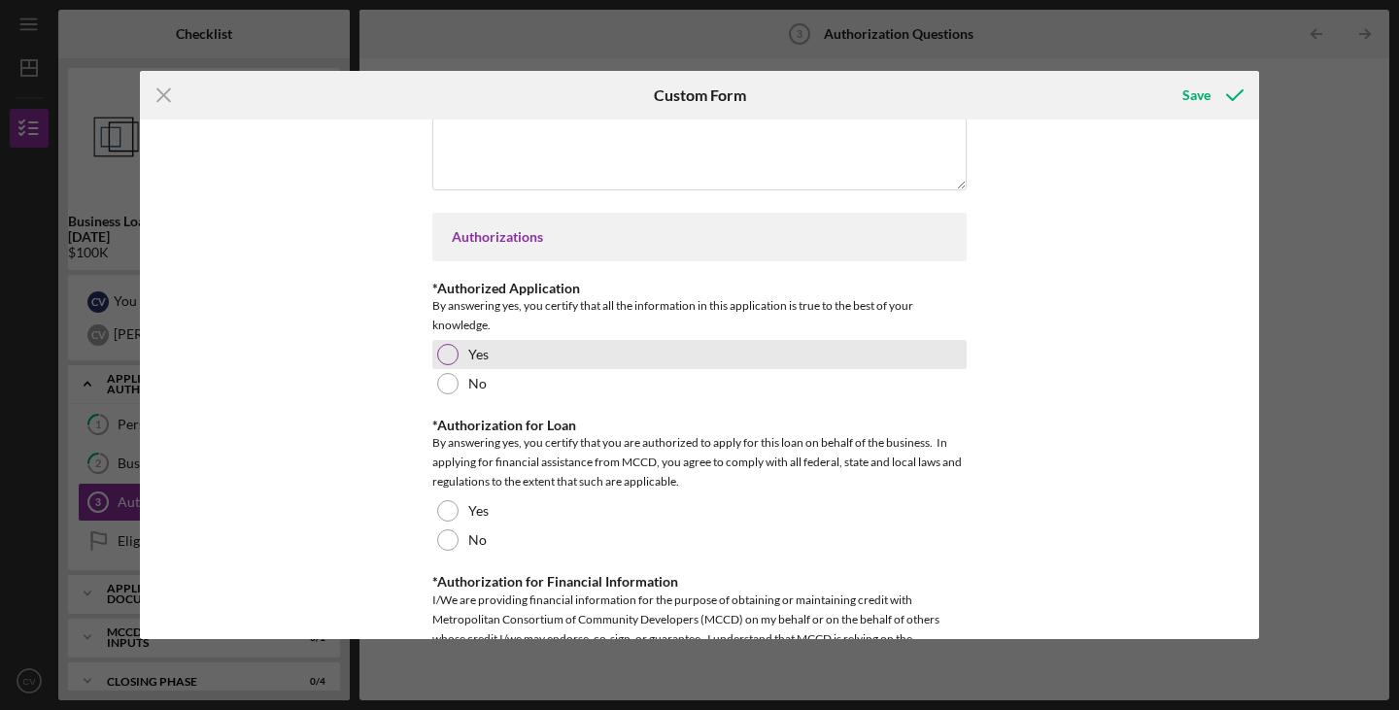
click at [454, 361] on div "Yes" at bounding box center [699, 354] width 534 height 29
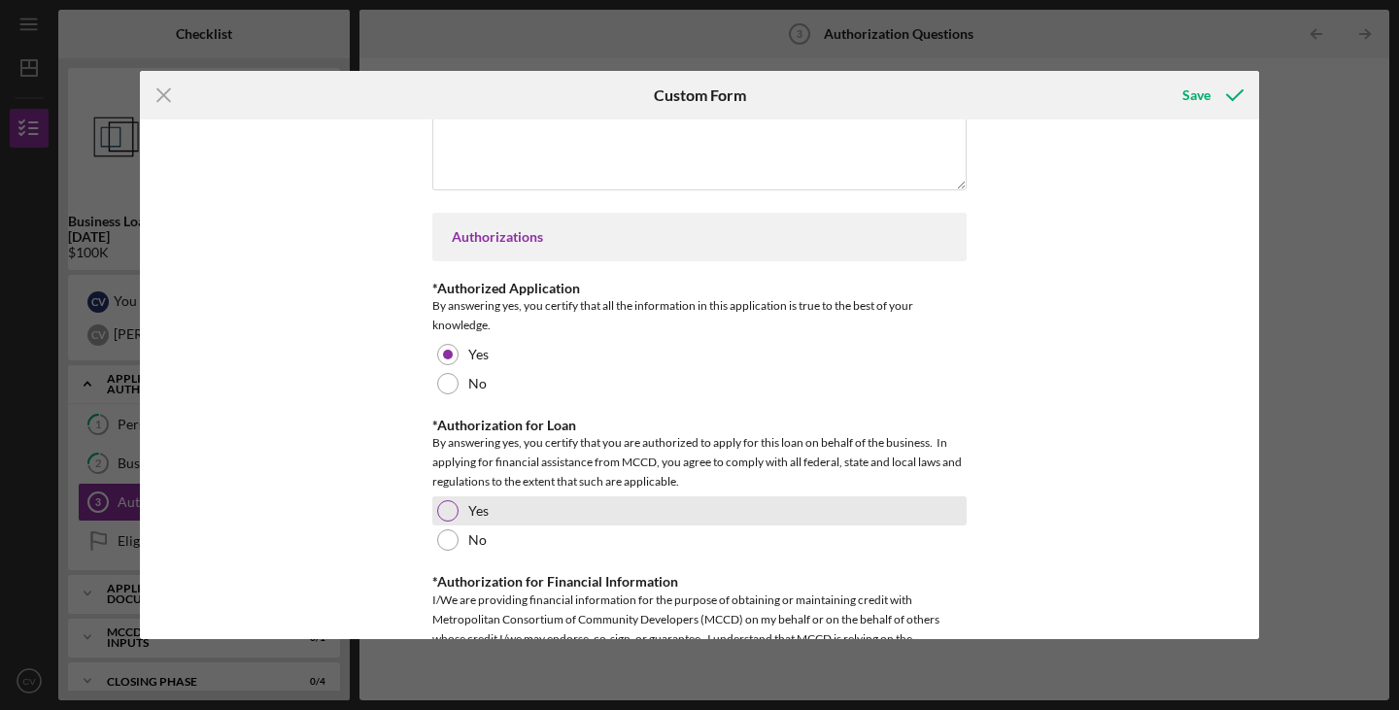
click at [447, 516] on div at bounding box center [447, 510] width 21 height 21
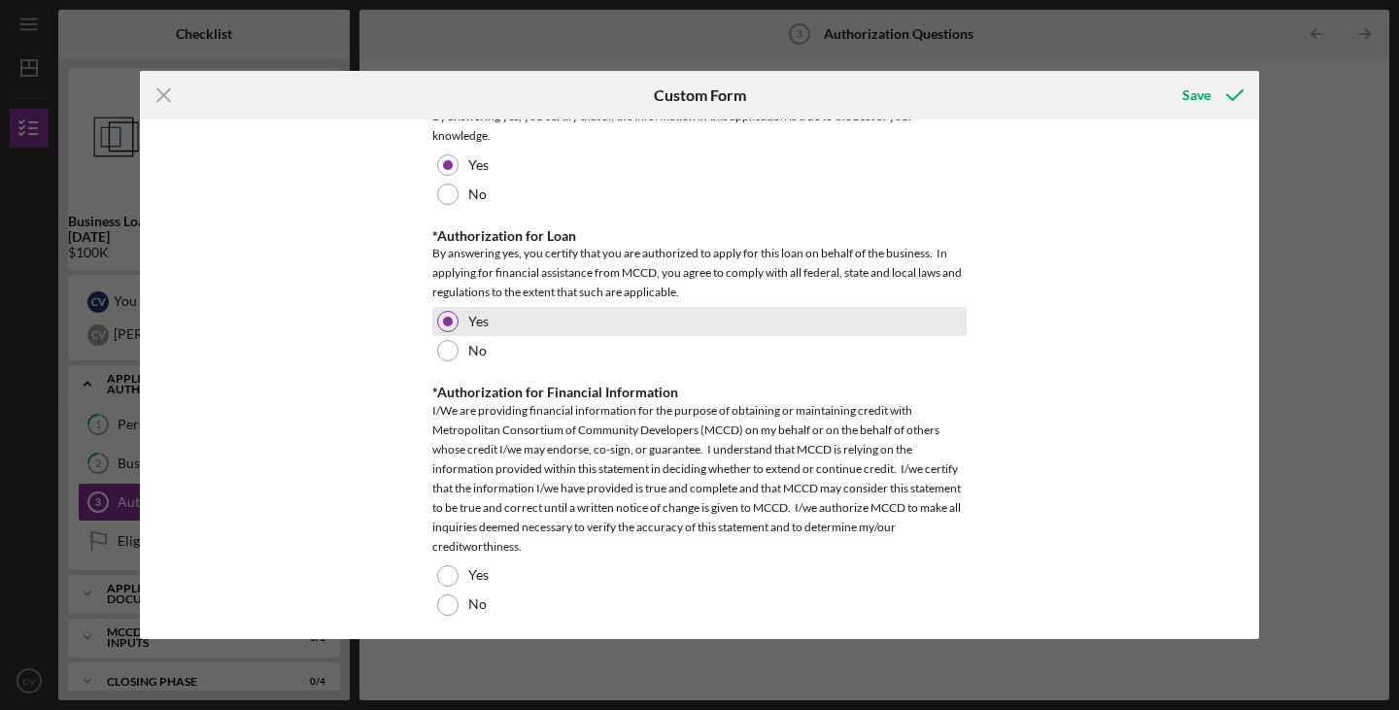
scroll to position [1170, 0]
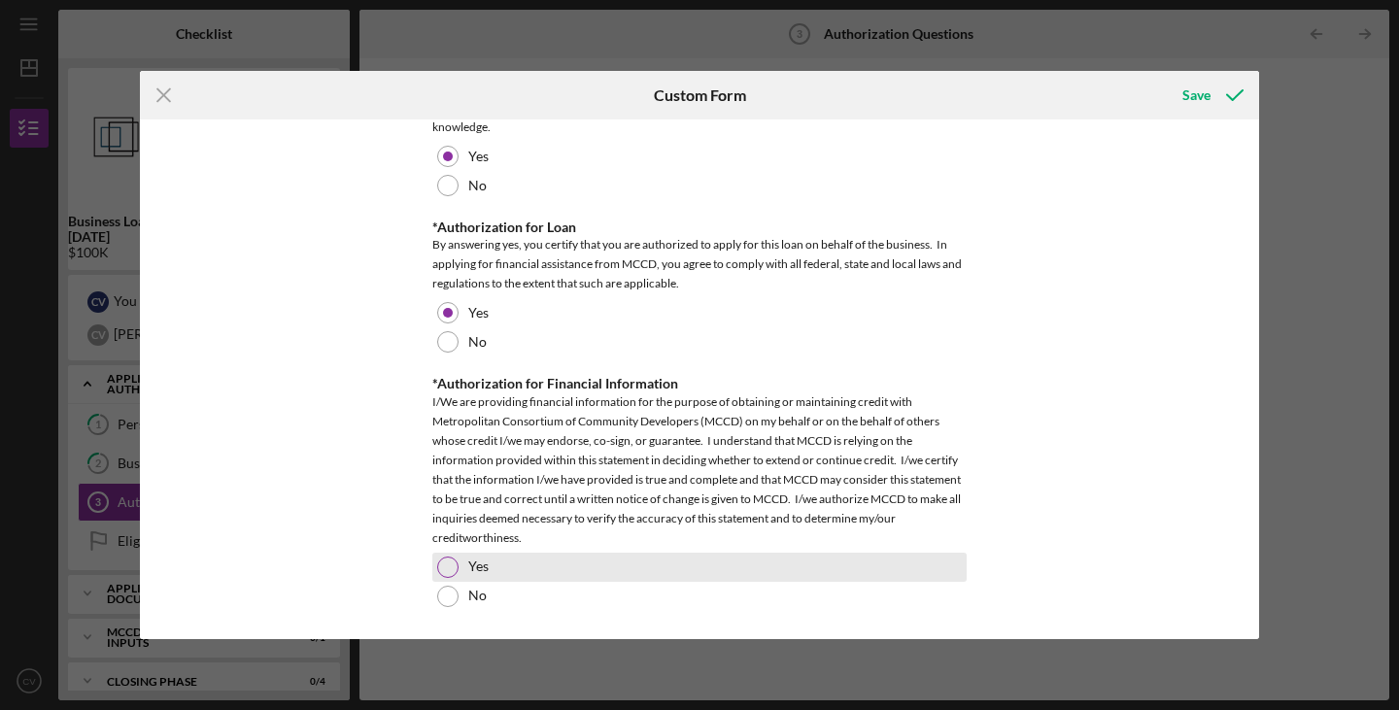
click at [451, 570] on div at bounding box center [447, 567] width 21 height 21
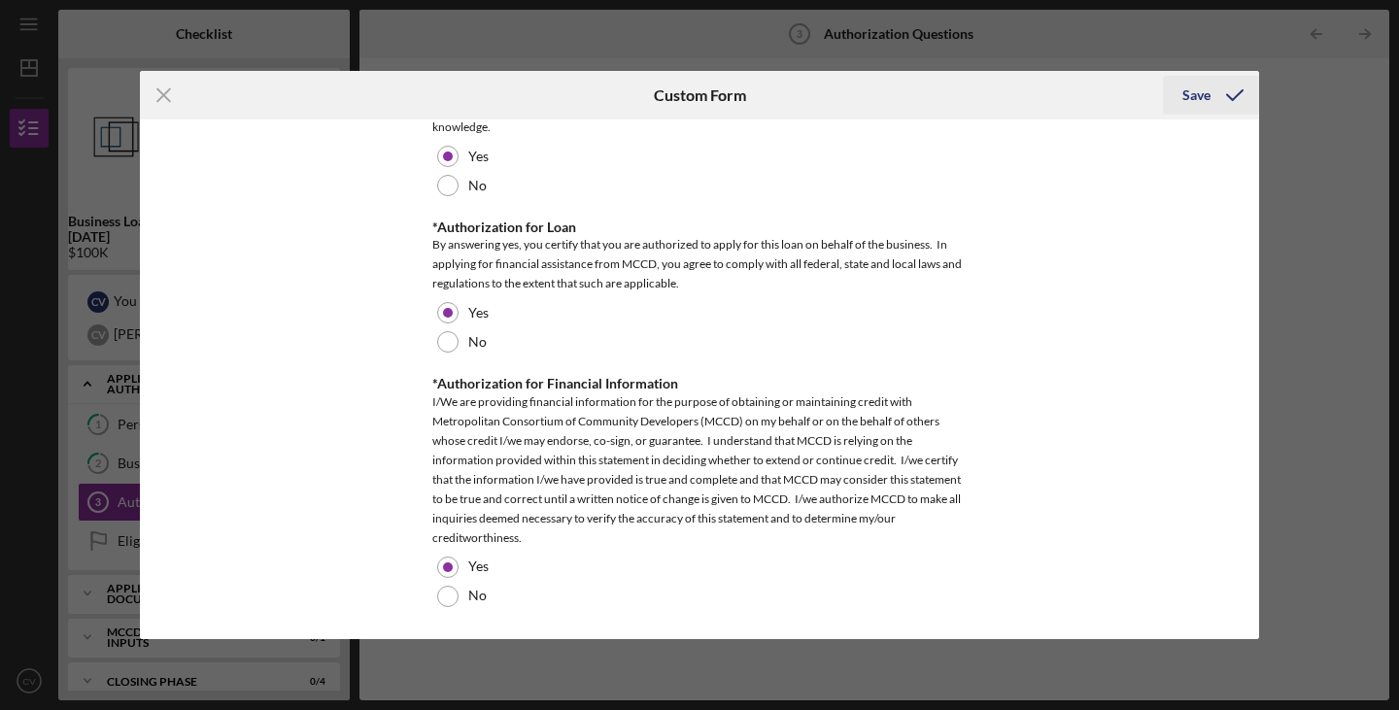
click at [1193, 107] on div "Save" at bounding box center [1196, 95] width 28 height 39
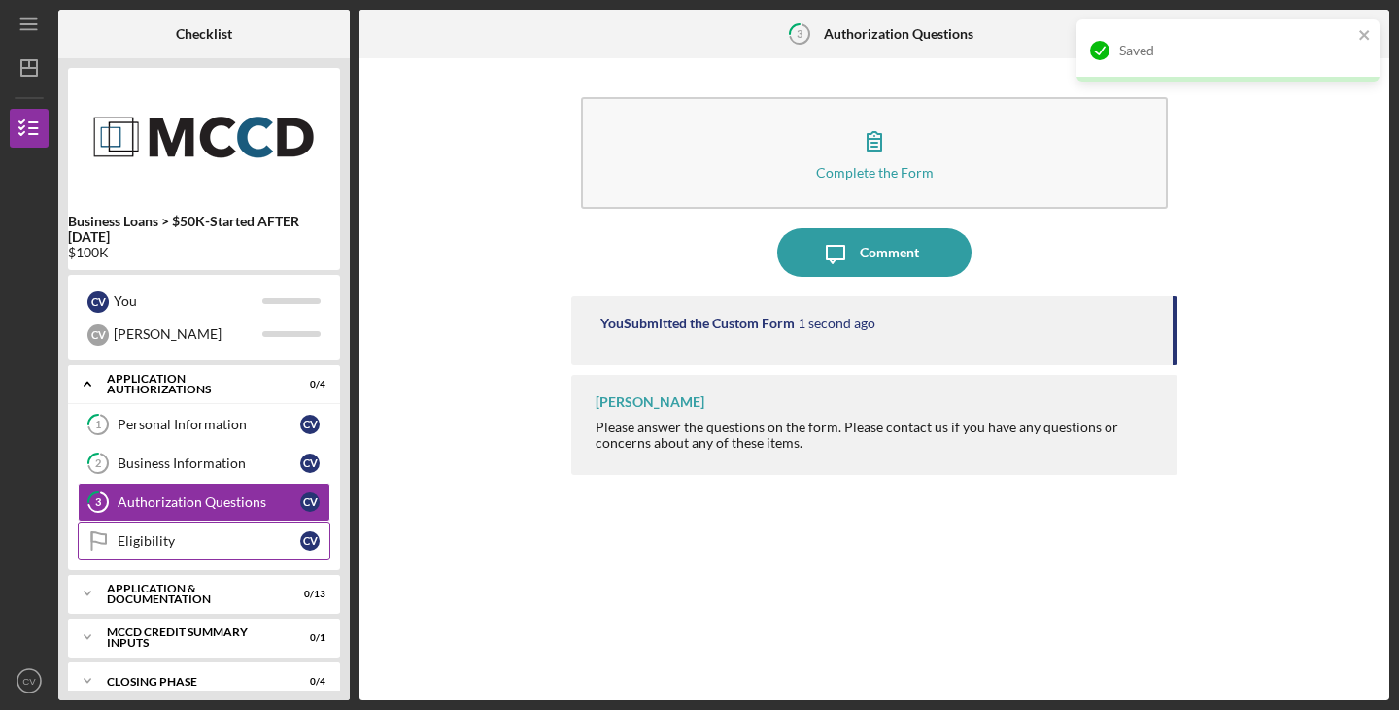
click at [186, 541] on div "Eligibility" at bounding box center [209, 541] width 183 height 16
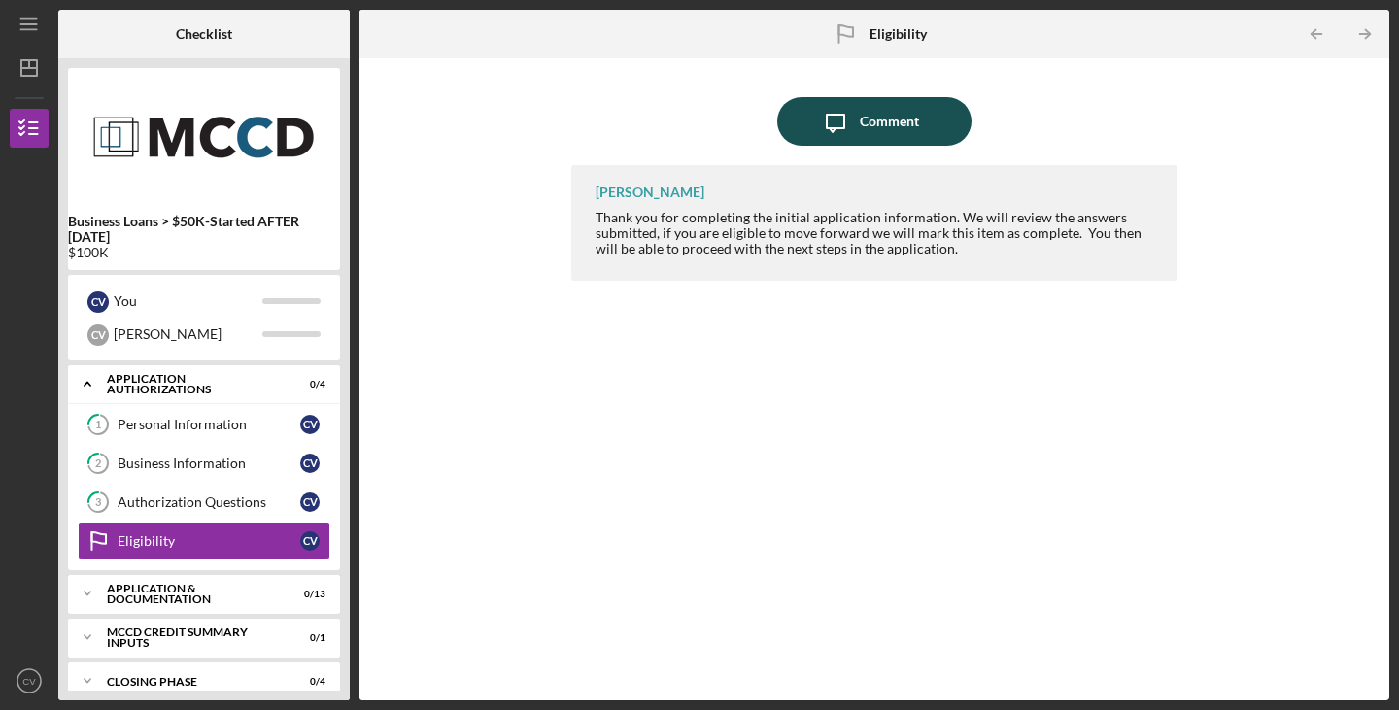
click at [887, 118] on div "Comment" at bounding box center [889, 121] width 59 height 49
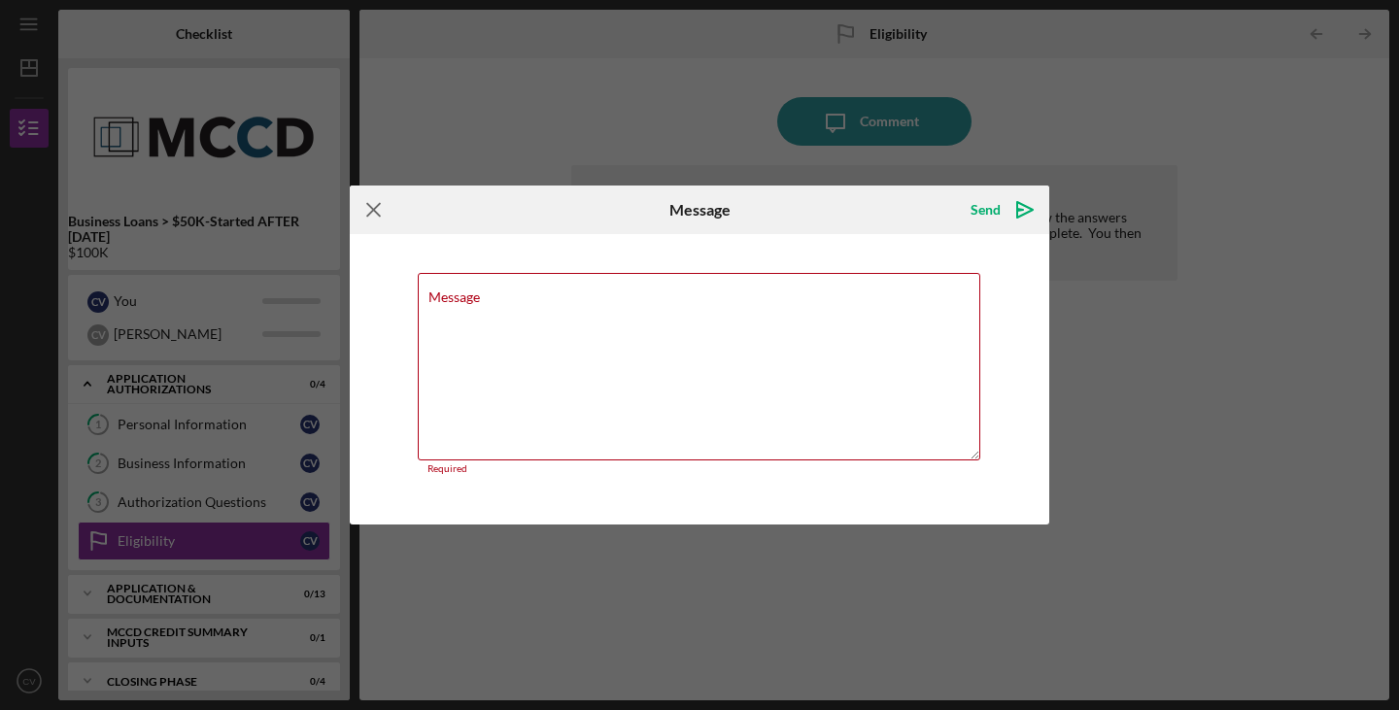
click at [375, 219] on icon "Icon/Menu Close" at bounding box center [374, 210] width 49 height 49
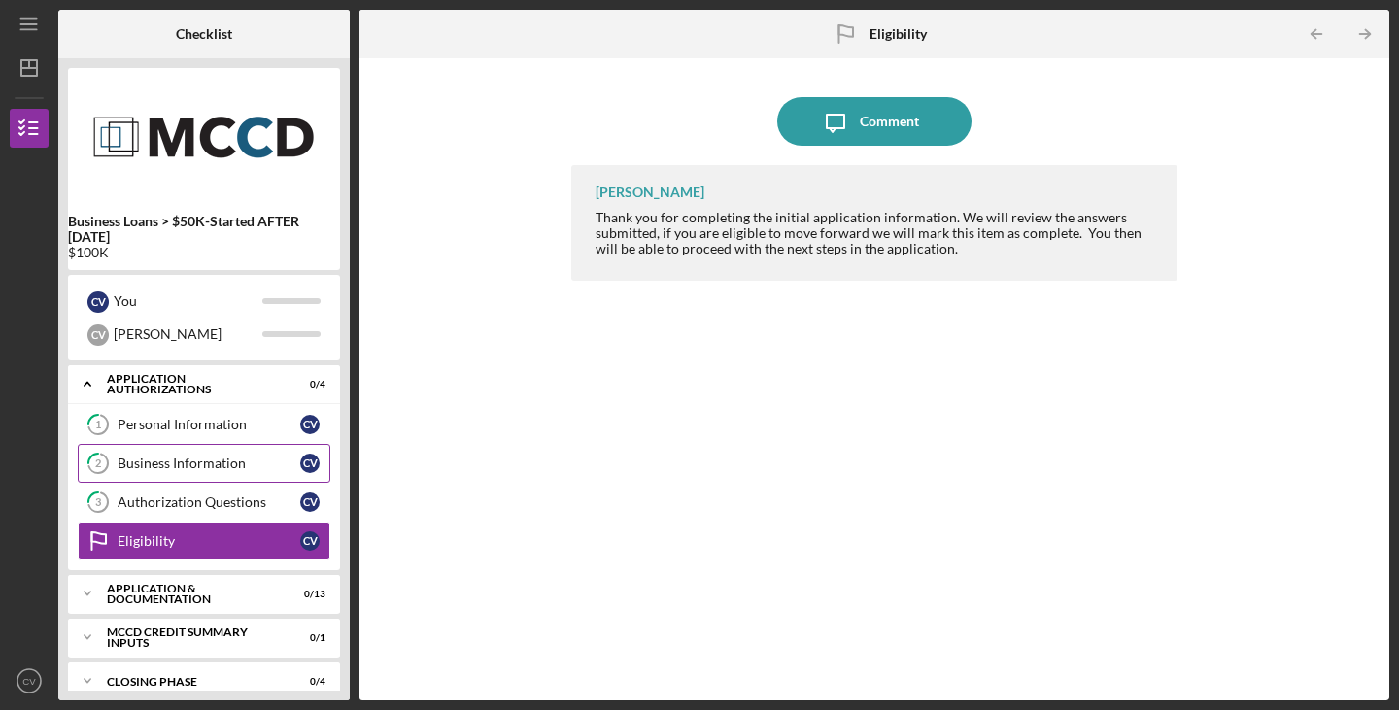
click at [237, 464] on div "Business Information" at bounding box center [209, 464] width 183 height 16
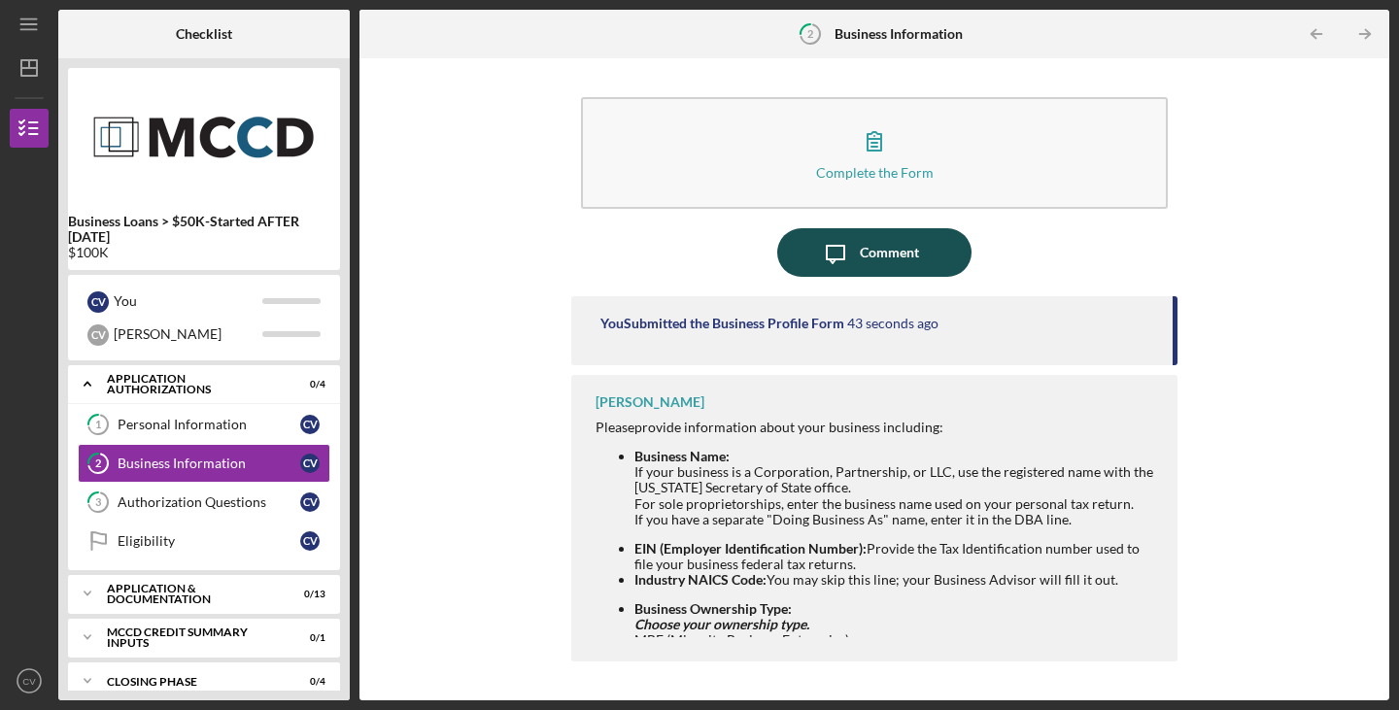
click at [860, 265] on div "Comment" at bounding box center [889, 252] width 59 height 49
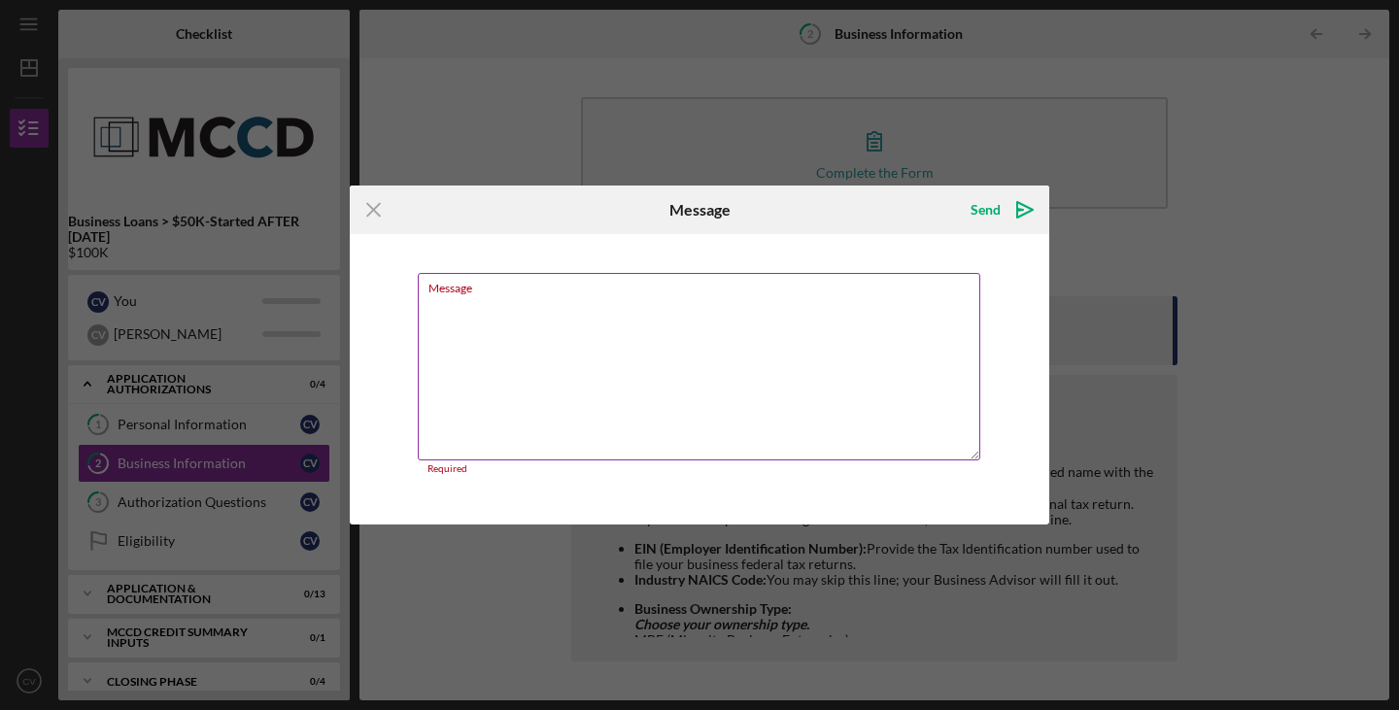
click at [909, 369] on textarea "Message" at bounding box center [699, 367] width 563 height 188
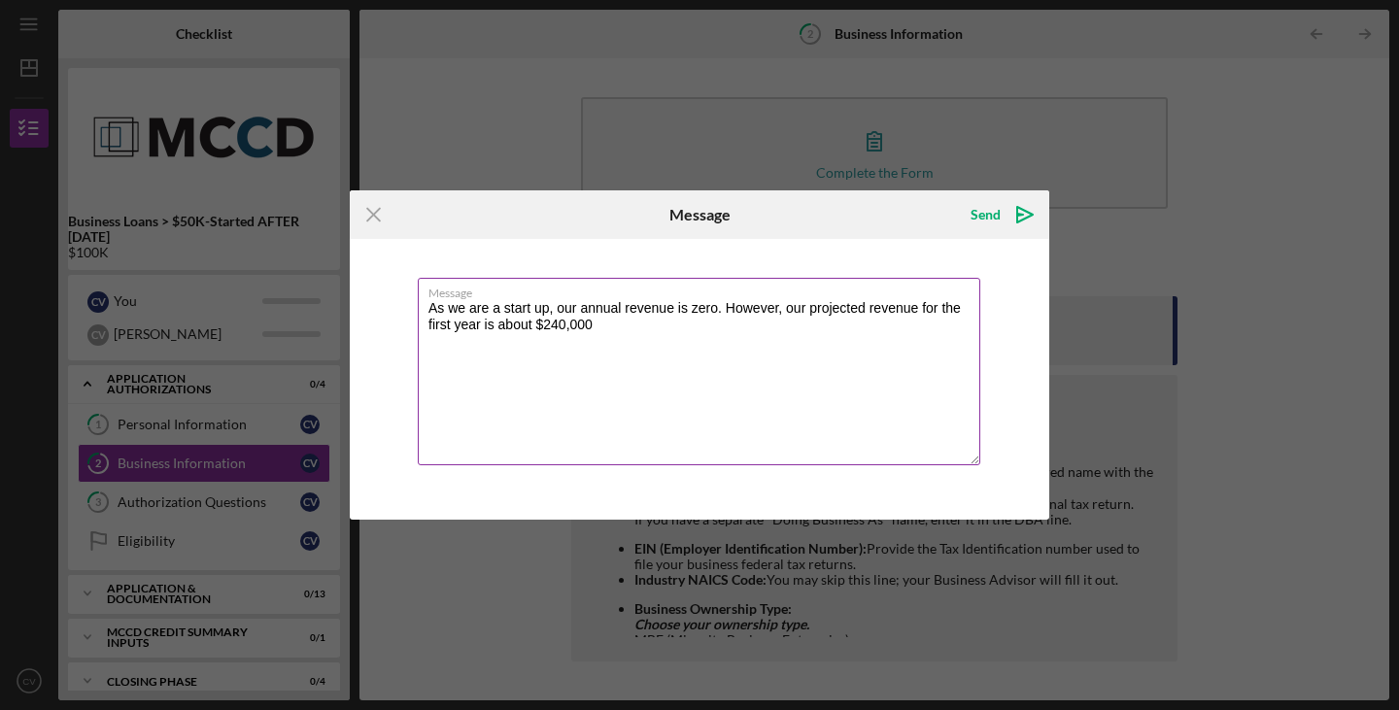
click at [719, 307] on textarea "As we are a start up, our annual revenue is zero. However, our projected revenu…" at bounding box center [699, 372] width 563 height 188
click at [853, 336] on textarea "As we are a start up, our annual revenue is zero so far. However, our projected…" at bounding box center [699, 372] width 563 height 188
type textarea "As we are a start up, our annual revenue is zero so far. However, our projected…"
click at [990, 217] on div "Send" at bounding box center [986, 214] width 30 height 39
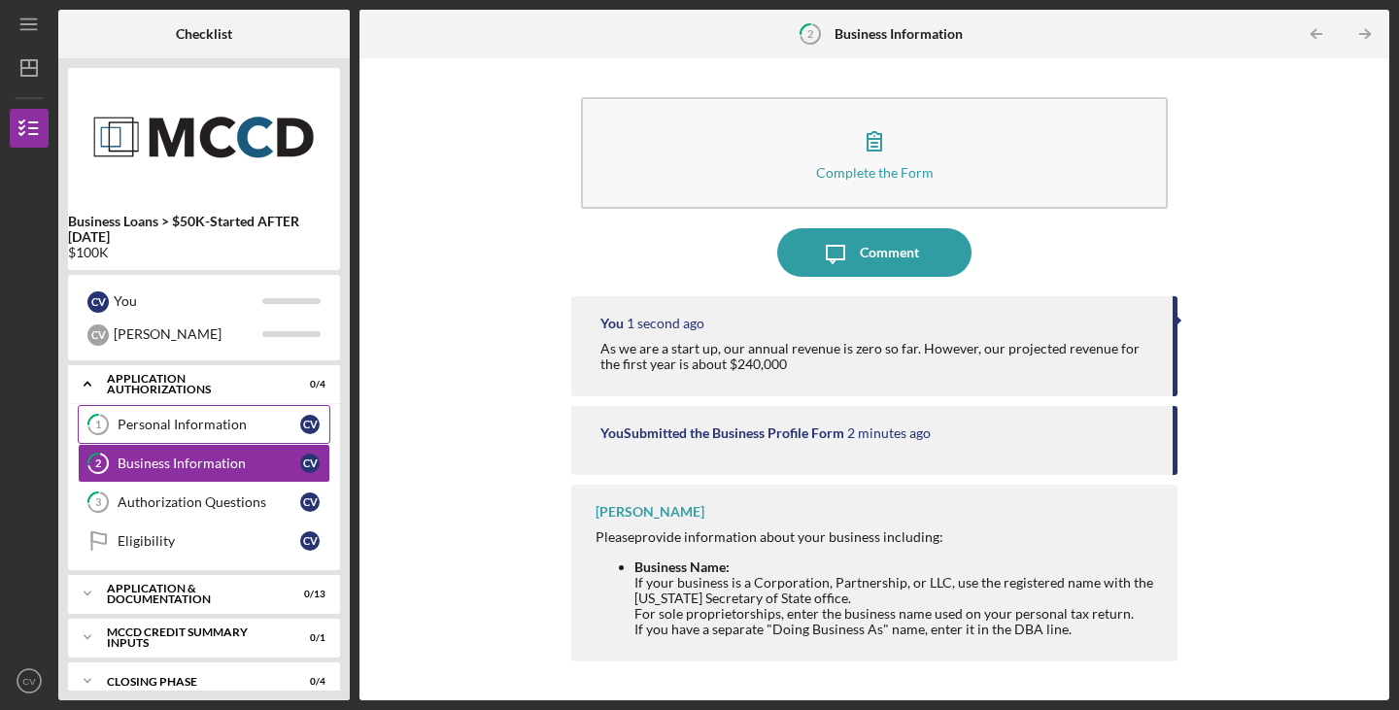
click at [170, 417] on div "Personal Information" at bounding box center [209, 425] width 183 height 16
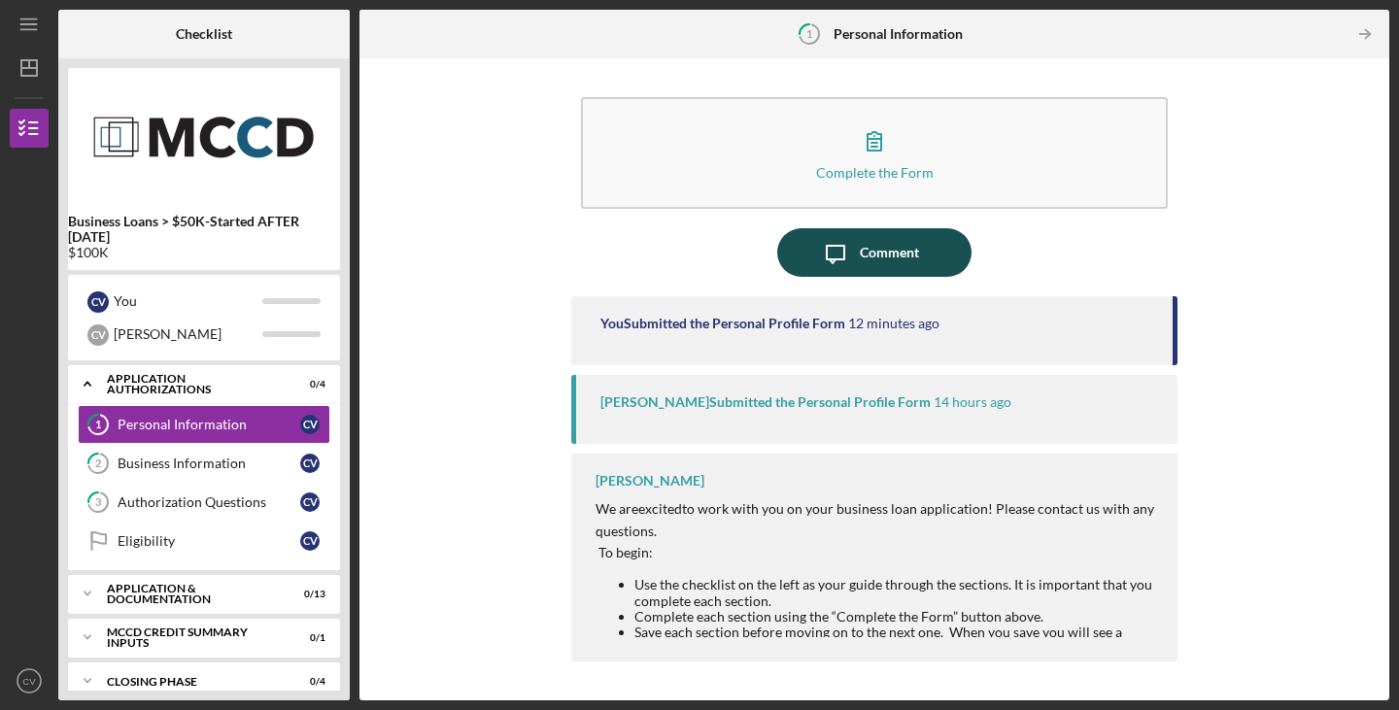
click at [928, 245] on button "Icon/Message Comment" at bounding box center [874, 252] width 194 height 49
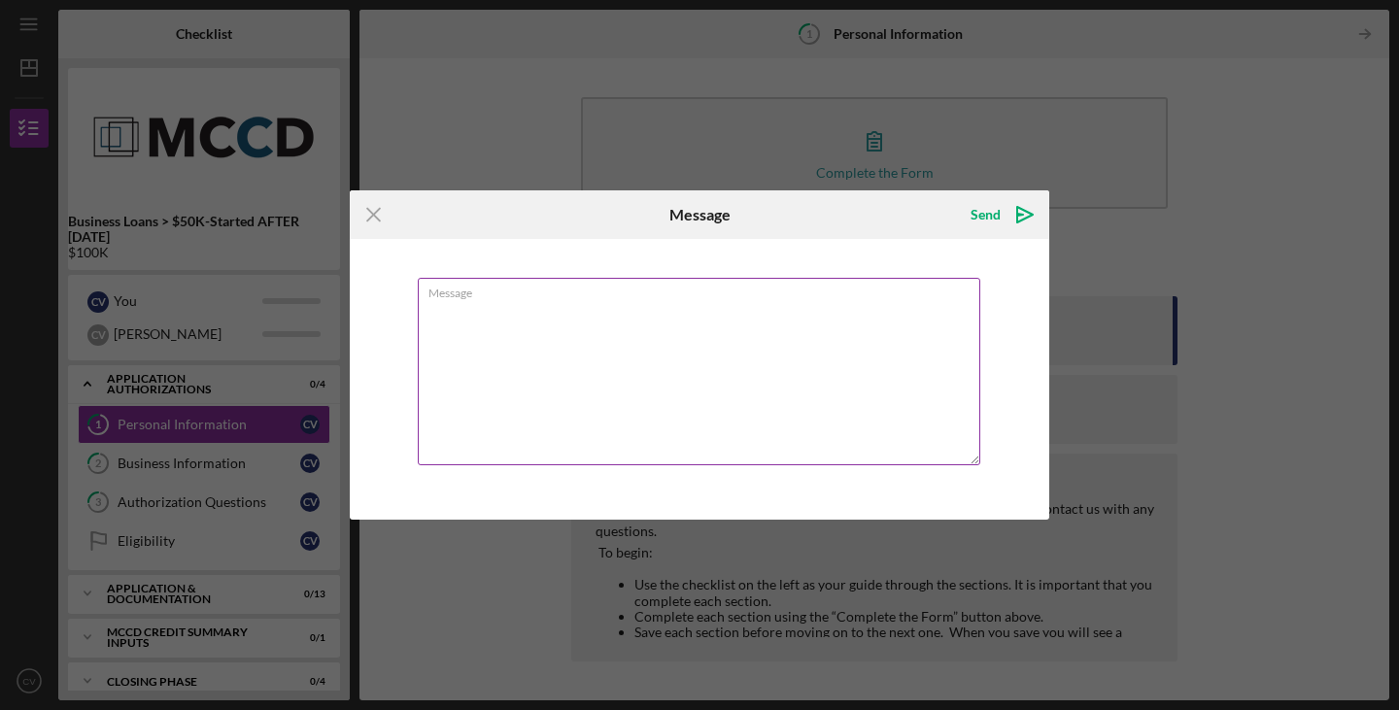
click at [759, 361] on textarea "Message" at bounding box center [699, 372] width 563 height 188
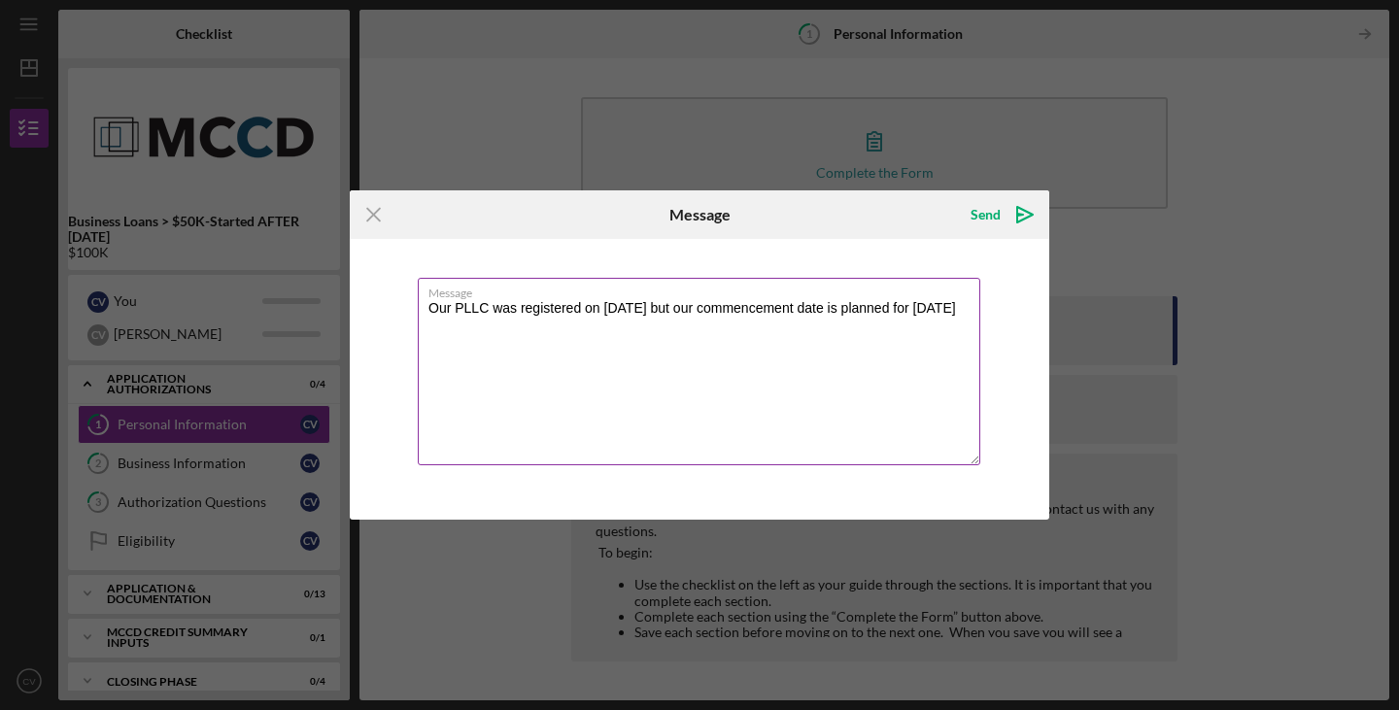
click at [839, 304] on textarea "Our PLLC was registered on [DATE] but our commencement date is planned for [DAT…" at bounding box center [699, 372] width 563 height 188
type textarea "Our PLLC was registered on [DATE] but our commencement date for the clinic is p…"
click at [1026, 217] on icon "Icon/icon-invite-send" at bounding box center [1025, 214] width 49 height 49
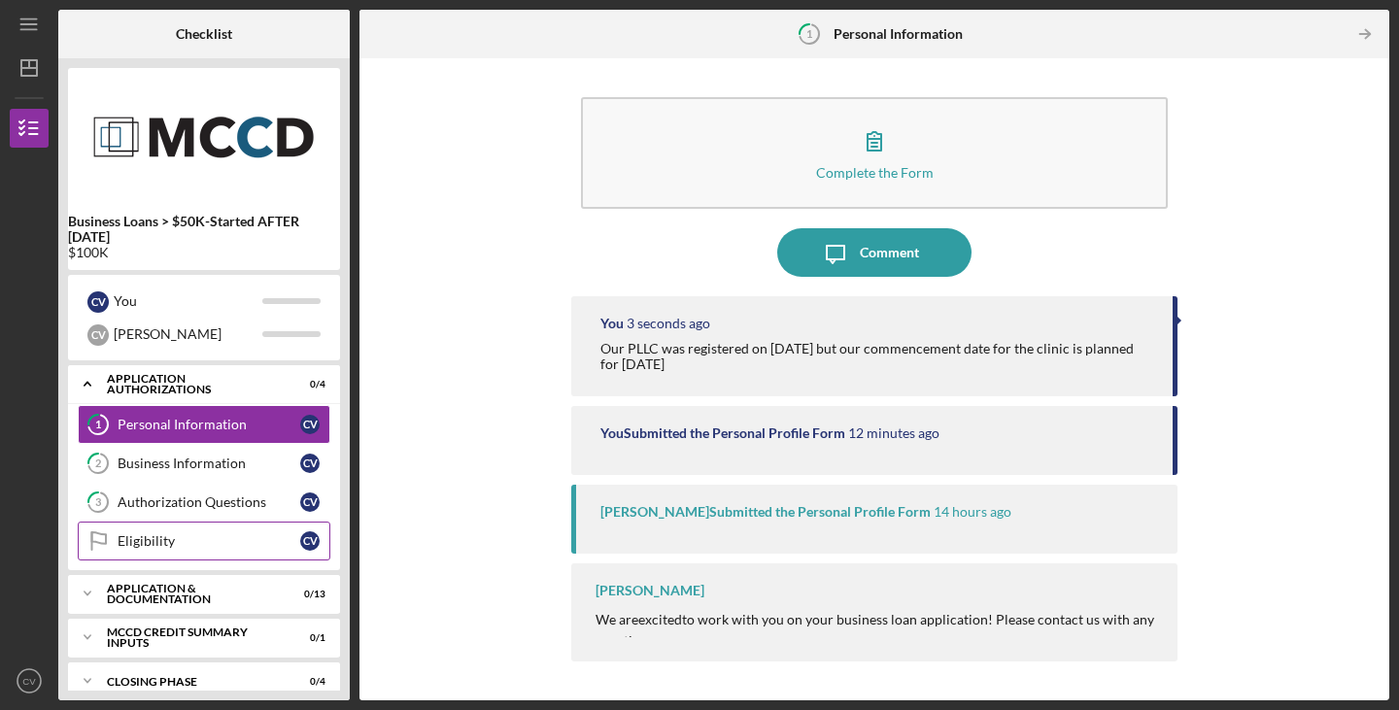
click at [242, 534] on div "Eligibility" at bounding box center [209, 541] width 183 height 16
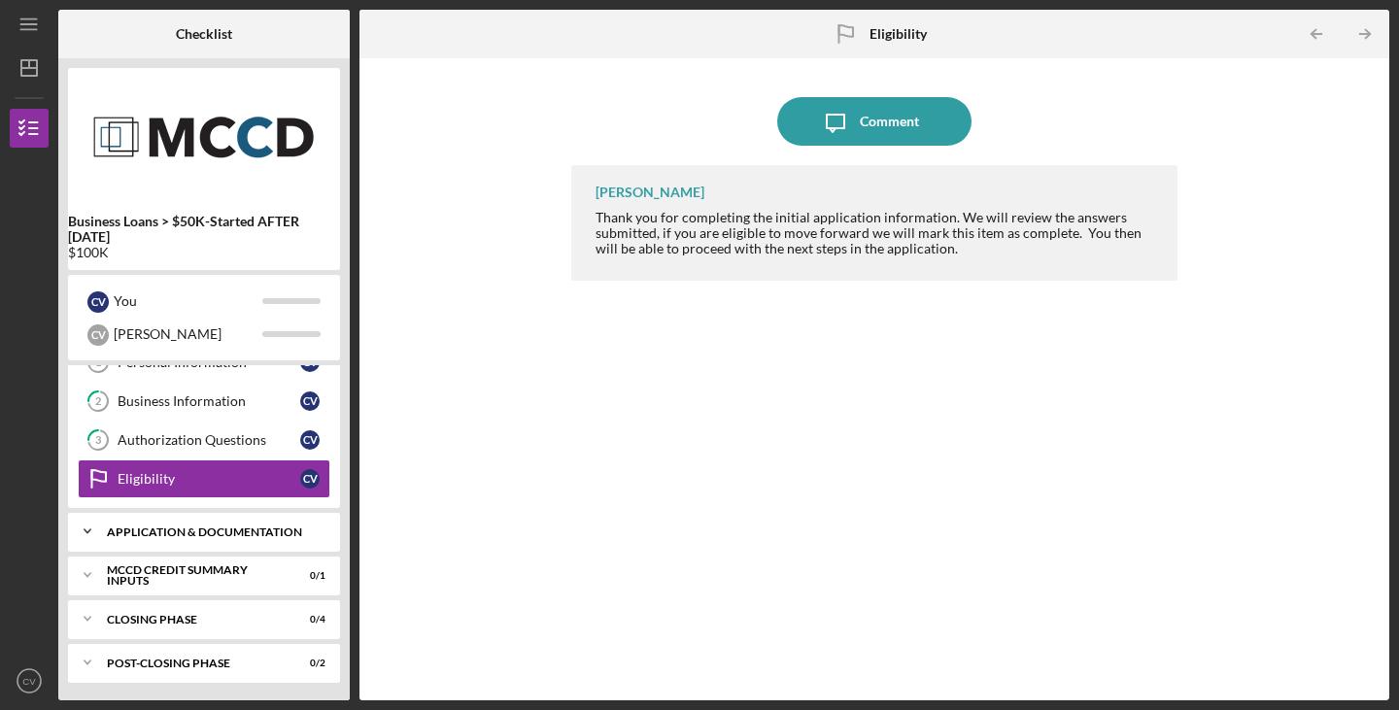
scroll to position [64, 0]
click at [253, 535] on div "Icon/Expander Application & Documentation 0 / 13" at bounding box center [204, 529] width 272 height 39
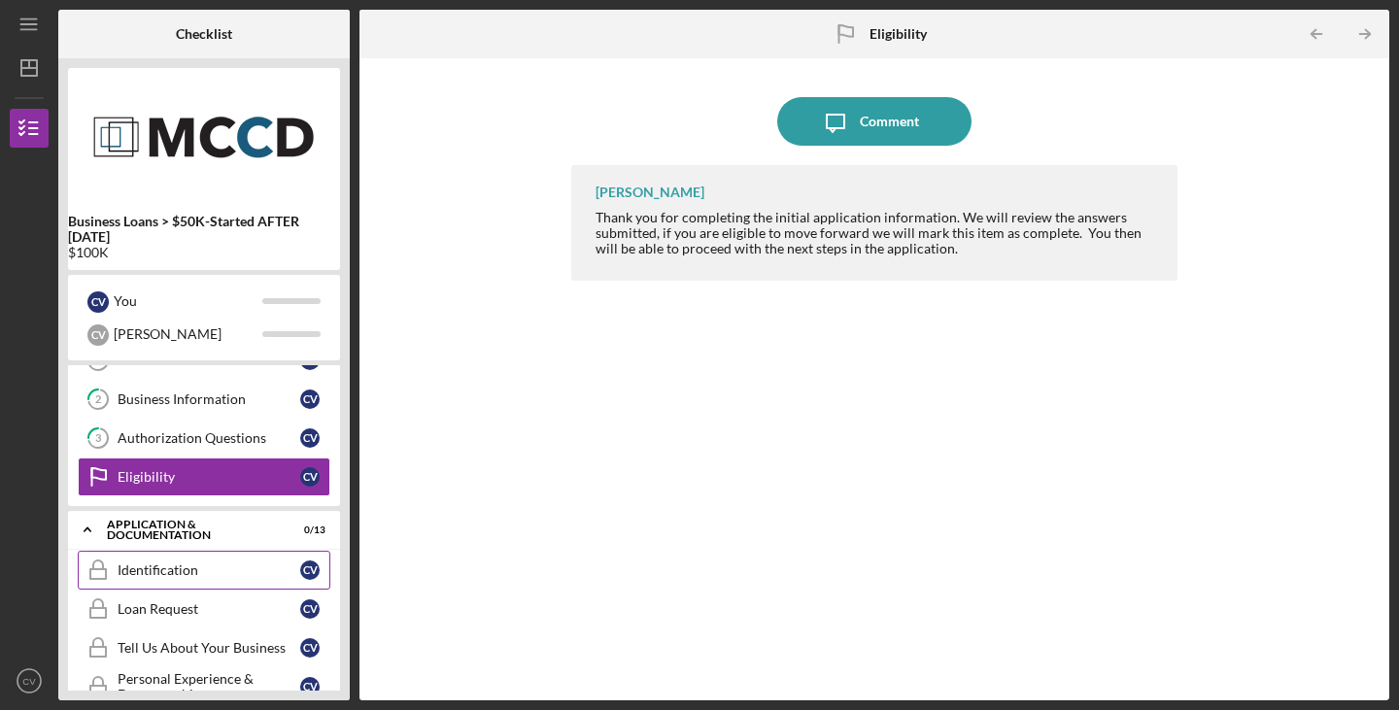
click at [240, 574] on div "Identification" at bounding box center [209, 571] width 183 height 16
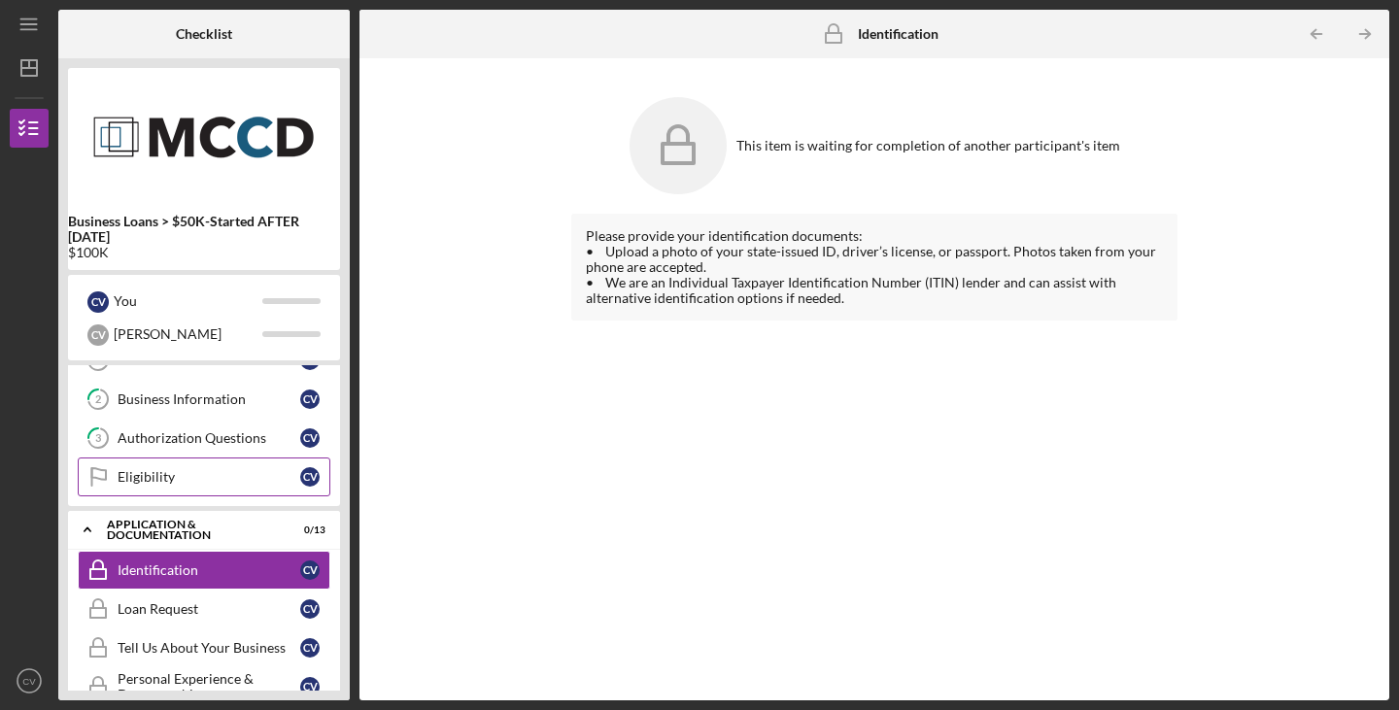
click at [228, 483] on div "Eligibility" at bounding box center [209, 477] width 183 height 16
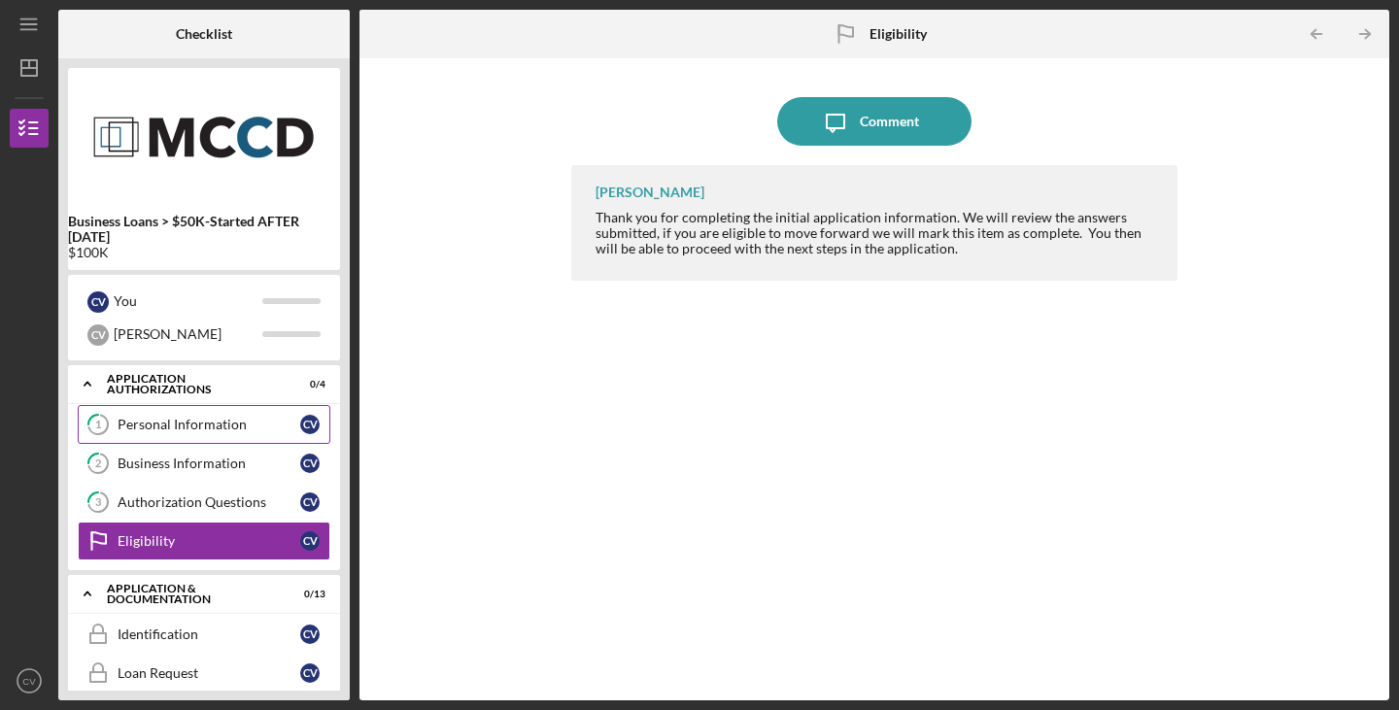
click at [248, 432] on link "1 Personal Information C V" at bounding box center [204, 424] width 253 height 39
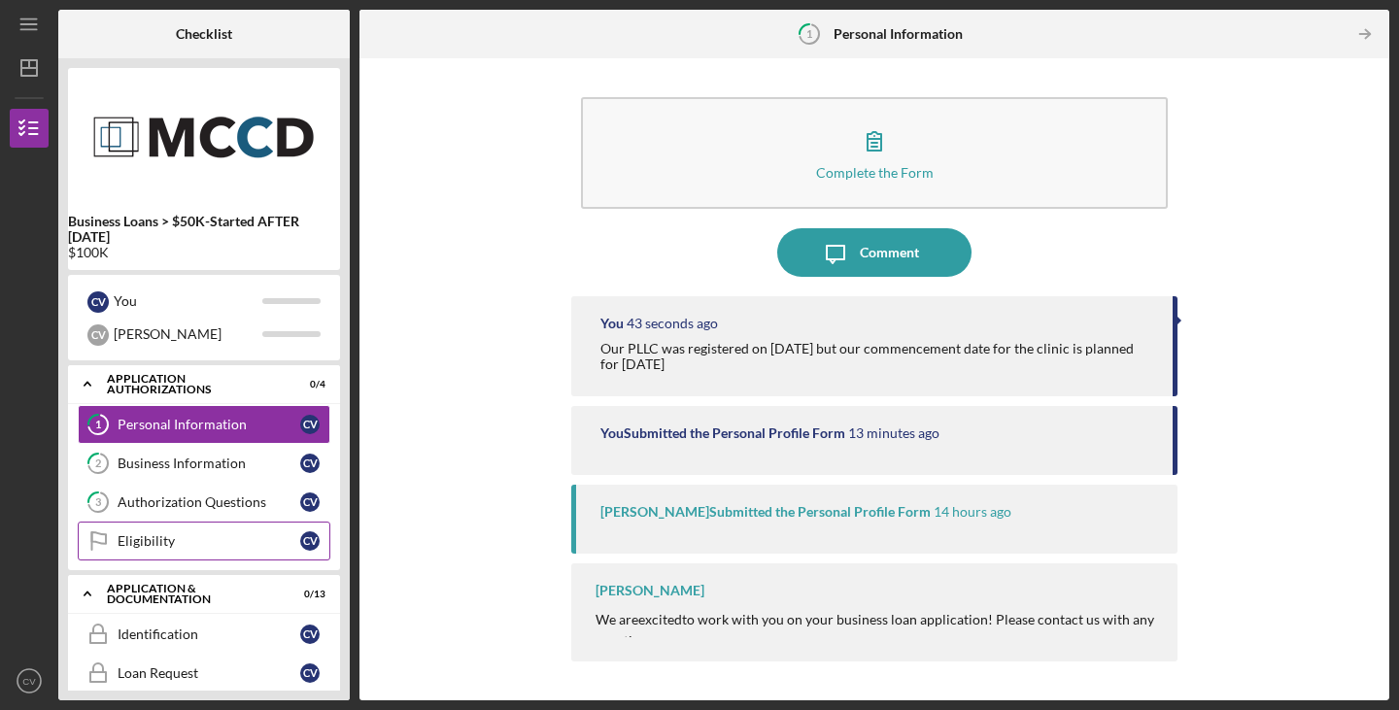
click at [199, 535] on div "Eligibility" at bounding box center [209, 541] width 183 height 16
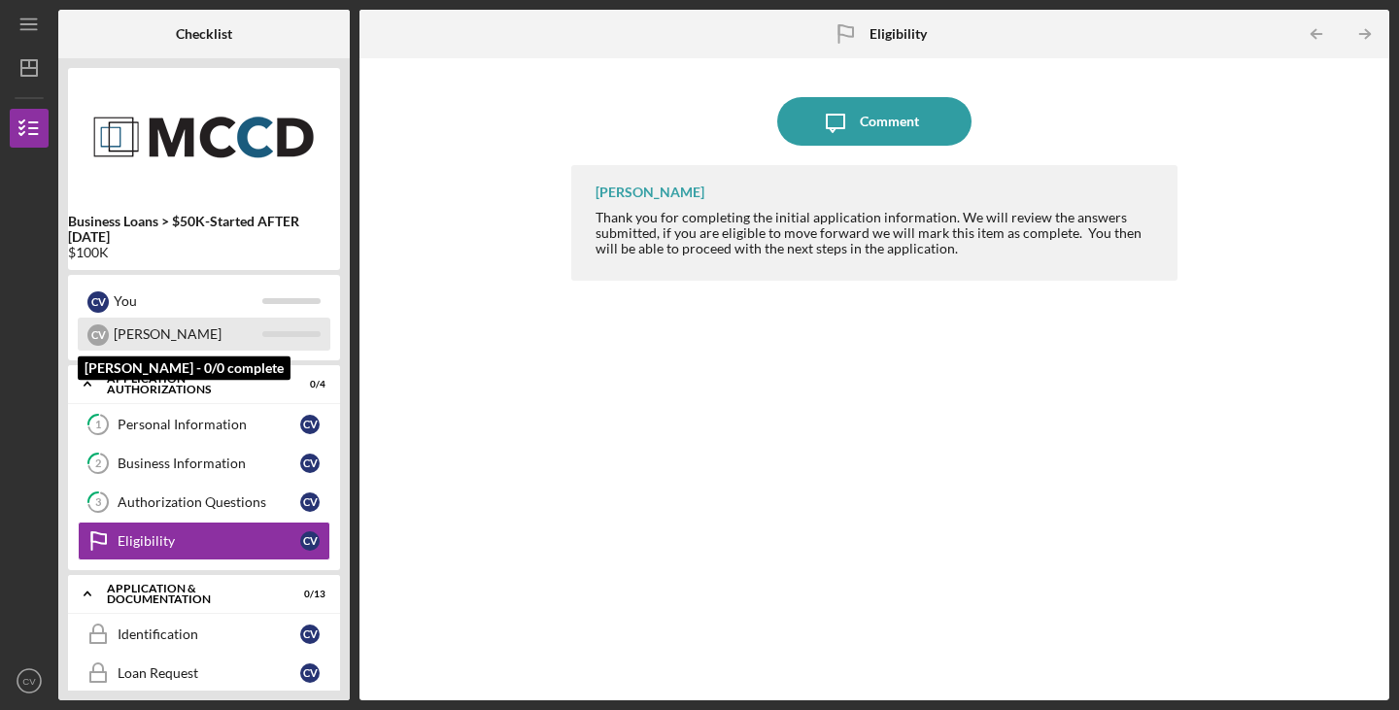
click at [153, 320] on div "[PERSON_NAME]" at bounding box center [188, 334] width 149 height 33
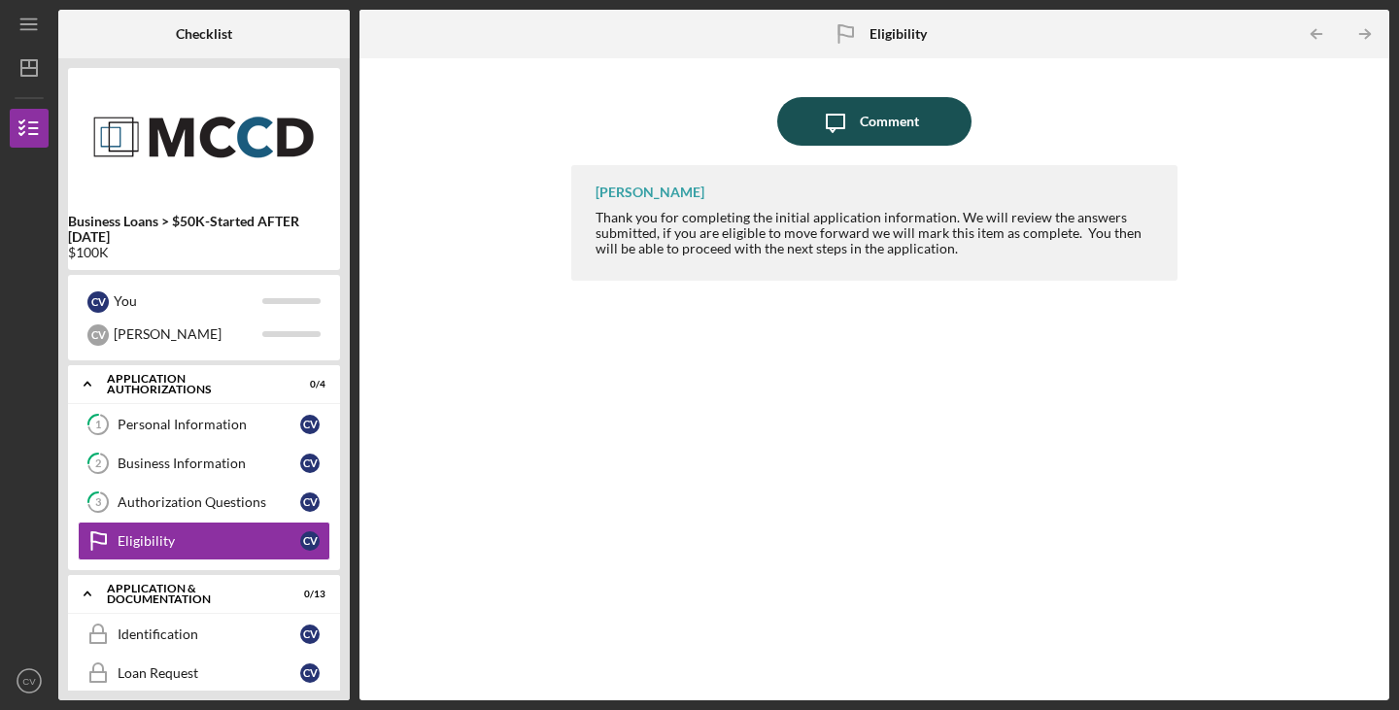
click at [855, 132] on icon "Icon/Message" at bounding box center [835, 121] width 49 height 49
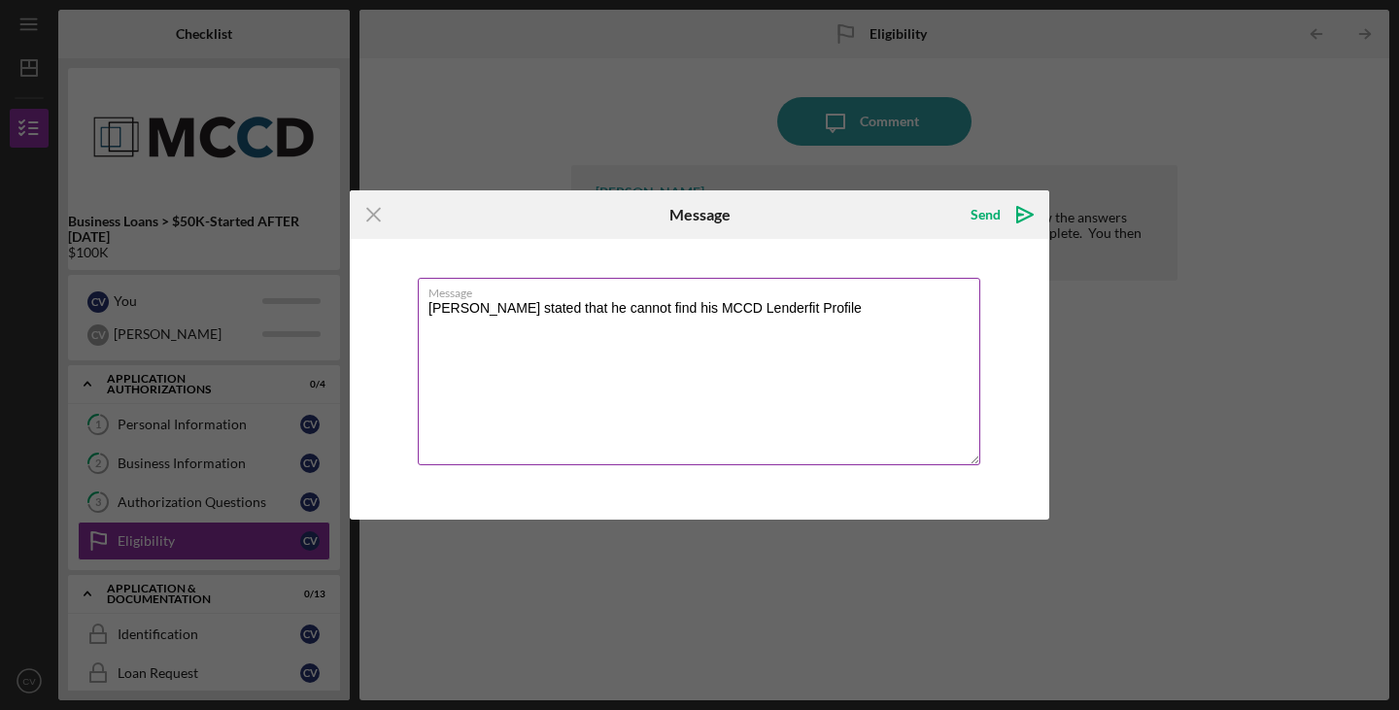
click at [637, 302] on textarea "[PERSON_NAME] stated that he cannot find his MCCD Lenderfit Profile" at bounding box center [699, 372] width 563 height 188
drag, startPoint x: 819, startPoint y: 309, endPoint x: 774, endPoint y: 311, distance: 44.7
click at [774, 311] on textarea "[PERSON_NAME] stated that he cannot the email with his find his MCCD Lenderfit …" at bounding box center [699, 372] width 563 height 188
click at [925, 315] on textarea "[PERSON_NAME] stated that he cannot the email with his MCCD Lenderfit Profile" at bounding box center [699, 372] width 563 height 188
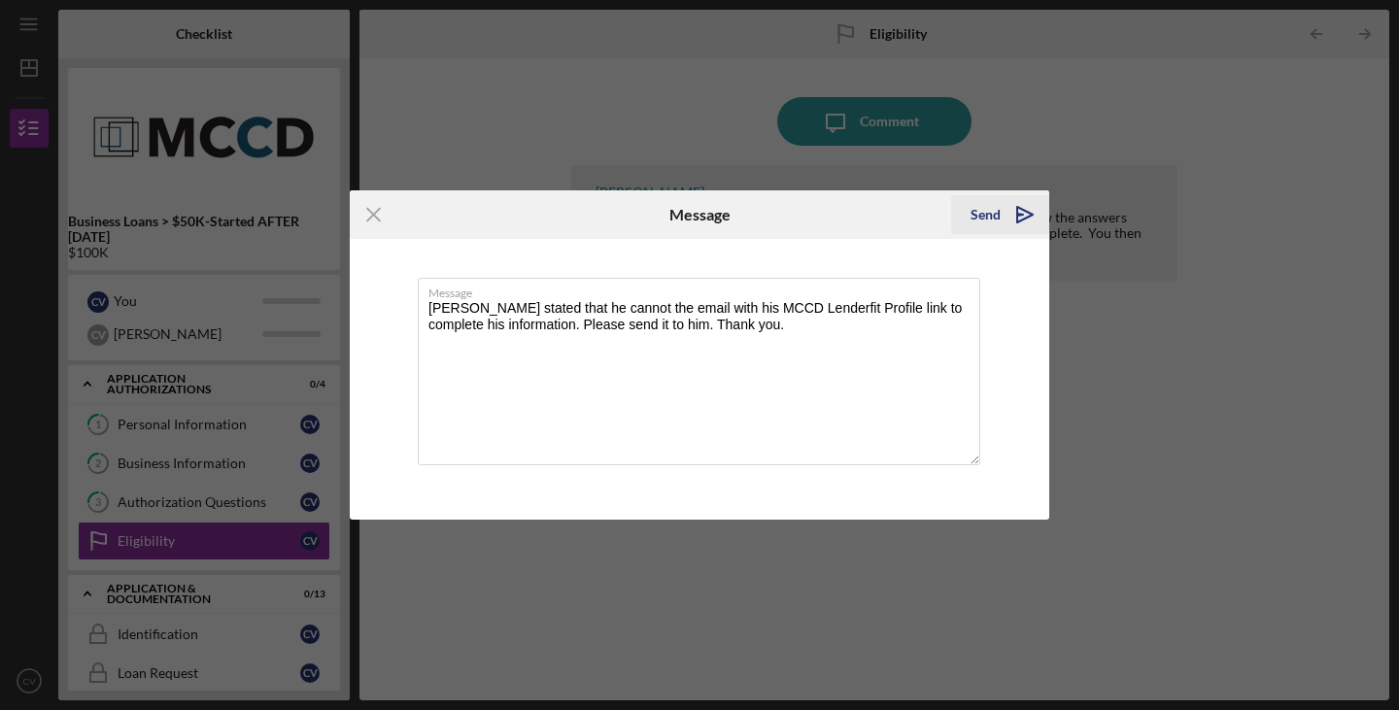
type textarea "[PERSON_NAME] stated that he cannot the email with his MCCD Lenderfit Profile l…"
click at [995, 217] on div "Send" at bounding box center [986, 214] width 30 height 39
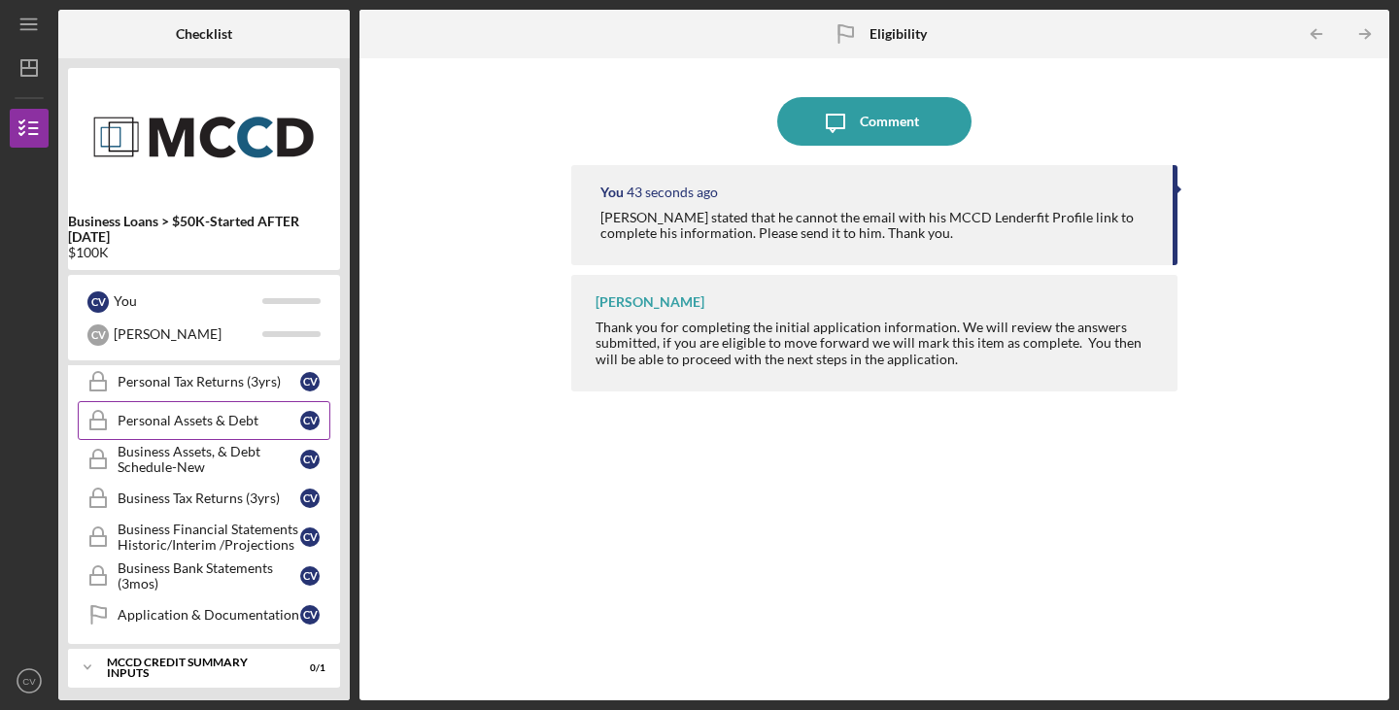
scroll to position [580, 0]
